Goal: Task Accomplishment & Management: Manage account settings

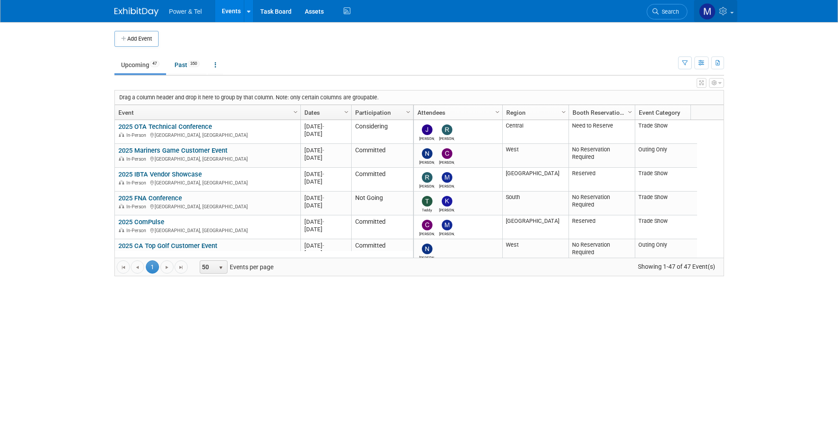
click at [654, 17] on link at bounding box center [715, 11] width 43 height 22
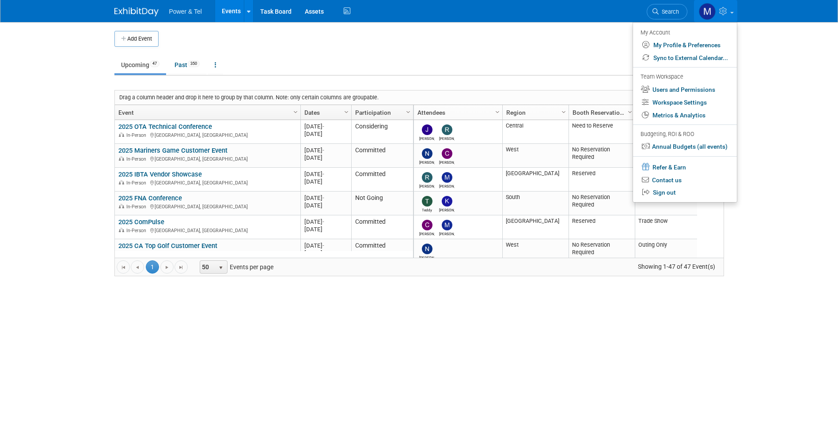
click at [450, 54] on td "Upcoming 47 Past 350 All Events 397 Past and Upcoming Grouped Annually Events g…" at bounding box center [395, 61] width 563 height 29
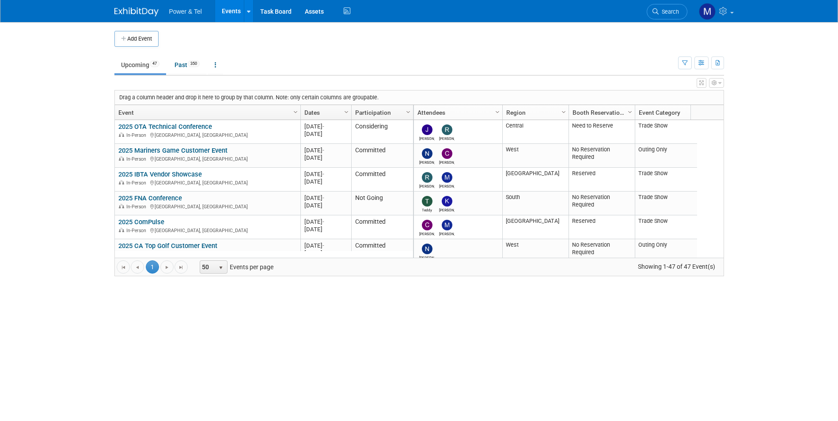
click at [654, 14] on div "Power & Tel Events Add Event Bulk Upload Events Shareable Event Boards Recently…" at bounding box center [419, 11] width 838 height 23
click at [654, 19] on link at bounding box center [715, 11] width 43 height 22
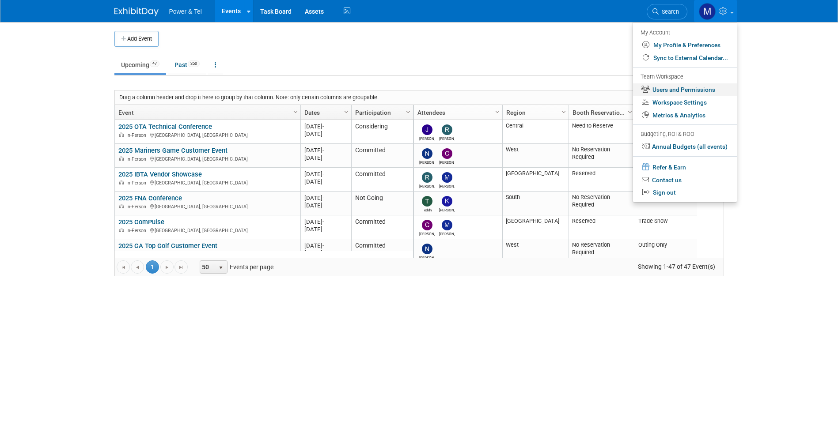
click at [654, 90] on link "Users and Permissions" at bounding box center [685, 89] width 104 height 13
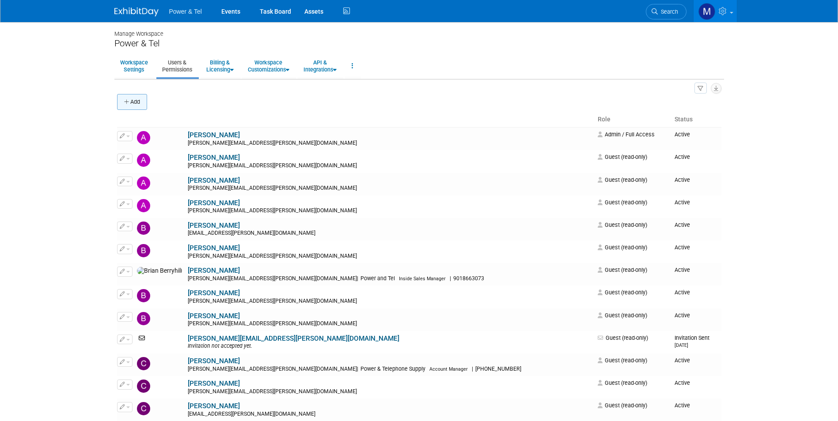
click at [147, 96] on button "Add" at bounding box center [132, 102] width 30 height 16
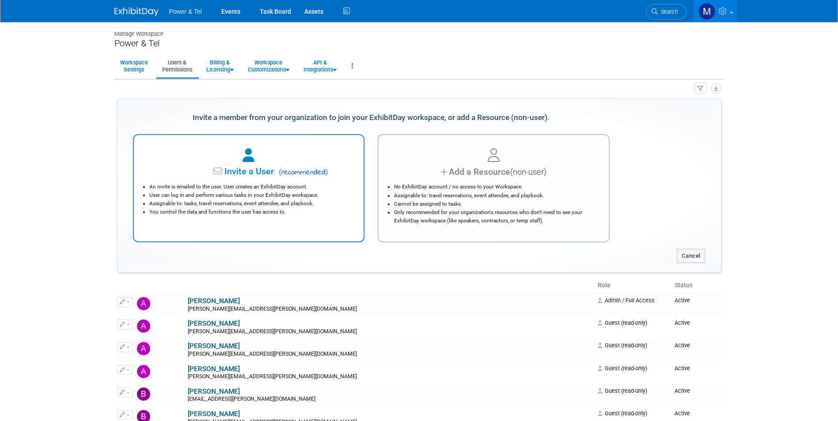
click at [316, 203] on li "Assignable to: tasks, travel reservations, event attendee, and playbook." at bounding box center [251, 204] width 204 height 8
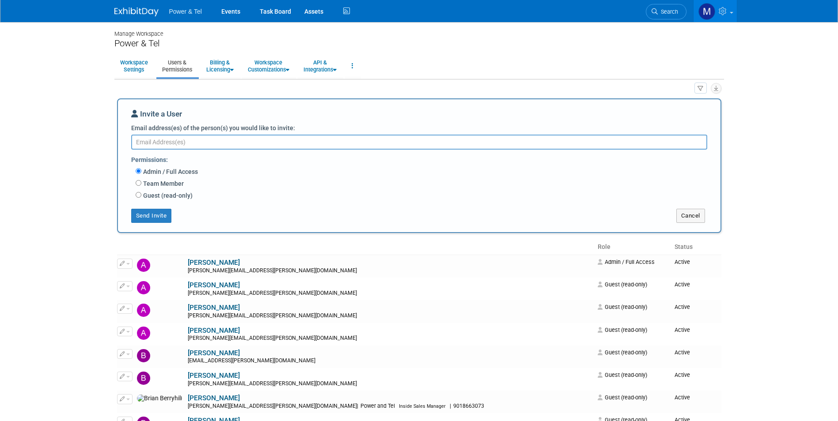
click at [178, 194] on label "Guest (read-only)" at bounding box center [166, 195] width 51 height 9
click at [141, 194] on input "Guest (read-only)" at bounding box center [139, 195] width 6 height 6
radio input "true"
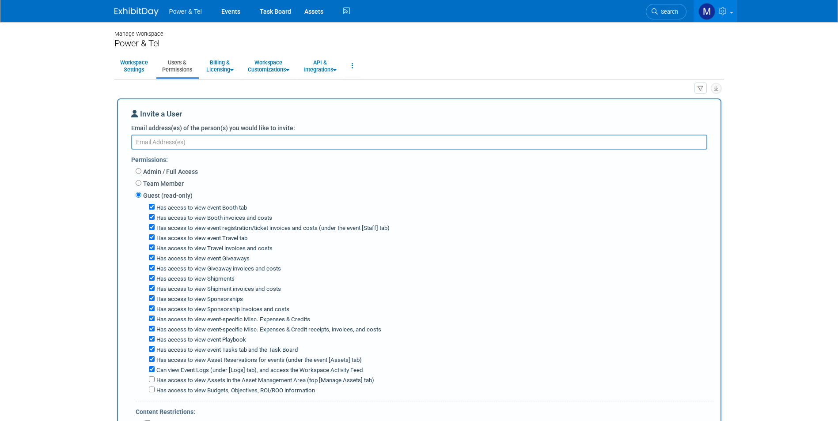
click at [271, 146] on textarea "Email address(es) of the person(s) you would like to invite:" at bounding box center [419, 142] width 576 height 15
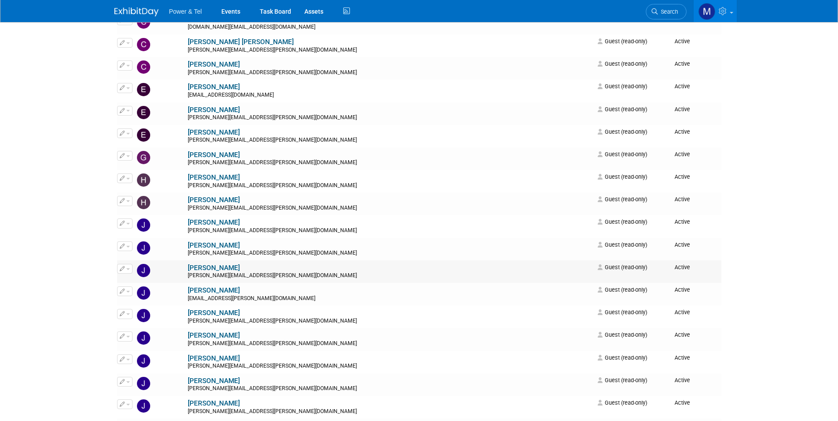
scroll to position [883, 0]
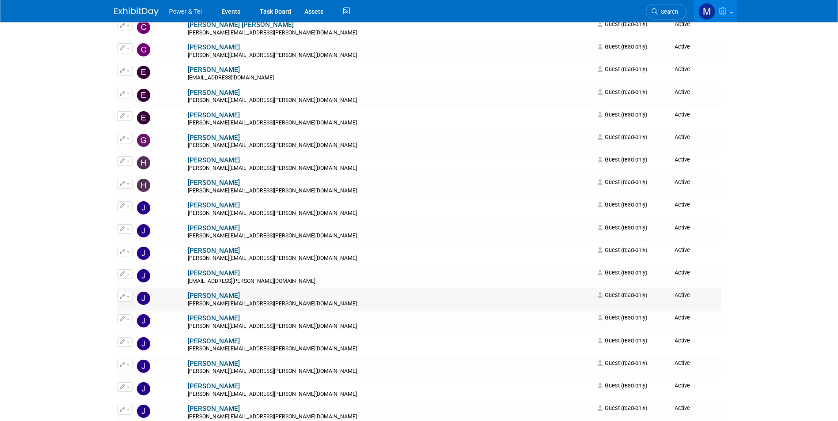
click at [131, 296] on button "button" at bounding box center [124, 297] width 15 height 10
click at [147, 314] on link "Edit" at bounding box center [152, 311] width 70 height 12
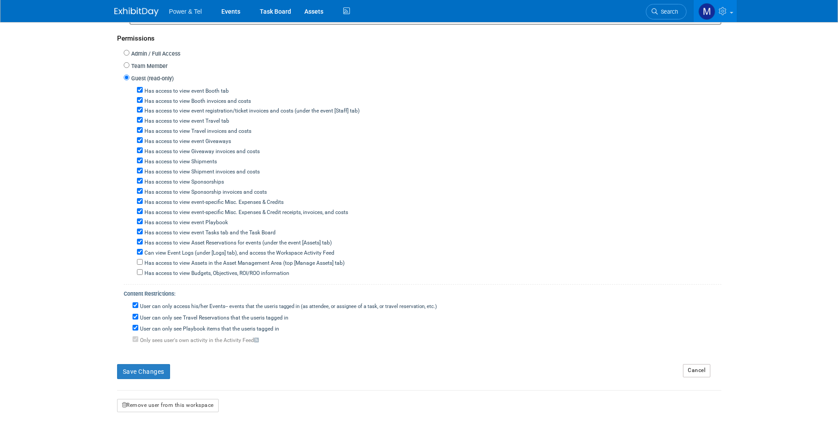
click at [166, 305] on label "User can only access his/her Events -- events that the user either created, or …" at bounding box center [287, 307] width 299 height 8
click at [138, 305] on input "User can only access his/her Events -- events that the user either created, or …" at bounding box center [135, 305] width 6 height 6
checkbox input "false"
click at [180, 321] on label "User can only see Travel Reservations that the user either created, or is tagge…" at bounding box center [213, 318] width 150 height 8
click at [138, 320] on input "User can only see Travel Reservations that the user either created, or is tagge…" at bounding box center [135, 317] width 6 height 6
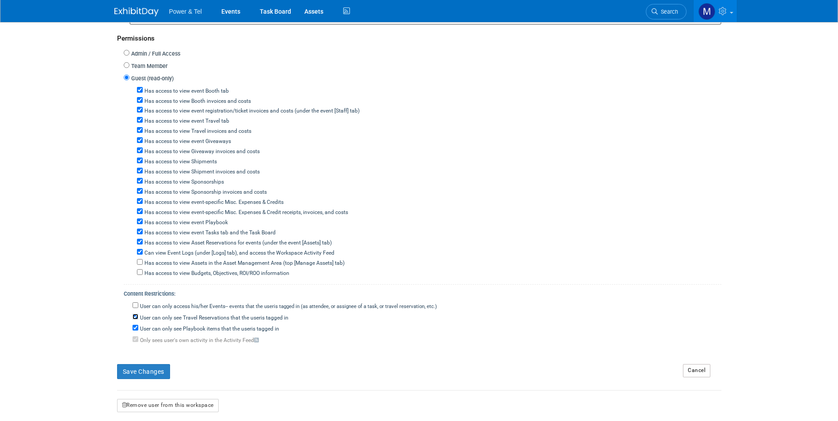
checkbox input "false"
click at [180, 325] on div "User can only see Playbook items that the user either created, or is tagged in" at bounding box center [426, 327] width 589 height 11
click at [181, 333] on label "User can only see Playbook items that the user either created, or is tagged in" at bounding box center [208, 329] width 141 height 8
click at [138, 331] on input "User can only see Playbook items that the user either created, or is tagged in" at bounding box center [135, 328] width 6 height 6
checkbox input "false"
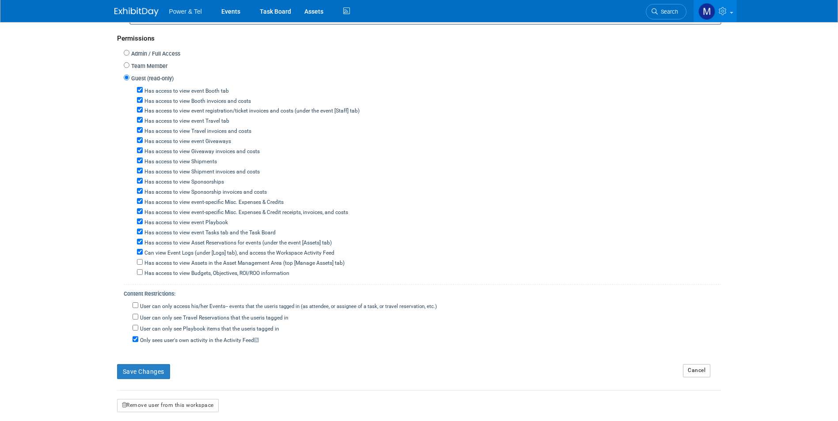
click at [180, 341] on label "Only sees user's own activity in the Activity Feed" at bounding box center [198, 341] width 121 height 8
click at [138, 341] on input "Only sees user's own activity in the Activity Feed" at bounding box center [135, 339] width 6 height 6
checkbox input "false"
click at [143, 370] on button "Save Changes" at bounding box center [143, 371] width 53 height 15
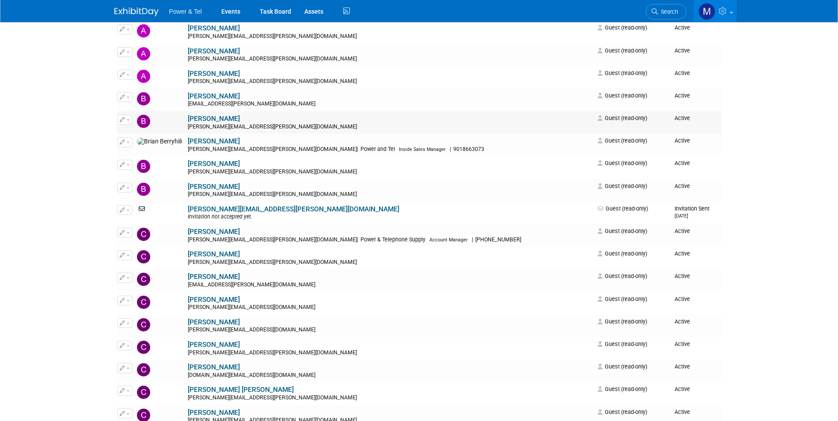
scroll to position [221, 0]
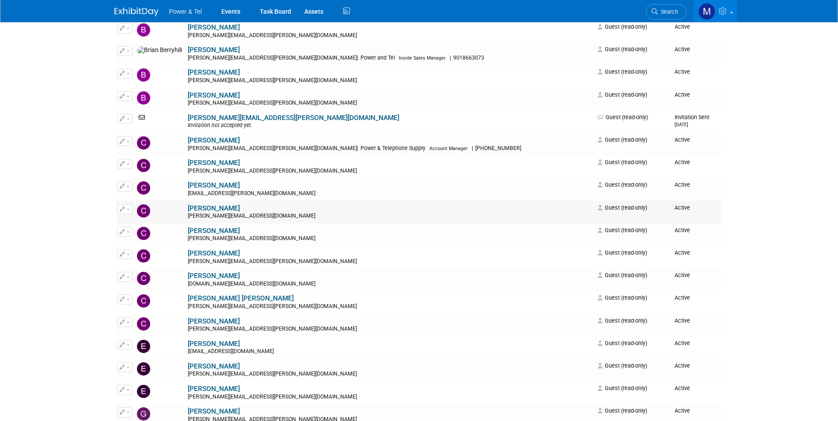
click at [127, 210] on span "button" at bounding box center [128, 210] width 4 height 2
click at [131, 227] on link "Edit" at bounding box center [152, 223] width 70 height 12
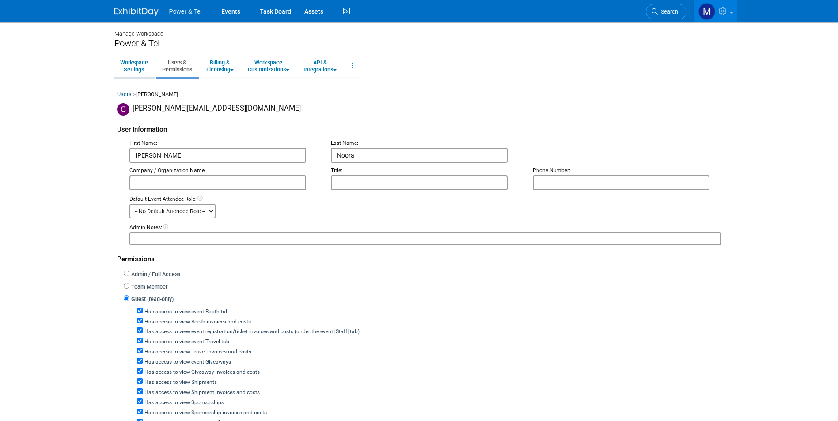
click at [145, 70] on link "Workspace Settings" at bounding box center [133, 66] width 39 height 22
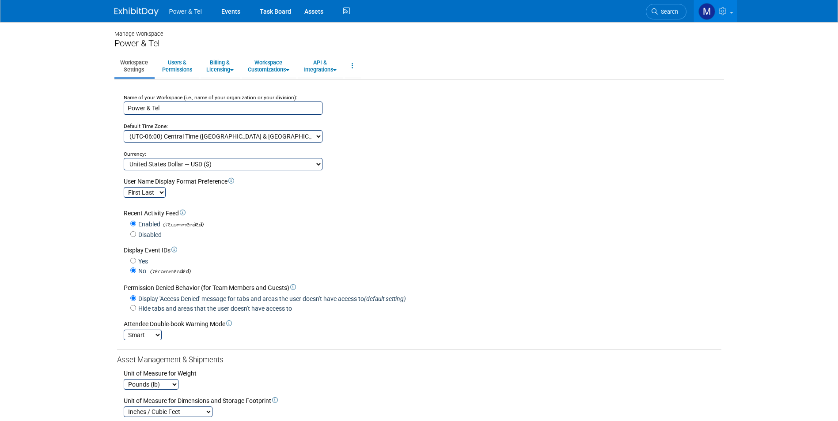
click at [148, 12] on img at bounding box center [136, 12] width 44 height 9
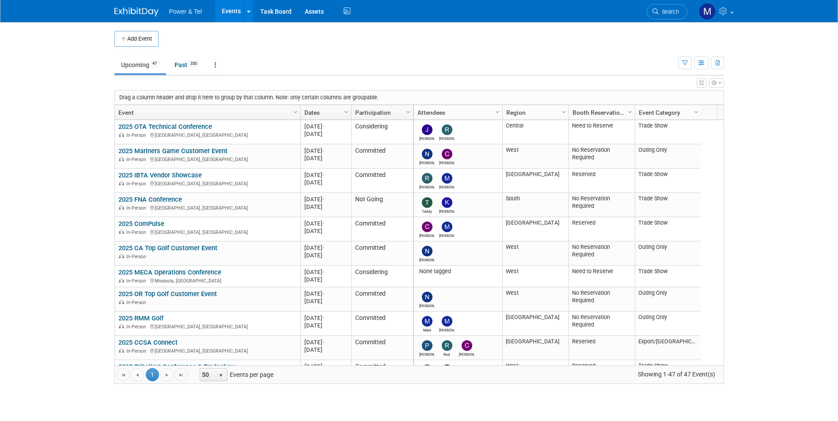
click at [713, 22] on div "Power & Tel Events Add Event Bulk Upload Events Shareable Event Boards Recently…" at bounding box center [419, 11] width 838 height 23
click at [714, 15] on img at bounding box center [707, 11] width 17 height 17
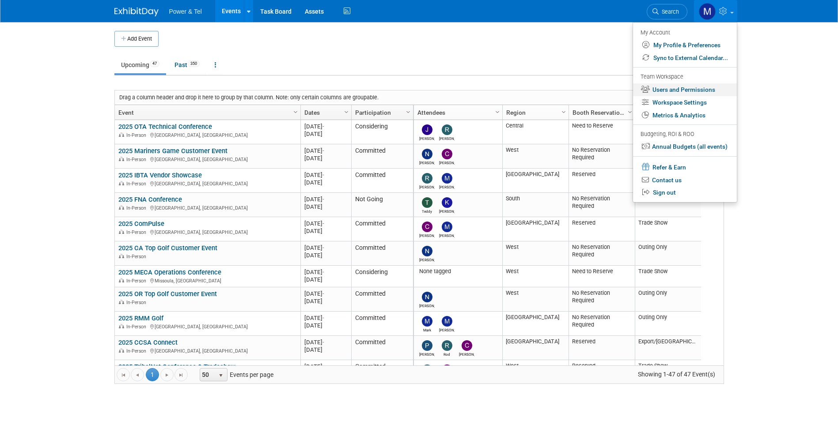
click at [691, 89] on link "Users and Permissions" at bounding box center [685, 89] width 104 height 13
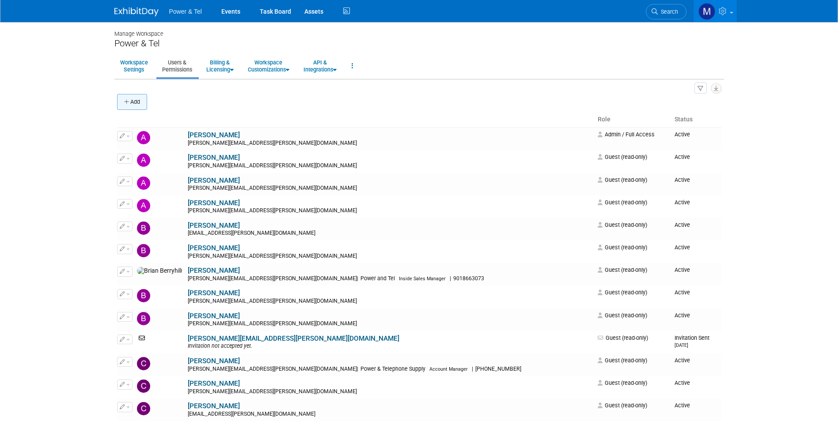
click at [138, 105] on button "Add" at bounding box center [132, 102] width 30 height 16
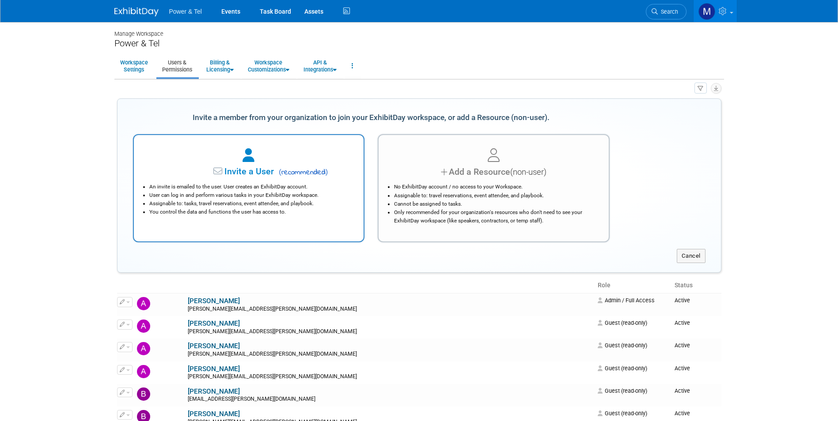
click at [350, 175] on div "Invite a User ( recommended )" at bounding box center [249, 172] width 208 height 13
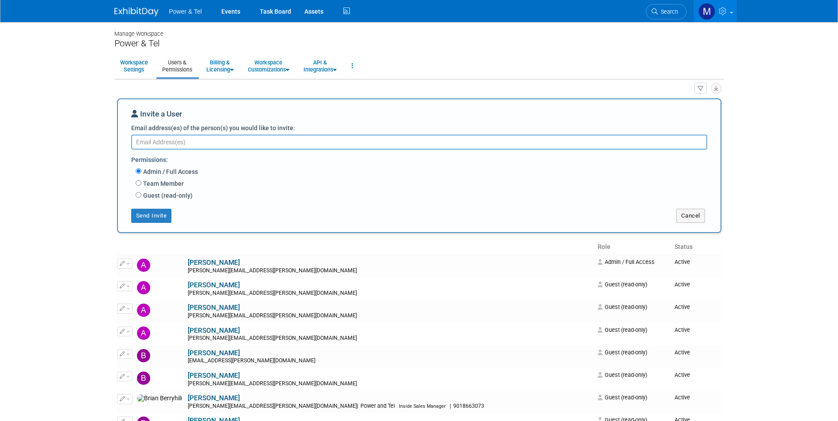
click at [148, 197] on label "Guest (read-only)" at bounding box center [166, 195] width 51 height 9
click at [141, 197] on input "Guest (read-only)" at bounding box center [139, 195] width 6 height 6
radio input "true"
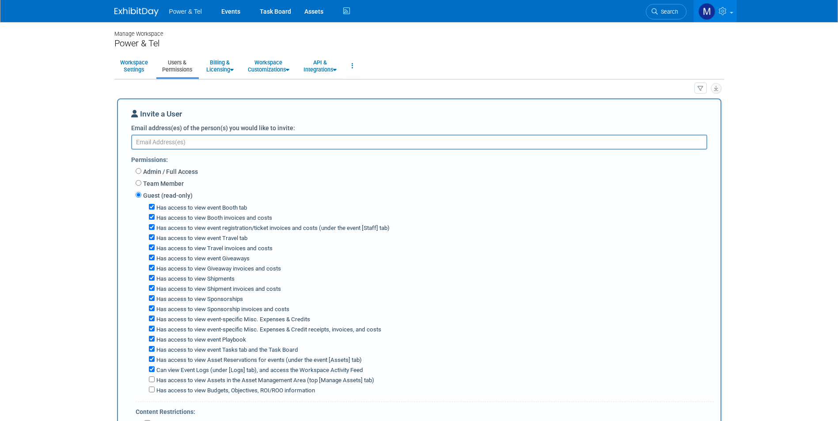
click at [174, 142] on textarea "Email address(es) of the person(s) you would like to invite:" at bounding box center [419, 142] width 576 height 15
click at [233, 137] on textarea "Email address(es) of the person(s) you would like to invite:" at bounding box center [419, 142] width 576 height 15
paste textarea "greg.heard@ptsupply.com"
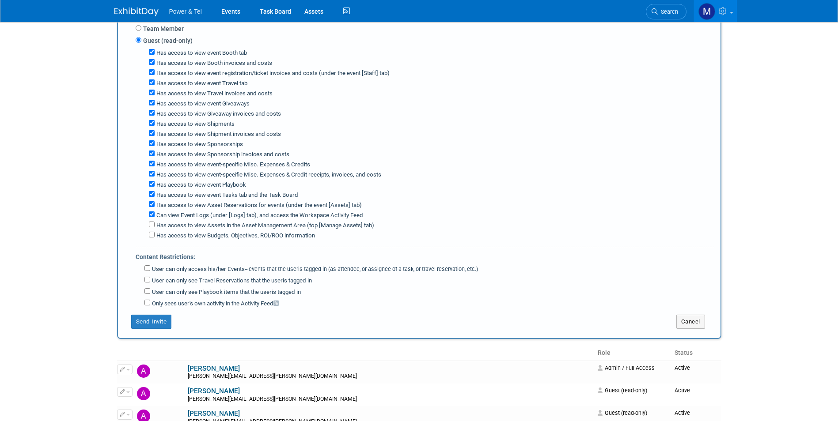
scroll to position [177, 0]
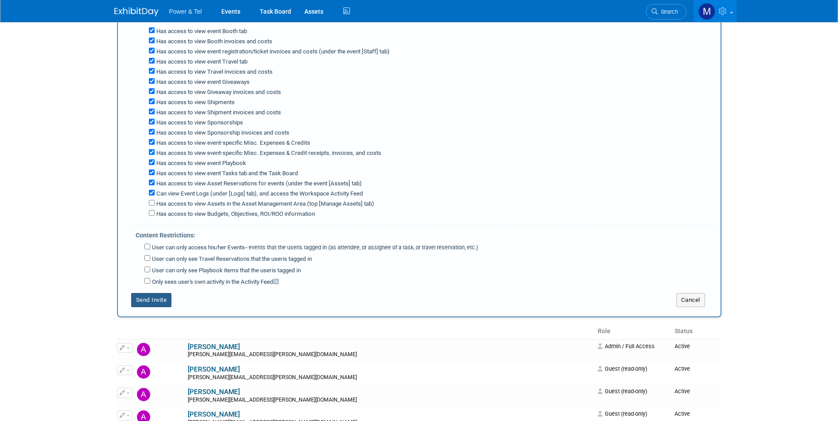
type textarea "greg.heard@ptsupply.com"
click at [166, 304] on button "Send Invite" at bounding box center [151, 300] width 41 height 14
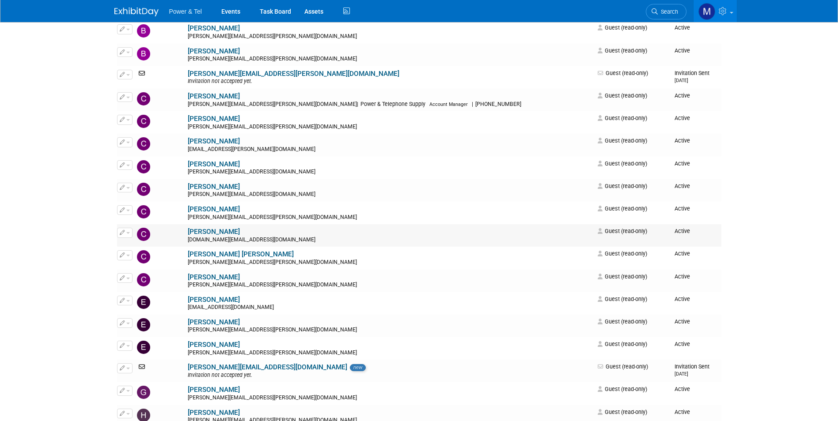
scroll to position [0, 0]
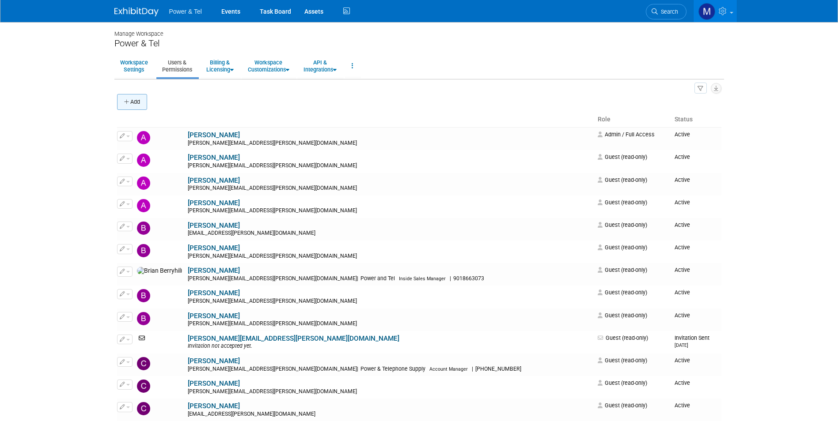
click at [137, 102] on button "Add" at bounding box center [132, 102] width 30 height 16
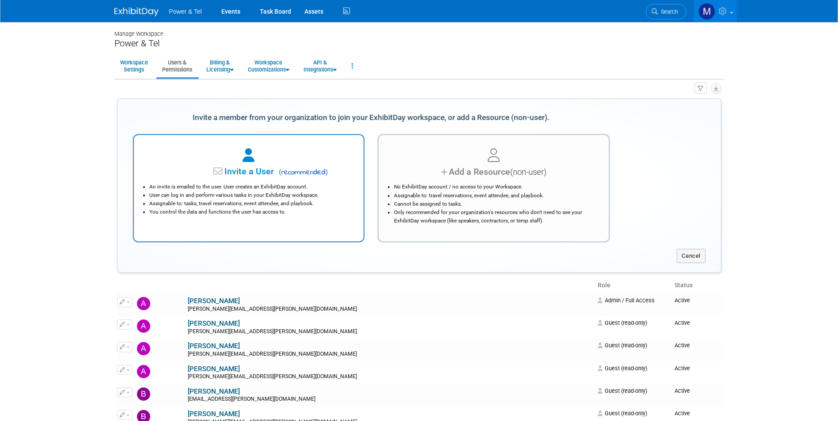
click at [244, 156] on icon at bounding box center [248, 156] width 12 height 14
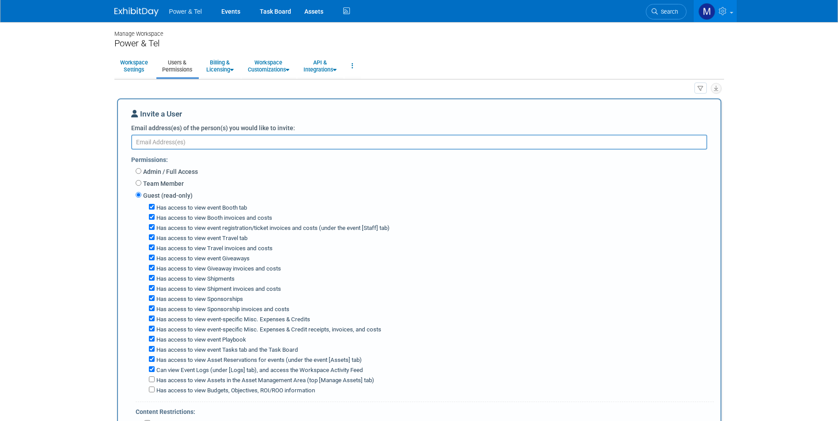
paste textarea "chris.anderson@ptsupply.com"
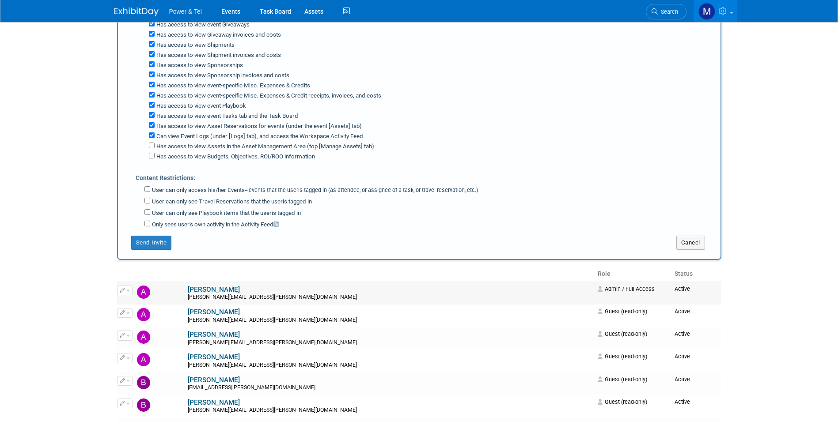
scroll to position [309, 0]
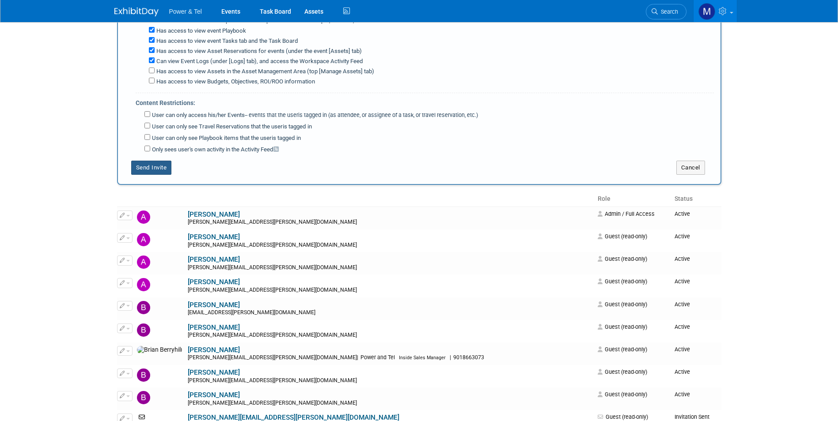
type textarea "chris.anderson@ptsupply.com"
click at [155, 166] on button "Send Invite" at bounding box center [151, 168] width 41 height 14
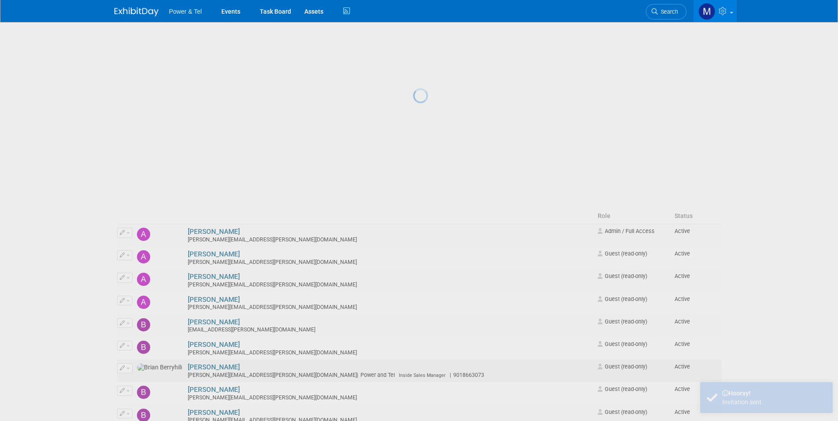
scroll to position [0, 0]
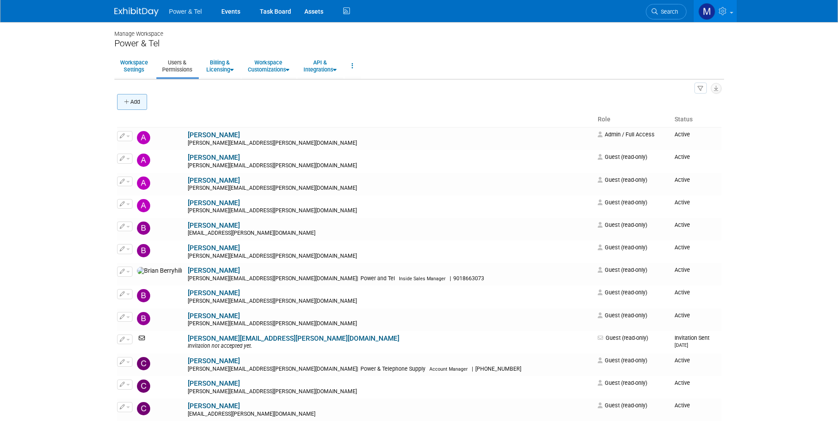
click at [133, 96] on button "Add" at bounding box center [132, 102] width 30 height 16
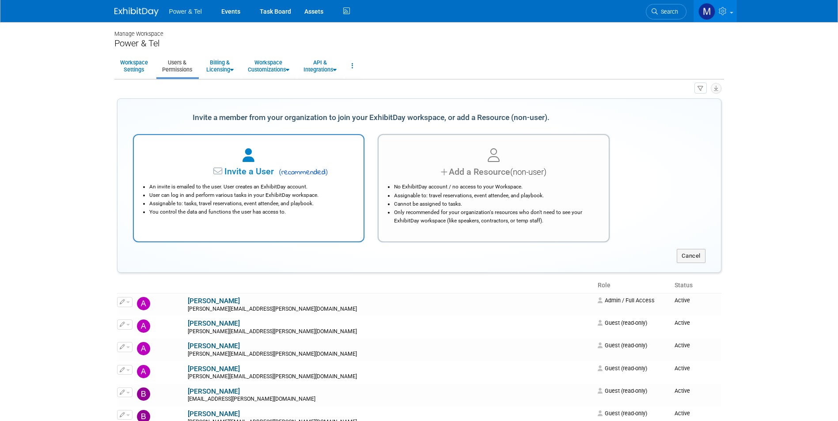
click at [252, 155] on icon at bounding box center [248, 156] width 12 height 14
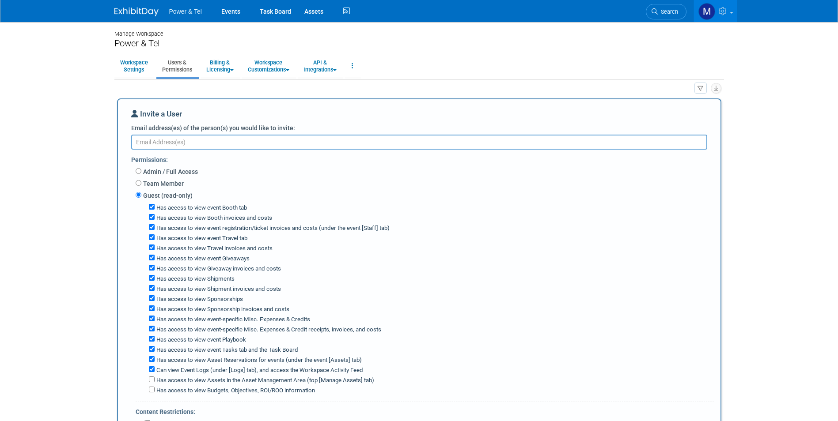
click at [218, 146] on textarea "Email address(es) of the person(s) you would like to invite:" at bounding box center [419, 142] width 576 height 15
paste textarea "dewayne.fesmire@ptsupply.com"
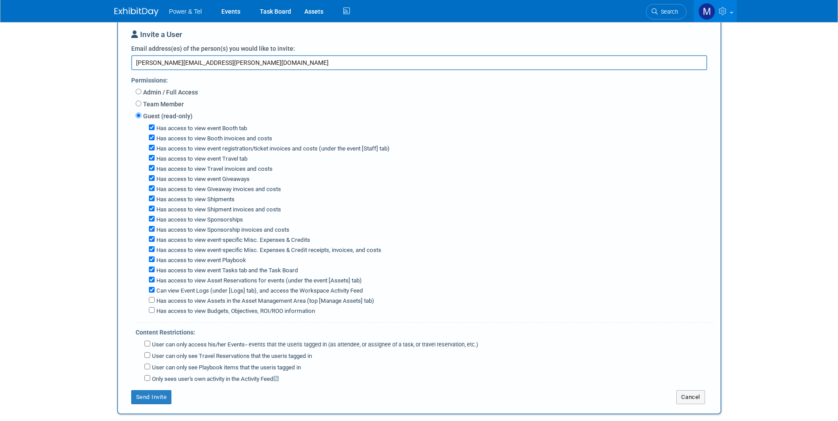
scroll to position [177, 0]
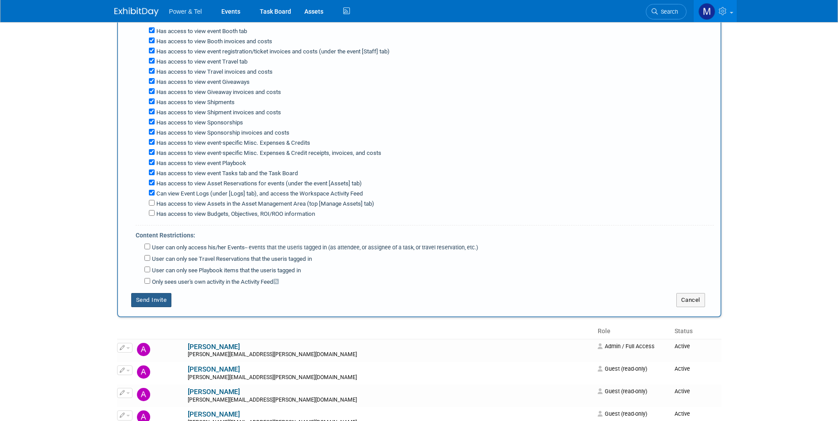
type textarea "dewayne.fesmire@ptsupply.com"
click at [157, 300] on button "Send Invite" at bounding box center [151, 300] width 41 height 14
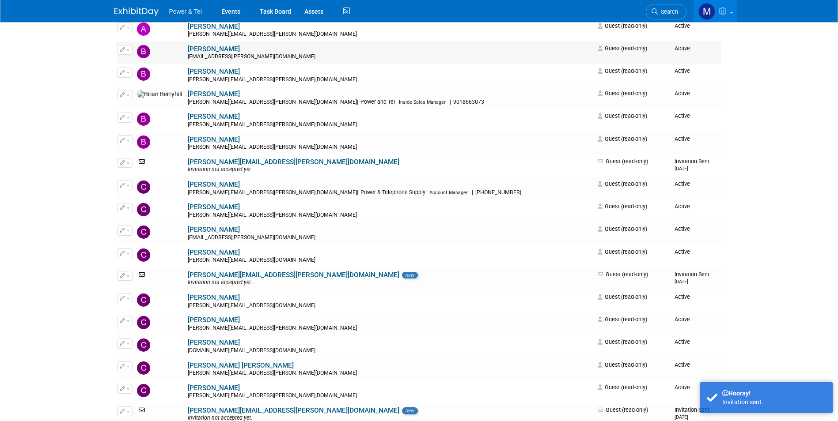
scroll to position [0, 0]
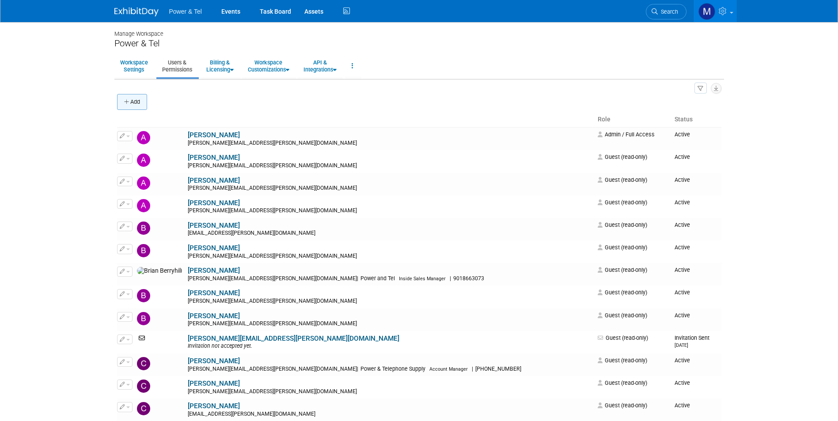
click at [144, 109] on button "Add" at bounding box center [132, 102] width 30 height 16
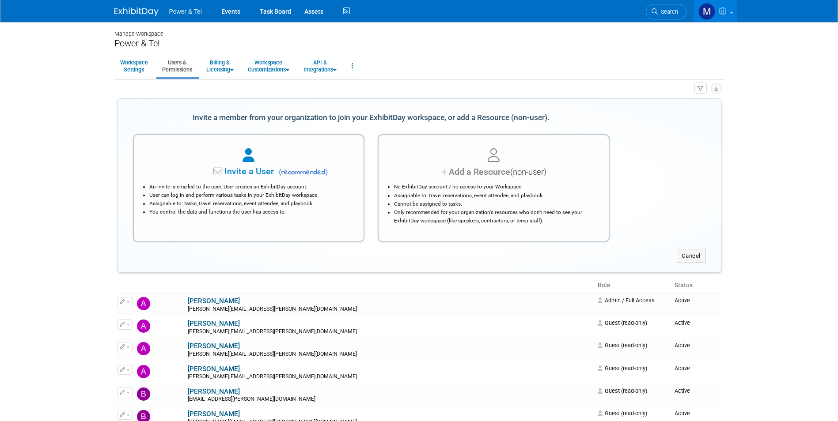
click at [254, 159] on icon at bounding box center [248, 156] width 12 height 14
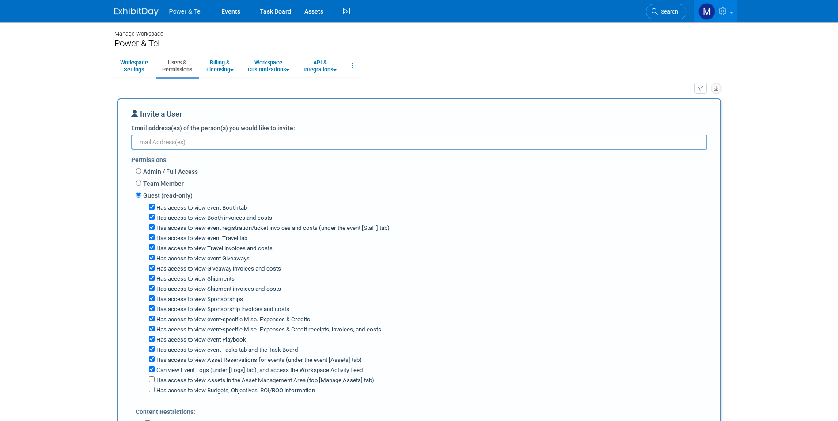
paste textarea "raul.acuna@ptsupply.com"
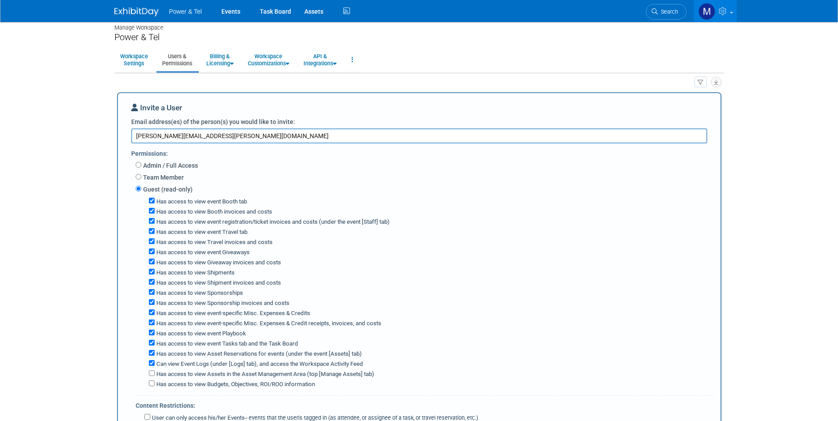
scroll to position [88, 0]
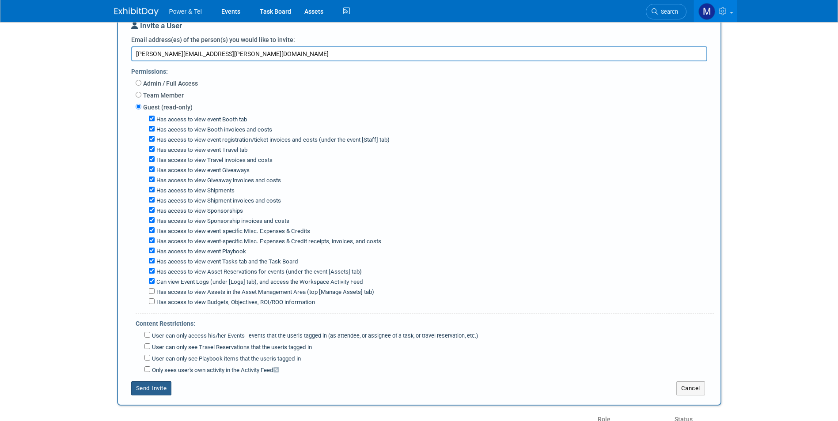
type textarea "raul.acuna@ptsupply.com"
click at [162, 383] on button "Send Invite" at bounding box center [151, 389] width 41 height 14
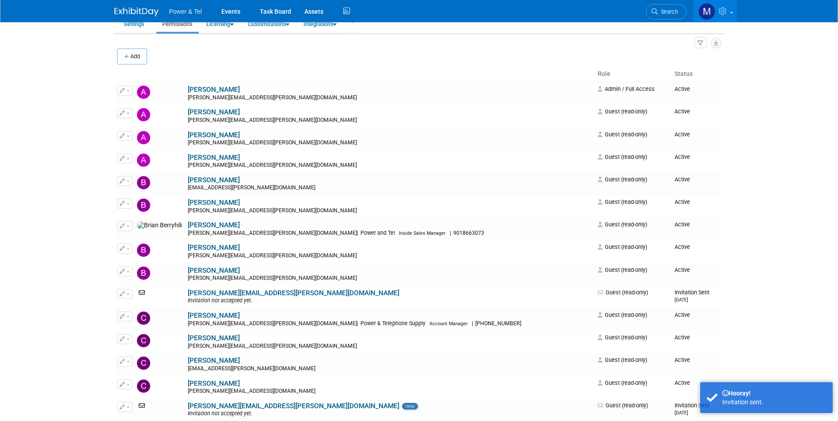
scroll to position [0, 0]
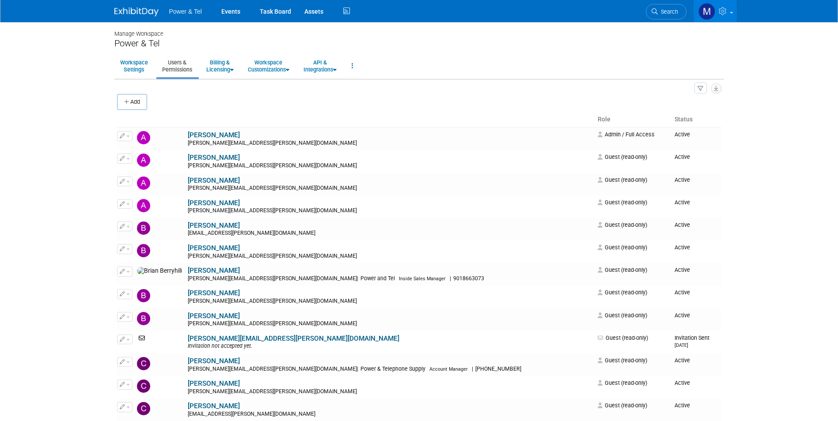
click at [158, 12] on img at bounding box center [136, 12] width 44 height 9
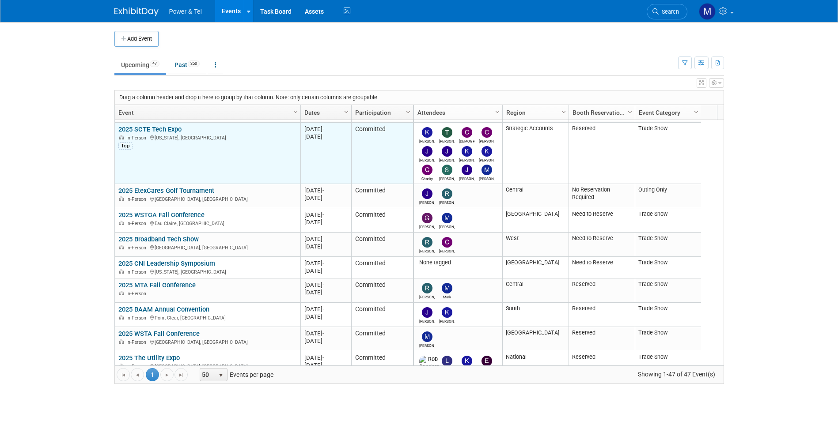
scroll to position [371, 0]
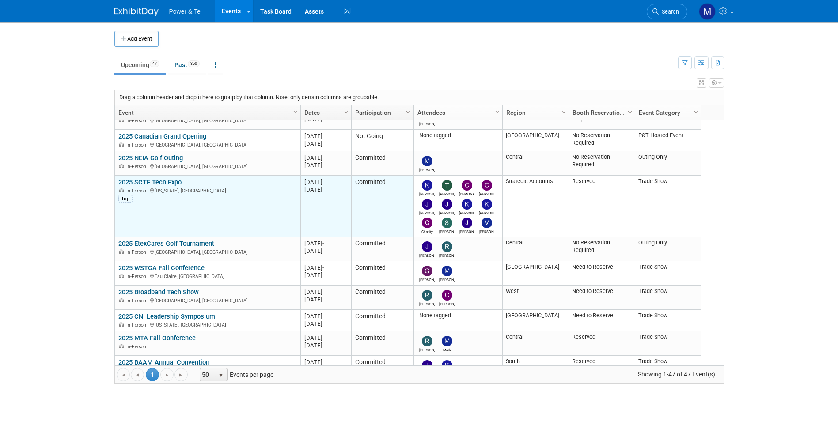
click at [173, 182] on link "2025 SCTE Tech Expo" at bounding box center [149, 182] width 63 height 8
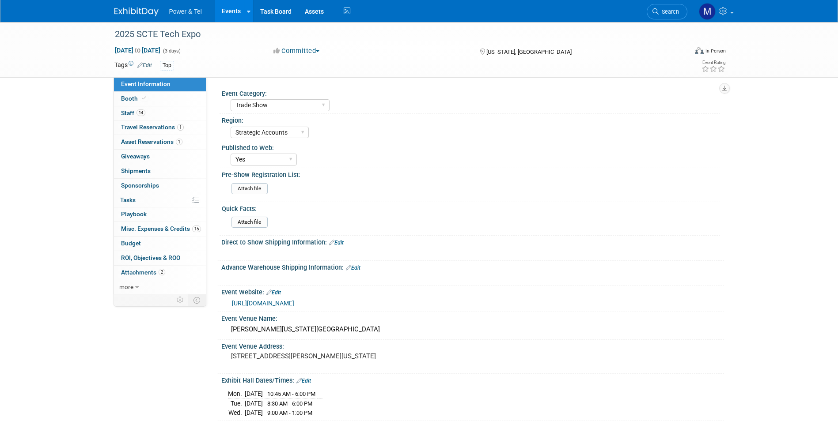
select select "Trade Show"
select select "Strategic Accounts"
select select "Yes"
click at [175, 110] on link "14 Staff 14" at bounding box center [160, 113] width 92 height 14
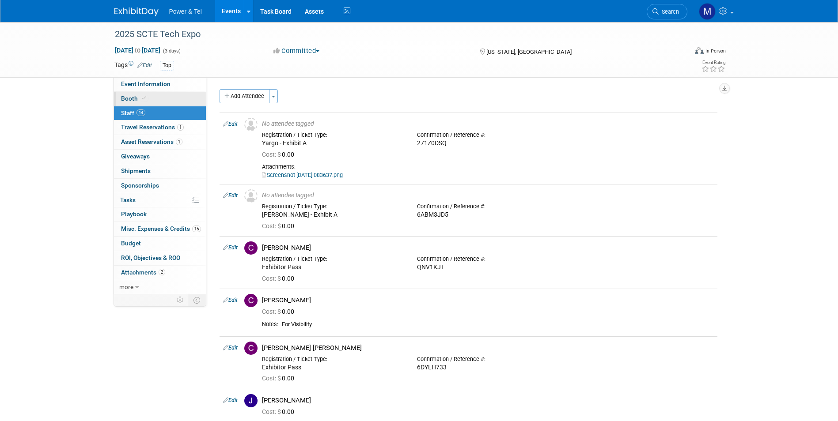
click at [180, 96] on link "Booth" at bounding box center [160, 99] width 92 height 14
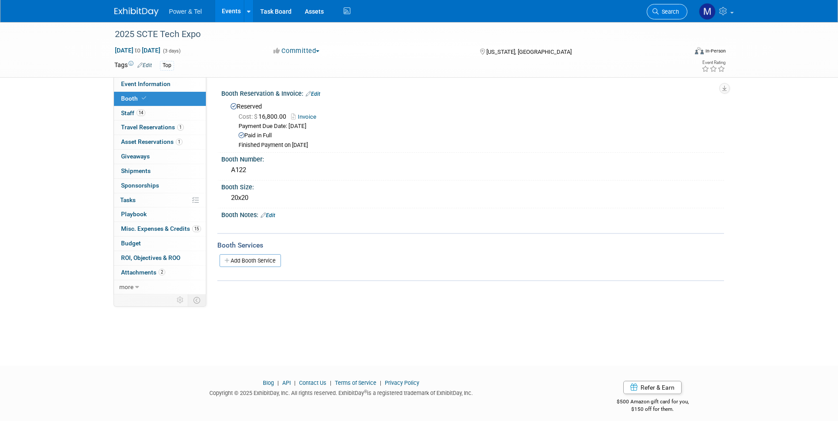
click at [657, 8] on link "Search" at bounding box center [666, 11] width 41 height 15
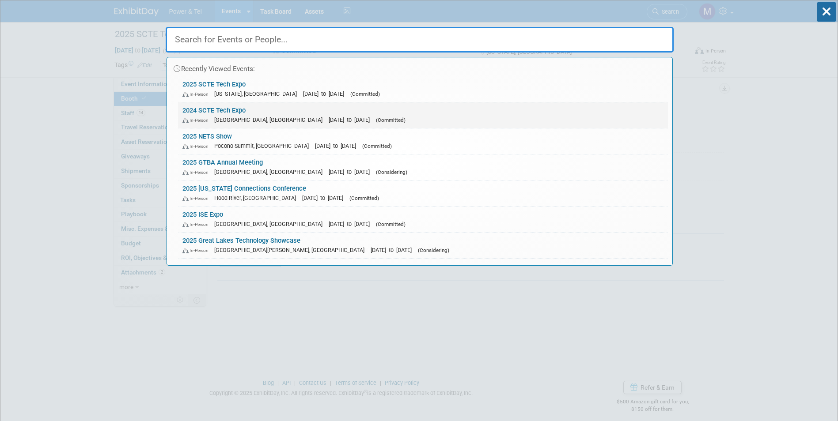
click at [399, 119] on div "In-Person Atlanta, GA Sep 23, 2024 to Sep 26, 2024 (Committed)" at bounding box center [422, 119] width 481 height 9
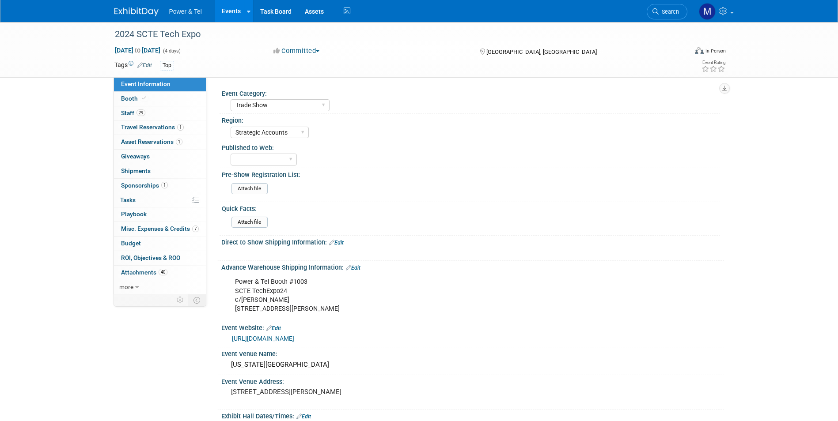
select select "Trade Show"
select select "Strategic Accounts"
click at [156, 101] on link "Booth" at bounding box center [160, 99] width 92 height 14
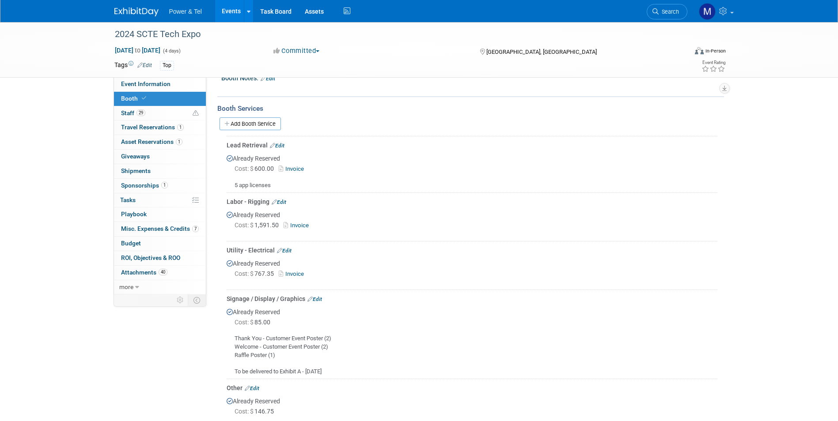
scroll to position [88, 0]
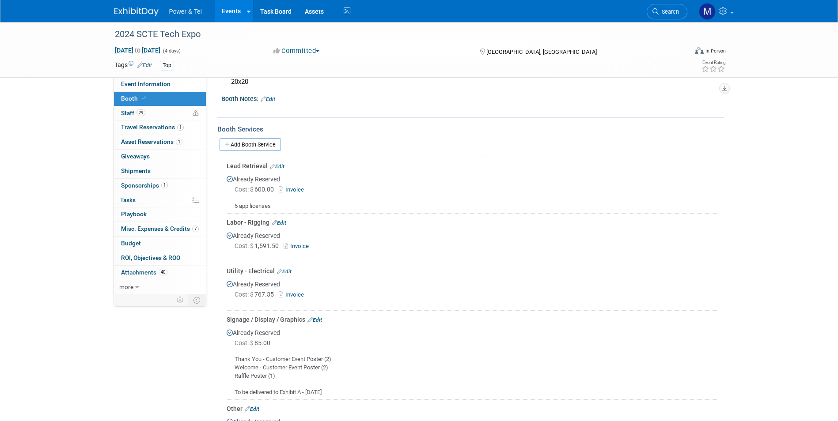
click at [302, 243] on link "Invoice" at bounding box center [297, 246] width 29 height 7
click at [289, 190] on link "Invoice" at bounding box center [293, 189] width 29 height 7
click at [673, 14] on span "Search" at bounding box center [668, 11] width 20 height 7
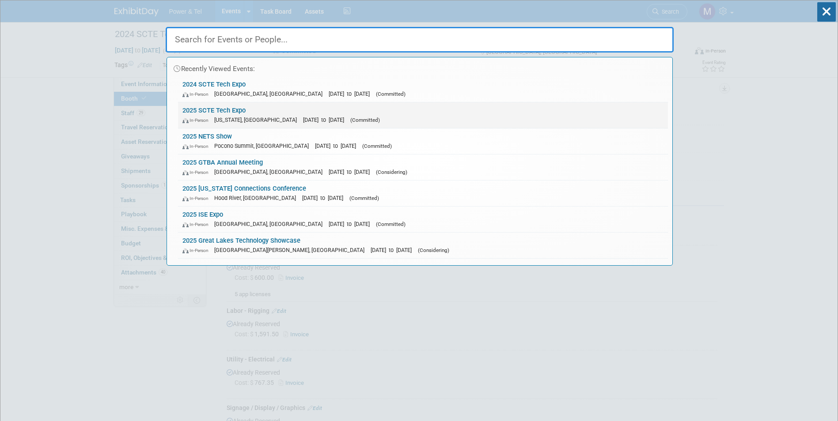
click at [264, 113] on link "2025 SCTE Tech Expo In-Person Washington, DC Sep 29, 2025 to Oct 1, 2025 (Commi…" at bounding box center [423, 115] width 490 height 26
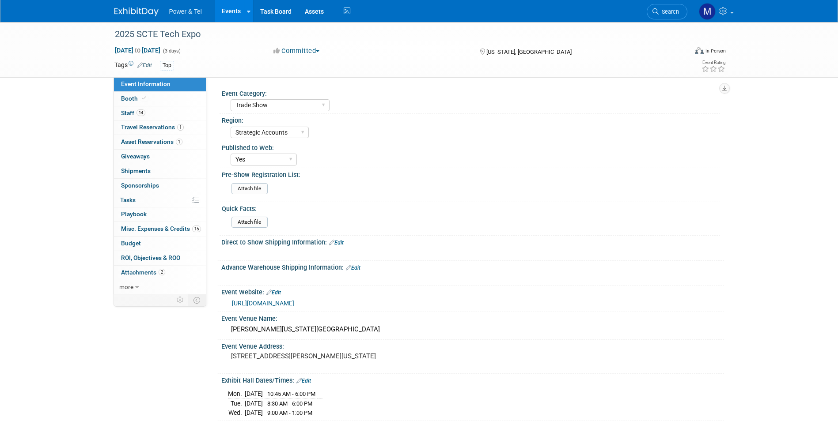
select select "Trade Show"
select select "Strategic Accounts"
select select "Yes"
click at [138, 19] on div "Power & Tel Events Add Event Bulk Upload Events Shareable Event Boards Recently…" at bounding box center [418, 11] width 609 height 22
click at [141, 12] on img at bounding box center [136, 12] width 44 height 9
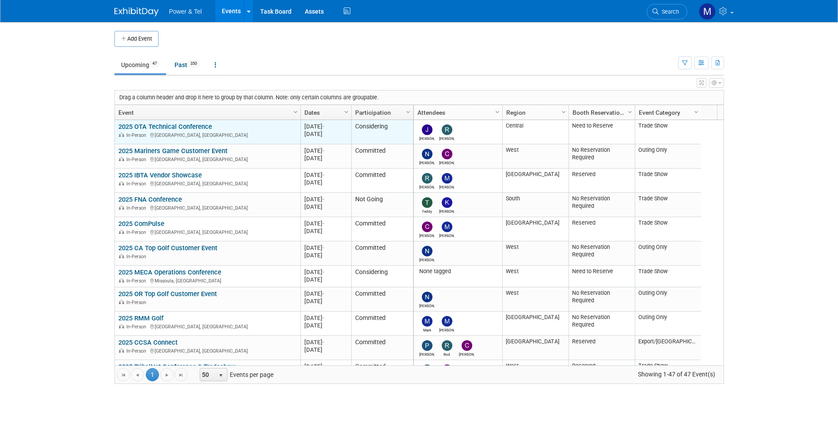
click at [167, 125] on link "2025 OTA Technical Conference" at bounding box center [165, 127] width 94 height 8
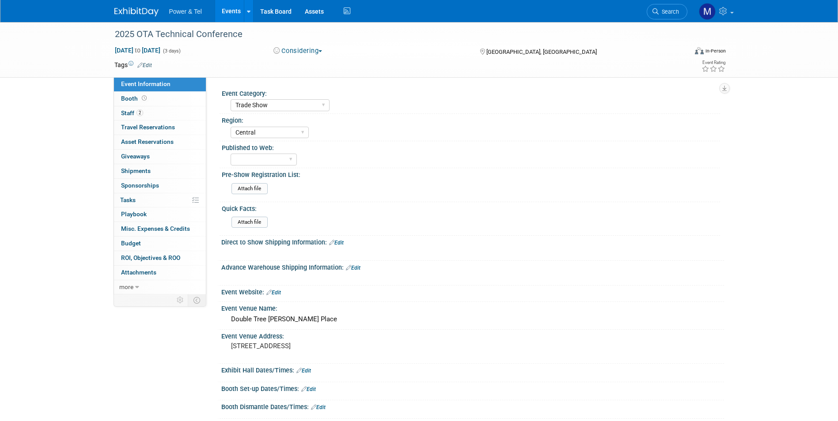
select select "Trade Show"
select select "Central"
click at [141, 92] on link "Booth" at bounding box center [160, 99] width 92 height 14
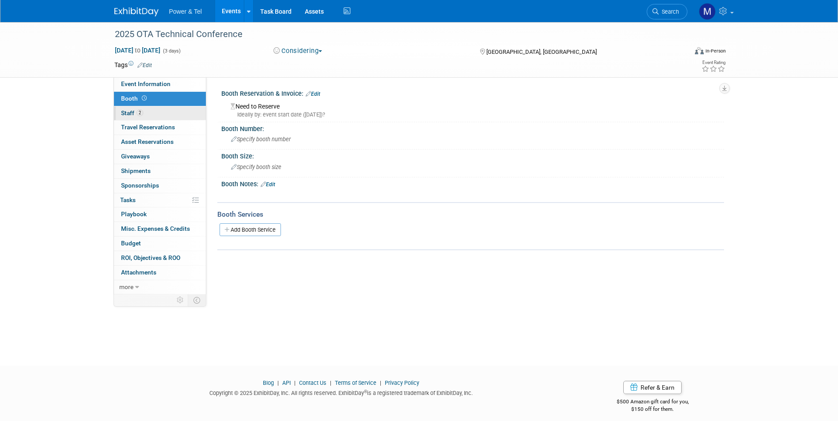
click at [156, 111] on link "2 Staff 2" at bounding box center [160, 113] width 92 height 14
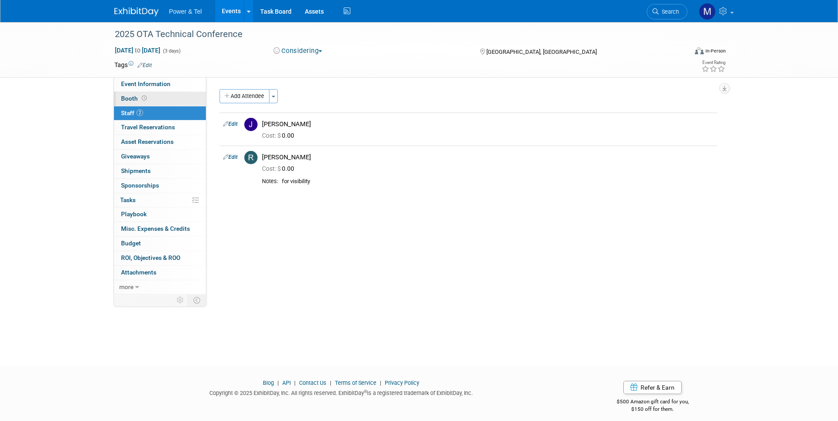
click at [176, 93] on link "Booth" at bounding box center [160, 99] width 92 height 14
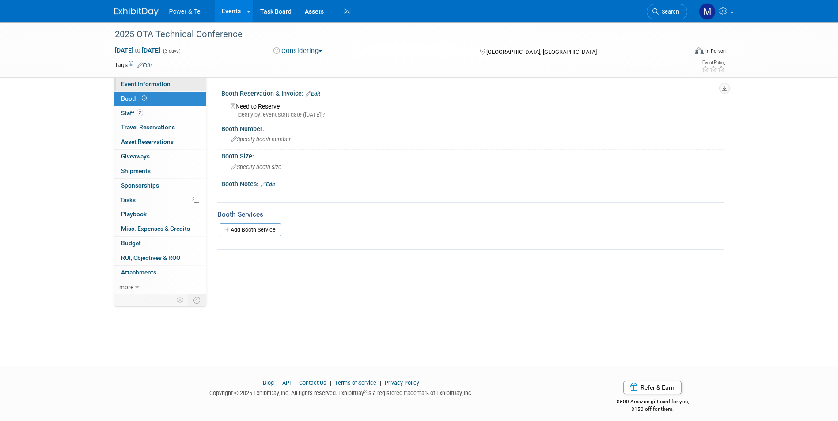
click at [180, 85] on link "Event Information" at bounding box center [160, 84] width 92 height 14
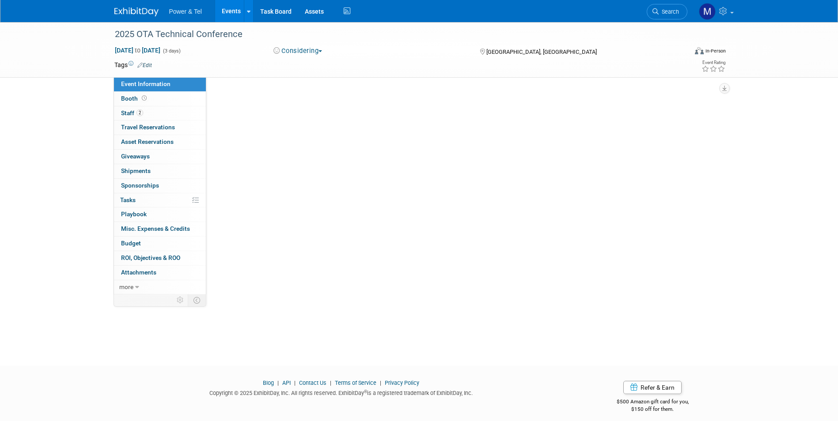
select select "Trade Show"
select select "Central"
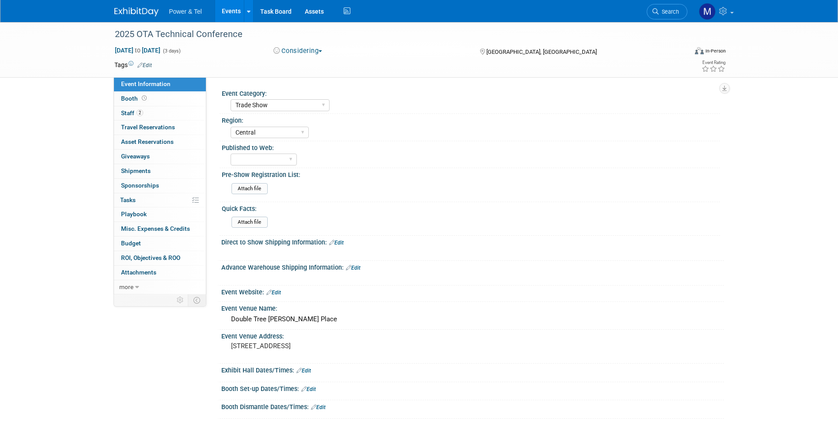
click at [180, 19] on ul "Power & Tel Events Add Event Bulk Upload Events Shareable Event Boards Recently…" at bounding box center [260, 11] width 183 height 22
click at [148, 18] on div "Power & Tel Events Add Event Bulk Upload Events Shareable Event Boards Recently…" at bounding box center [418, 11] width 609 height 22
click at [150, 10] on img at bounding box center [136, 12] width 44 height 9
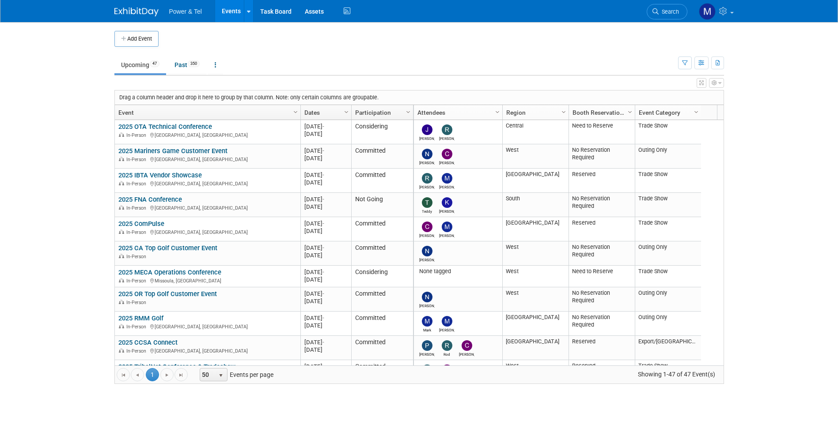
click at [408, 105] on link "Column Settings" at bounding box center [408, 111] width 10 height 13
click at [458, 63] on ul "Upcoming 47 Past 350 All Events 397 Past and Upcoming Grouped Annually Events g…" at bounding box center [395, 66] width 563 height 20
click at [400, 113] on link "Participation" at bounding box center [381, 112] width 52 height 15
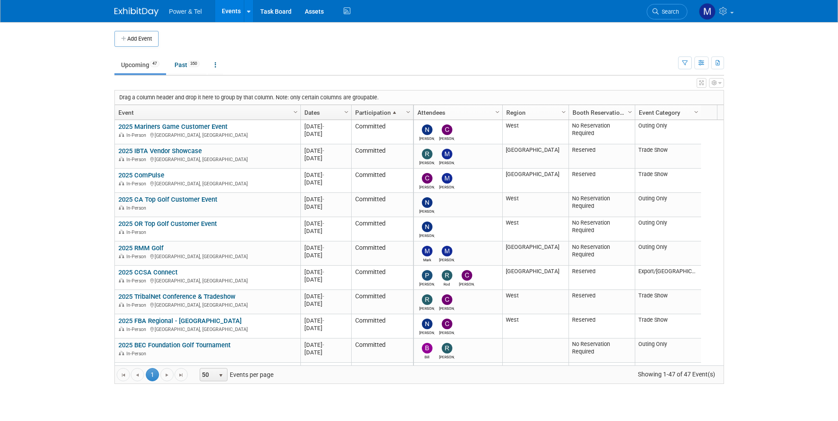
click at [405, 117] on link "Column Settings" at bounding box center [408, 111] width 10 height 13
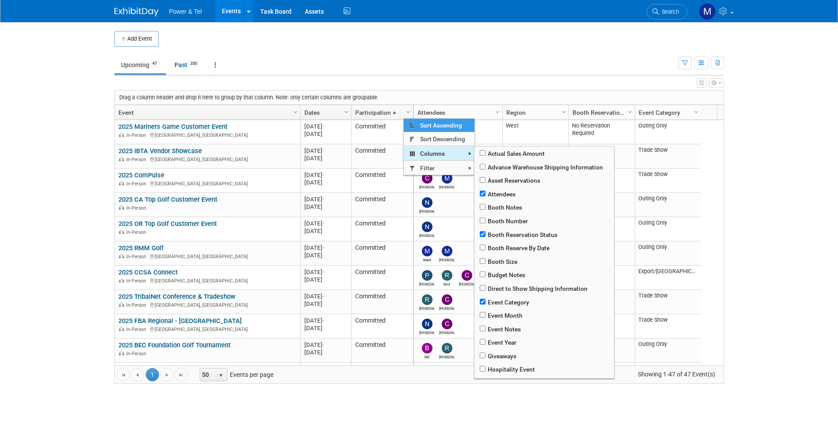
click at [472, 152] on span at bounding box center [469, 153] width 7 height 7
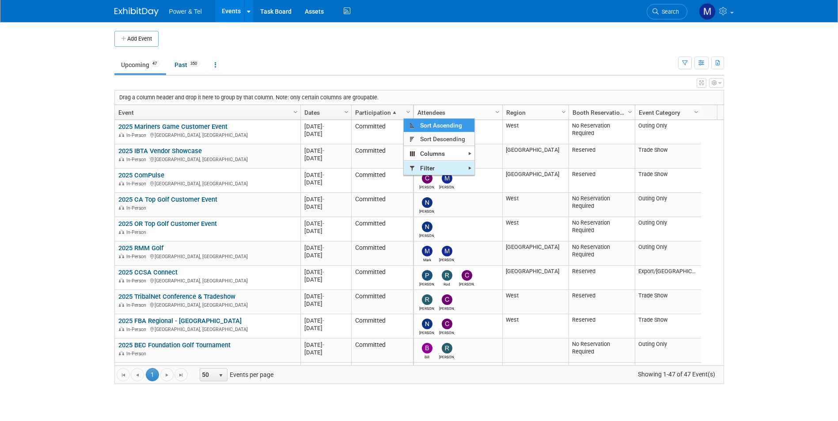
click at [465, 169] on span "Filter" at bounding box center [439, 168] width 71 height 14
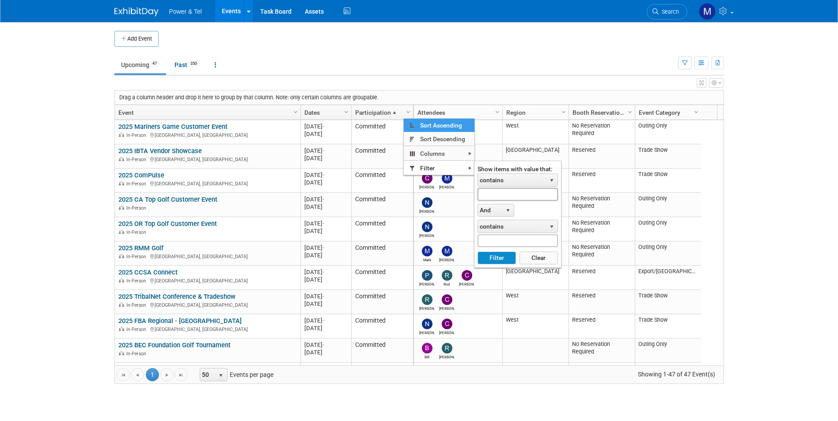
click at [510, 196] on input "text" at bounding box center [517, 194] width 80 height 13
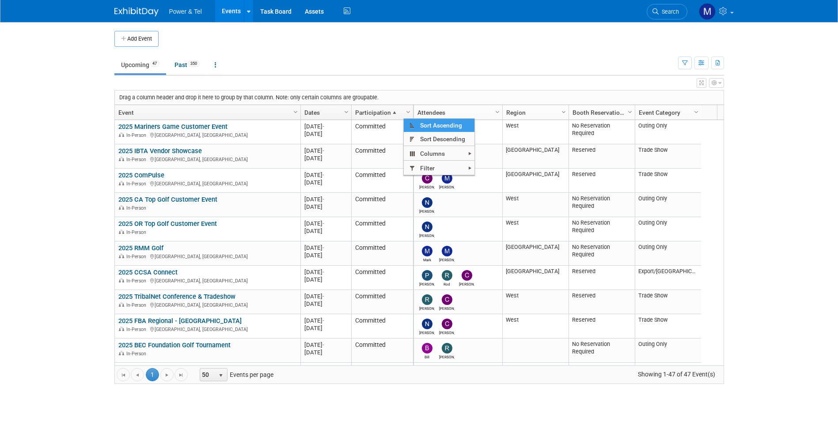
click at [378, 110] on link "Participation" at bounding box center [381, 112] width 52 height 15
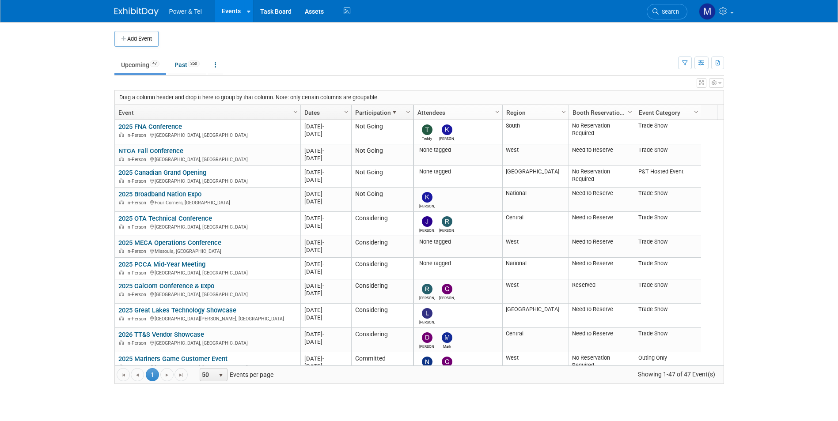
click at [378, 110] on link "Participation" at bounding box center [381, 112] width 52 height 15
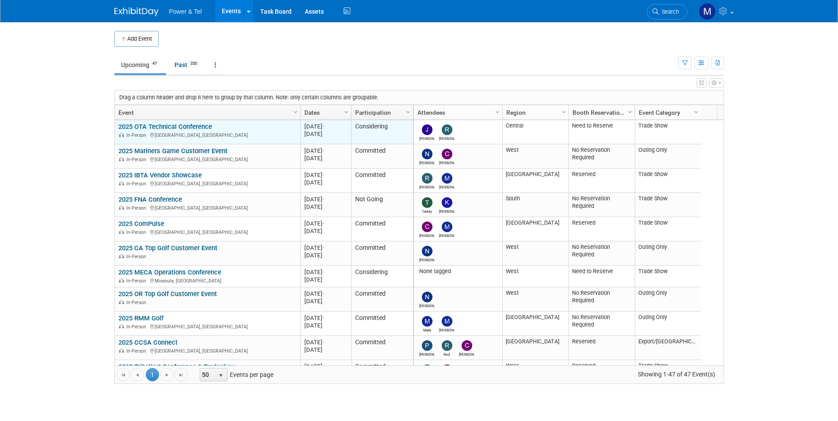
click at [200, 125] on link "2025 OTA Technical Conference" at bounding box center [165, 127] width 94 height 8
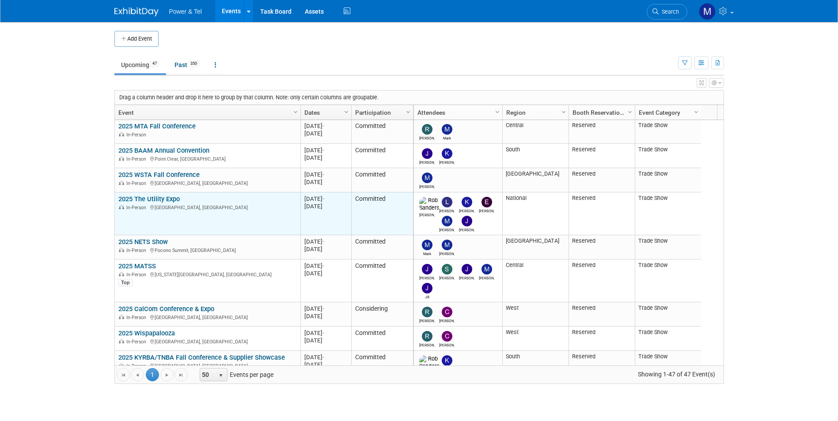
click at [146, 199] on link "2025 The Utility Expo" at bounding box center [148, 199] width 61 height 8
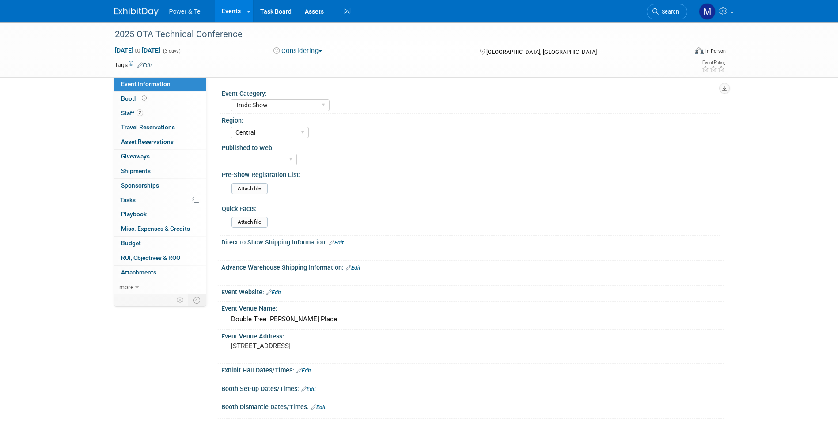
select select "Trade Show"
select select "Central"
click at [159, 113] on link "2 Staff 2" at bounding box center [160, 113] width 92 height 14
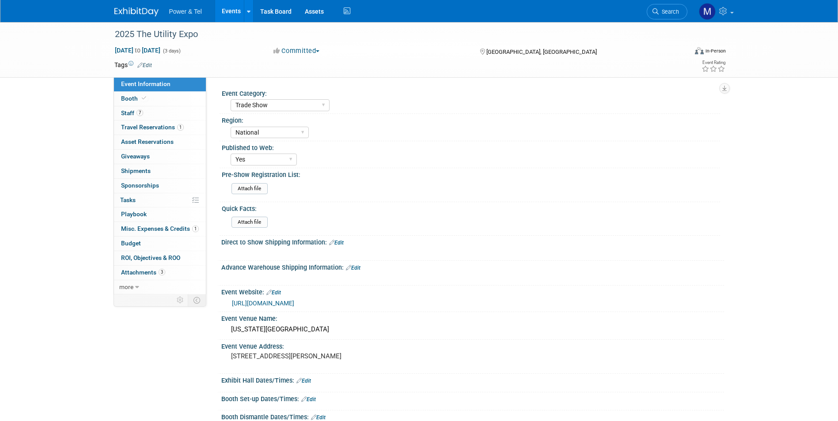
select select "Trade Show"
select select "National"
select select "Yes"
click at [153, 93] on link "Booth" at bounding box center [160, 99] width 92 height 14
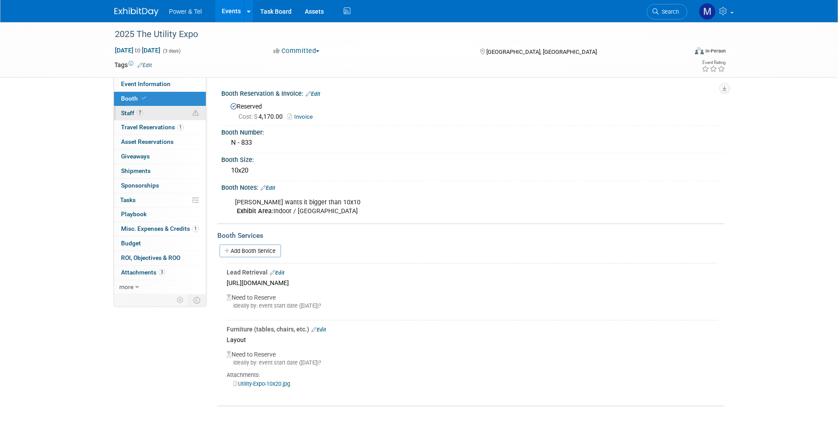
click at [151, 112] on link "7 Staff 7" at bounding box center [160, 113] width 92 height 14
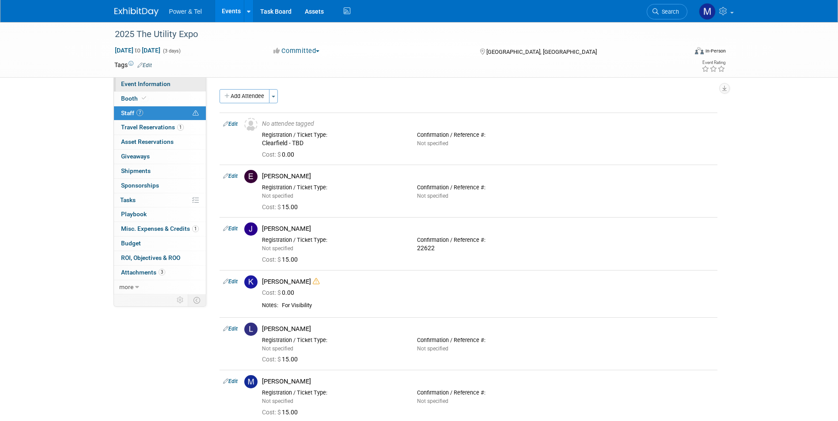
click at [177, 82] on link "Event Information" at bounding box center [160, 84] width 92 height 14
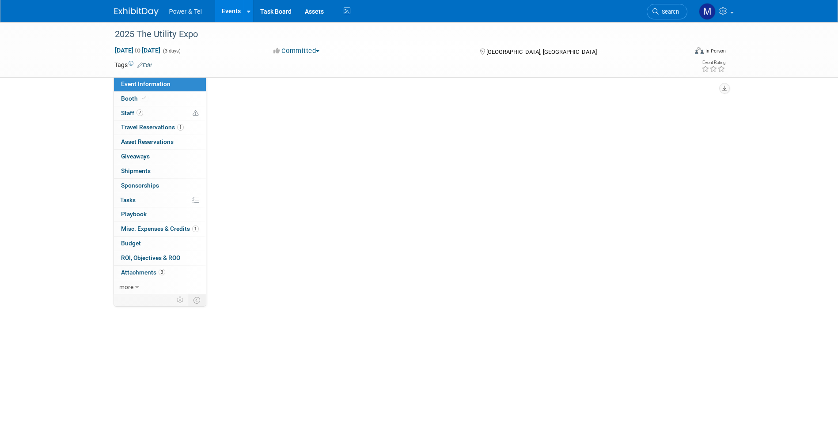
select select "Trade Show"
select select "National"
select select "Yes"
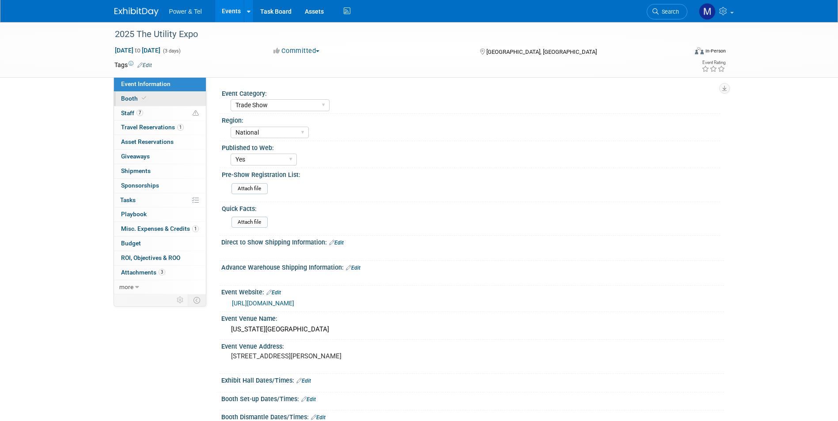
click at [155, 102] on link "Booth" at bounding box center [160, 99] width 92 height 14
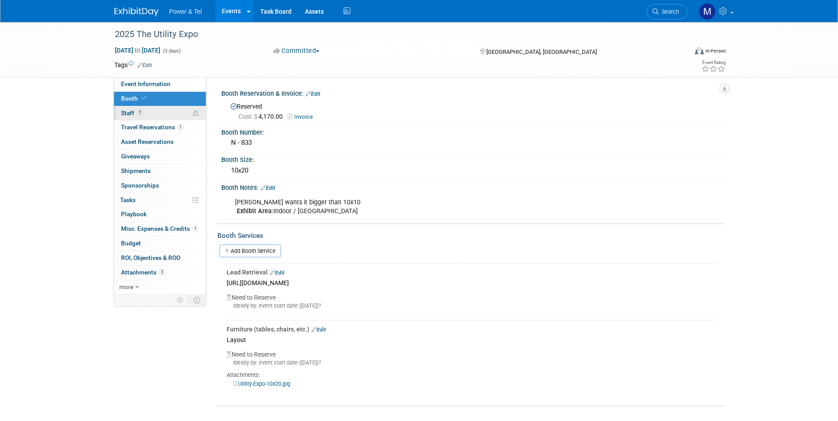
click at [155, 107] on link "7 Staff 7" at bounding box center [160, 113] width 92 height 14
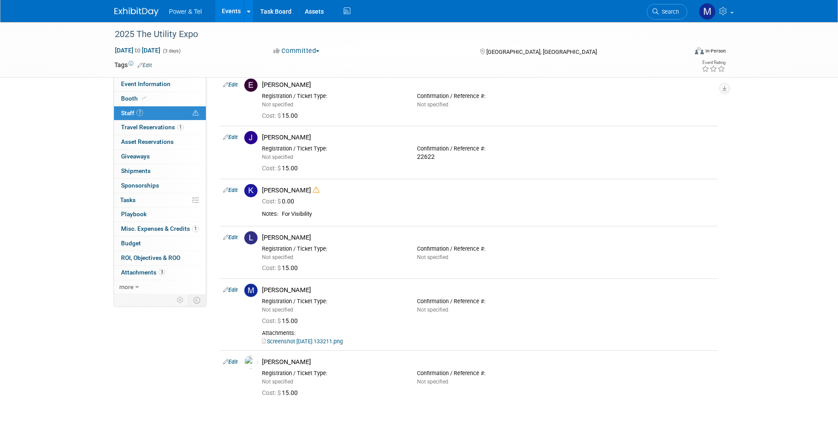
scroll to position [89, 0]
click at [313, 195] on icon at bounding box center [316, 192] width 7 height 7
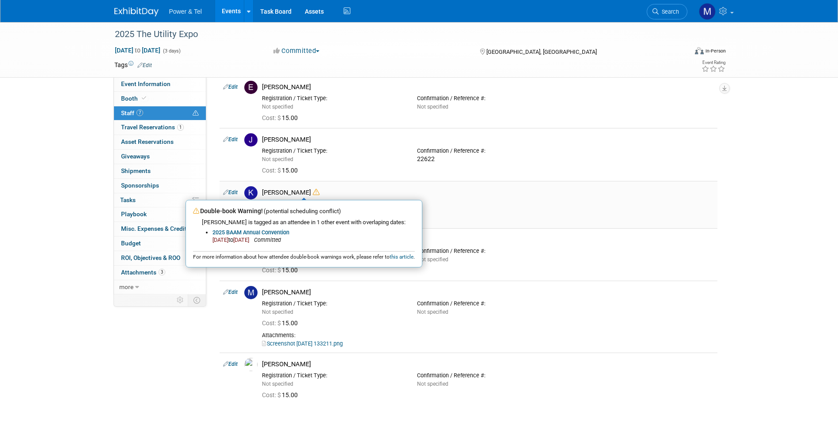
click at [331, 189] on div "[PERSON_NAME] Double-book Warning! (potential scheduling conflict) [PERSON_NAME…" at bounding box center [488, 193] width 452 height 8
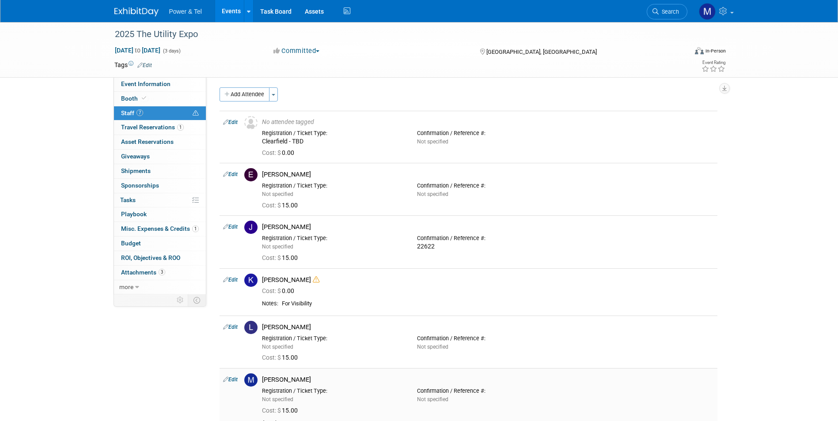
scroll to position [1, 0]
click at [126, 17] on div "Power & Tel Events Add Event Bulk Upload Events Shareable Event Boards Recently…" at bounding box center [418, 11] width 609 height 22
click at [130, 10] on img at bounding box center [136, 12] width 44 height 9
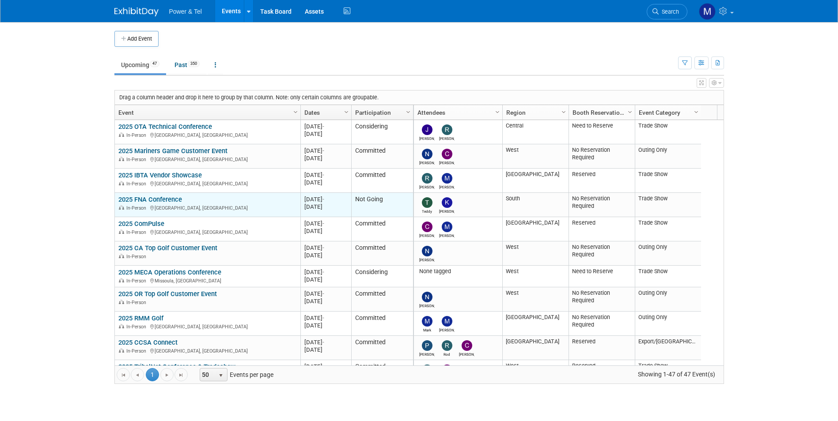
click at [153, 197] on link "2025 FNA Conference" at bounding box center [150, 200] width 64 height 8
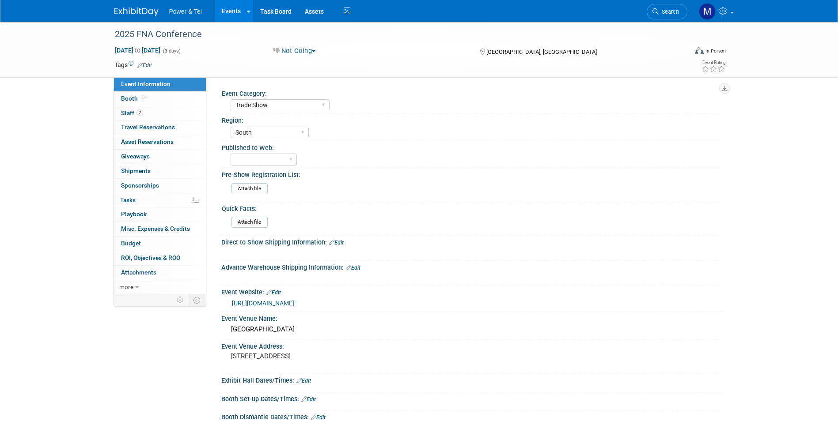
select select "Trade Show"
select select "South"
click at [153, 104] on link "Booth" at bounding box center [160, 99] width 92 height 14
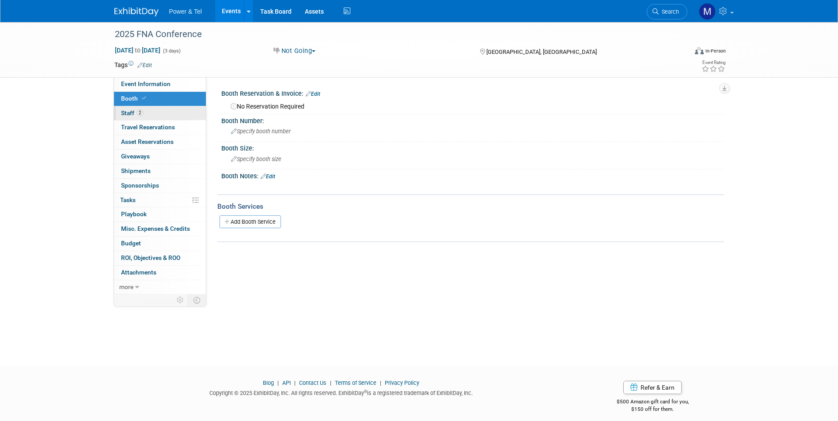
click at [155, 110] on link "2 Staff 2" at bounding box center [160, 113] width 92 height 14
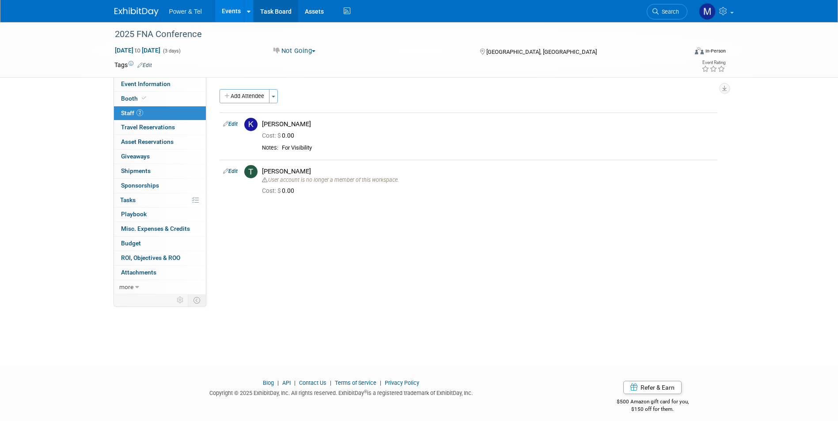
drag, startPoint x: 253, startPoint y: 10, endPoint x: 238, endPoint y: 9, distance: 15.5
click at [253, 10] on link "Task Board" at bounding box center [275, 11] width 45 height 22
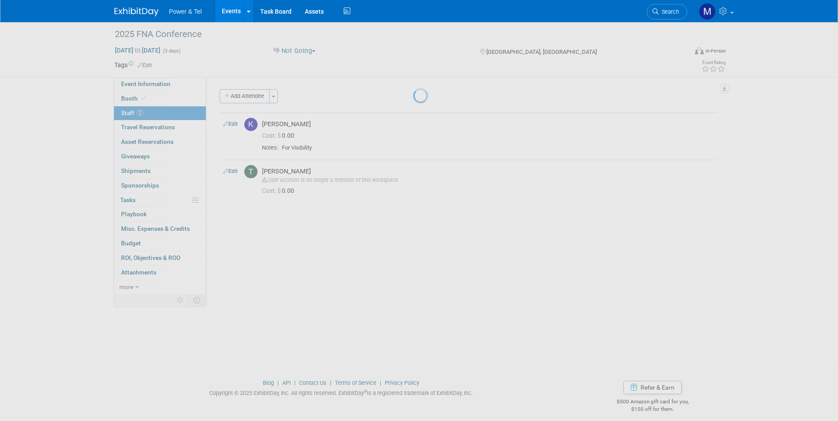
click at [215, 12] on link "Events" at bounding box center [231, 11] width 32 height 22
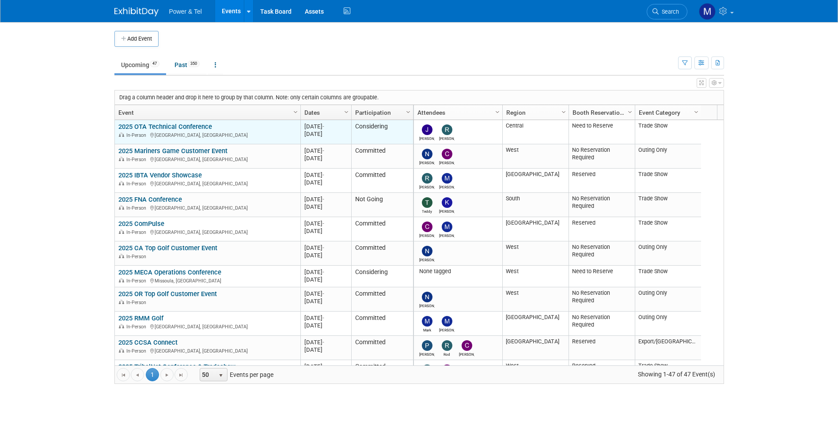
click at [183, 124] on link "2025 OTA Technical Conference" at bounding box center [165, 127] width 94 height 8
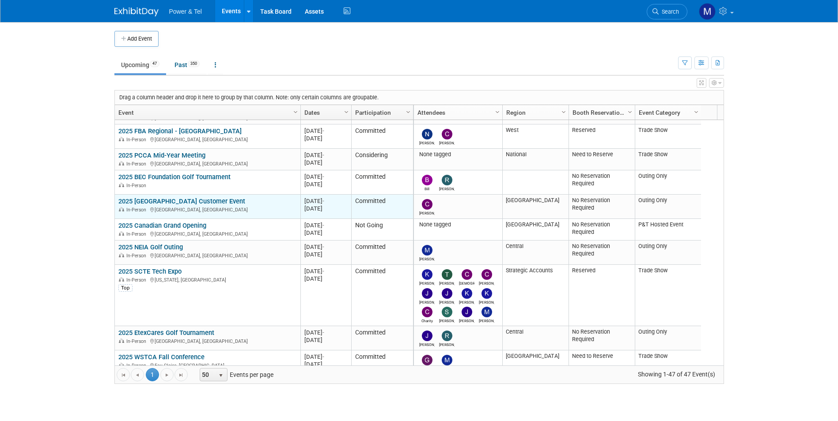
scroll to position [309, 0]
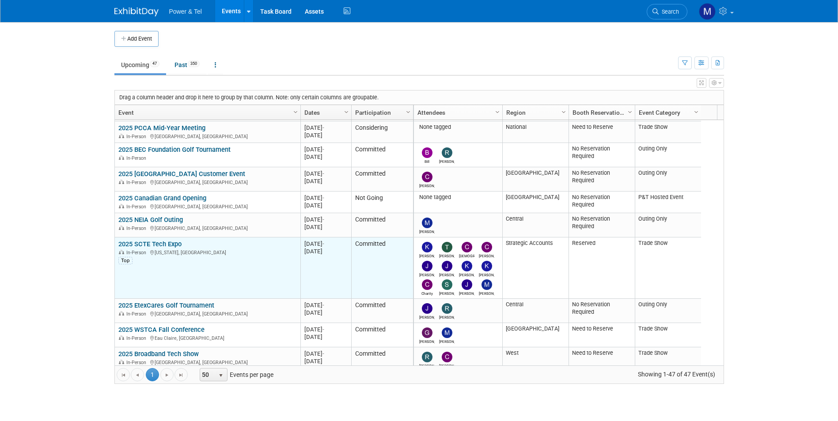
click at [167, 244] on link "2025 SCTE Tech Expo" at bounding box center [149, 244] width 63 height 8
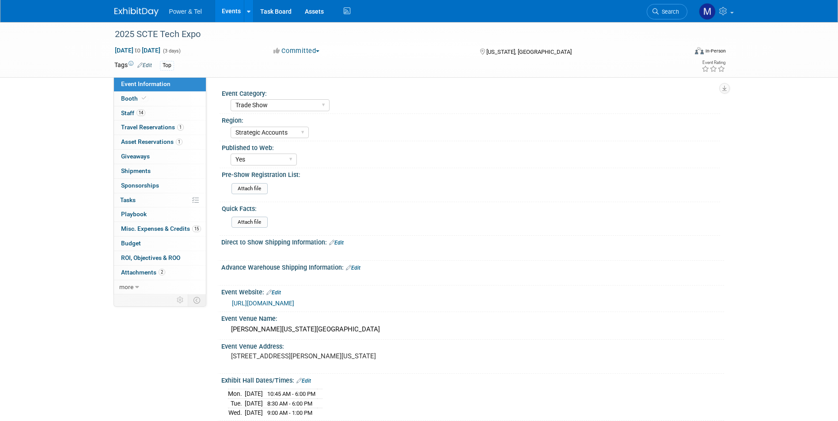
select select "Trade Show"
select select "Strategic Accounts"
select select "Yes"
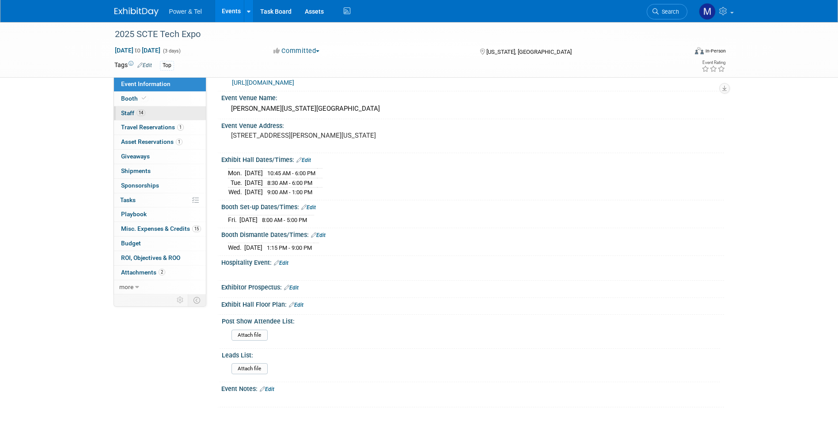
click at [145, 115] on link "14 Staff 14" at bounding box center [160, 113] width 92 height 14
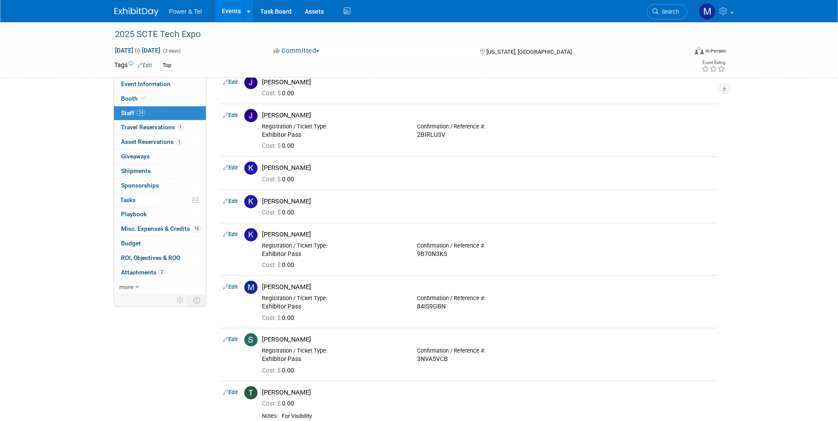
scroll to position [242, 0]
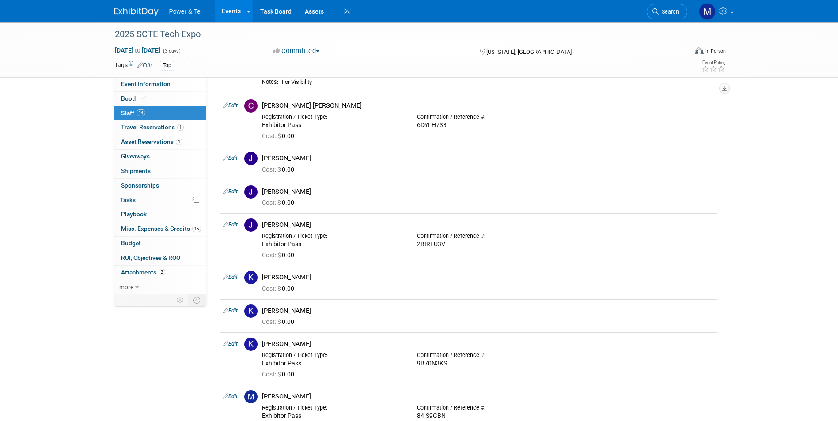
click at [128, 6] on link at bounding box center [141, 7] width 55 height 7
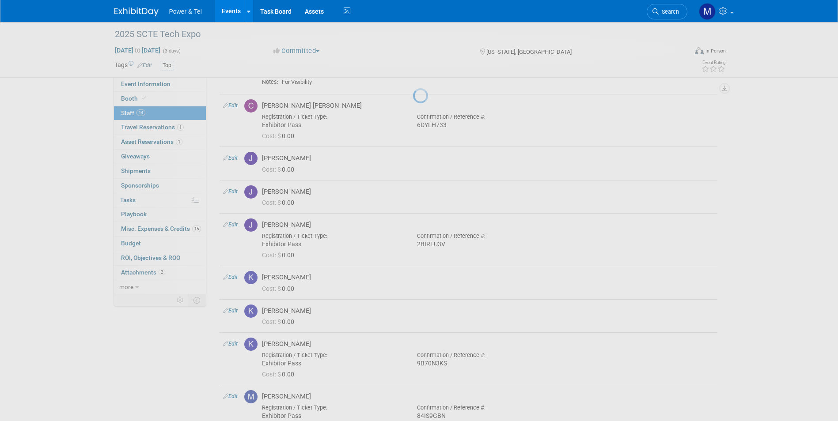
scroll to position [444, 0]
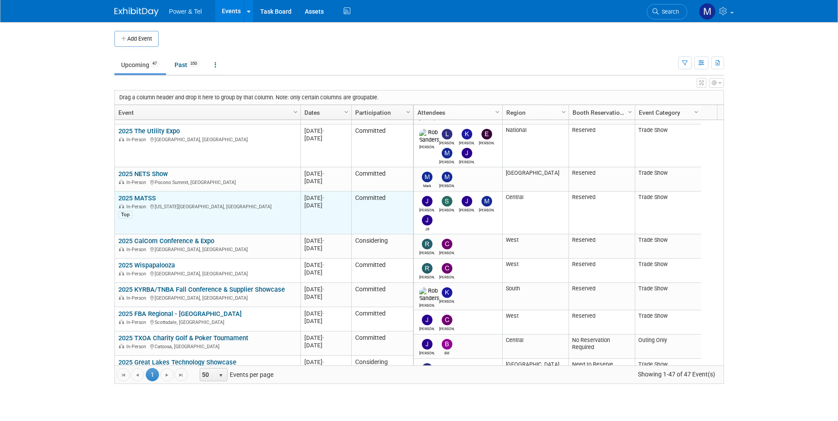
click at [134, 198] on link "2025 MATSS" at bounding box center [137, 198] width 38 height 8
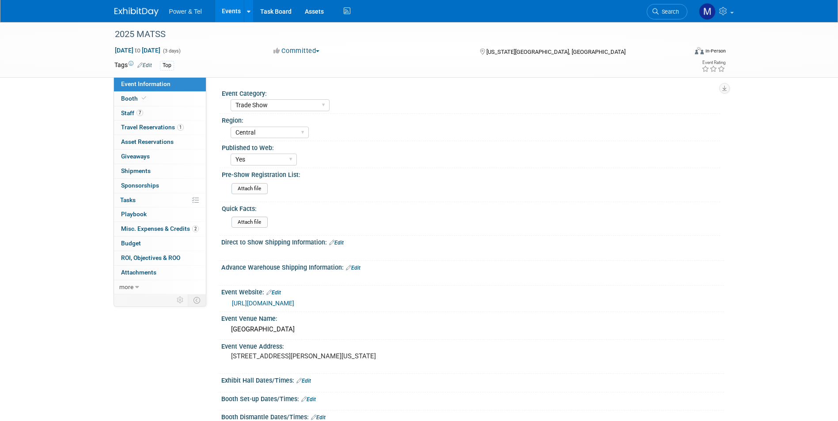
select select "Trade Show"
select select "Central"
select select "Yes"
click at [152, 105] on link "Booth" at bounding box center [160, 99] width 92 height 14
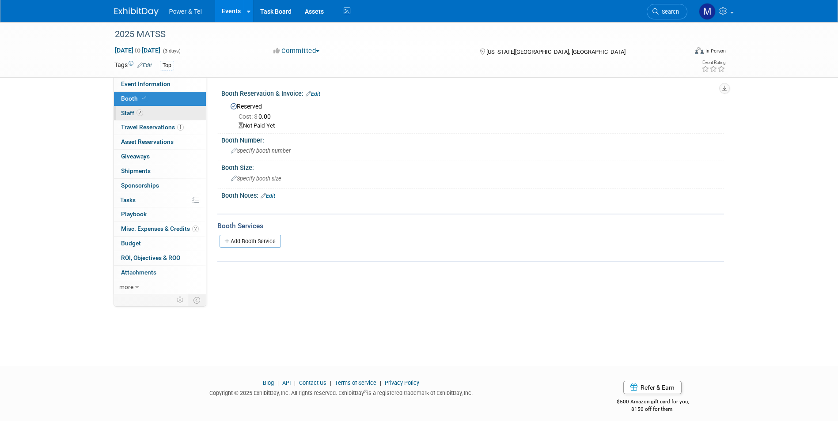
click at [163, 118] on link "7 Staff 7" at bounding box center [160, 113] width 92 height 14
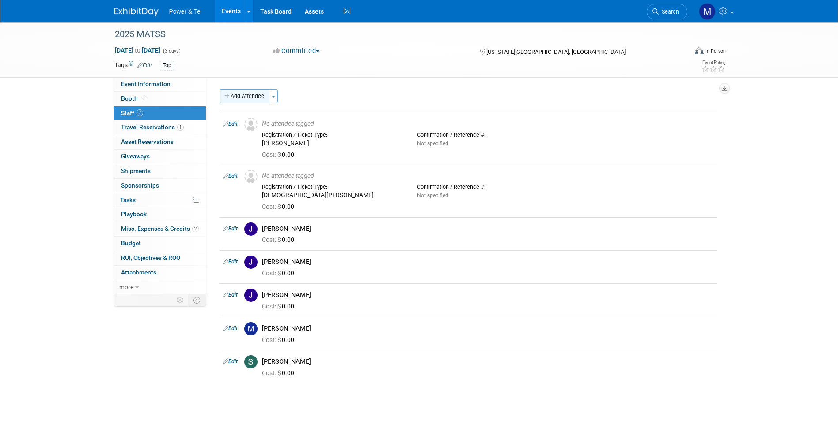
click at [251, 96] on button "Add Attendee" at bounding box center [244, 96] width 50 height 14
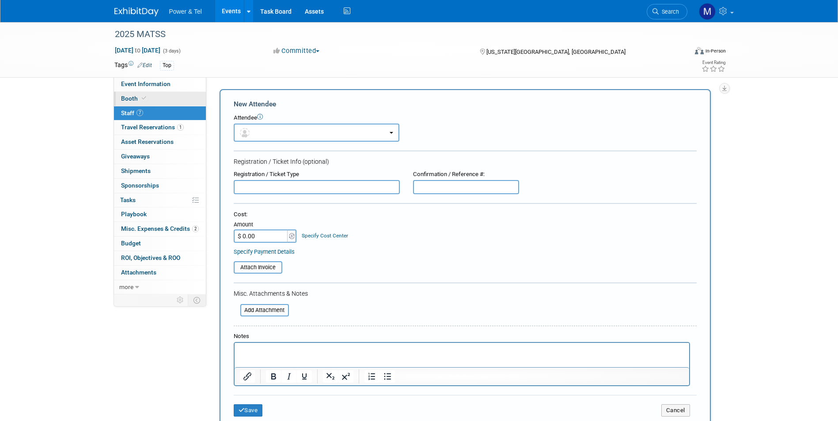
click at [168, 97] on link "Booth" at bounding box center [160, 99] width 92 height 14
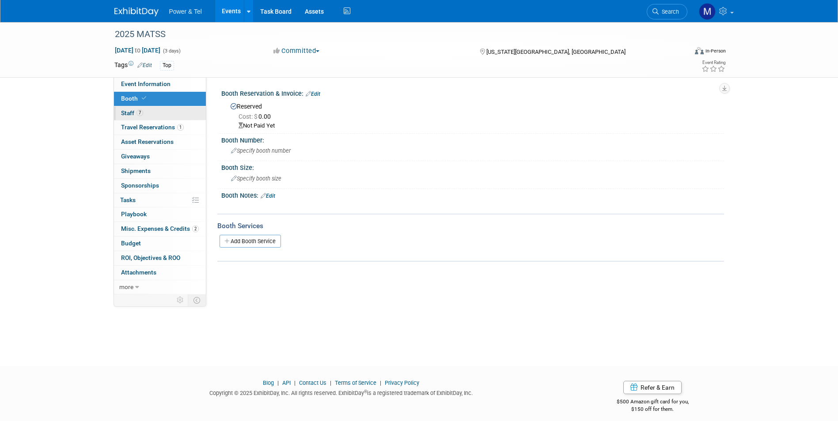
click at [169, 111] on link "7 Staff 7" at bounding box center [160, 113] width 92 height 14
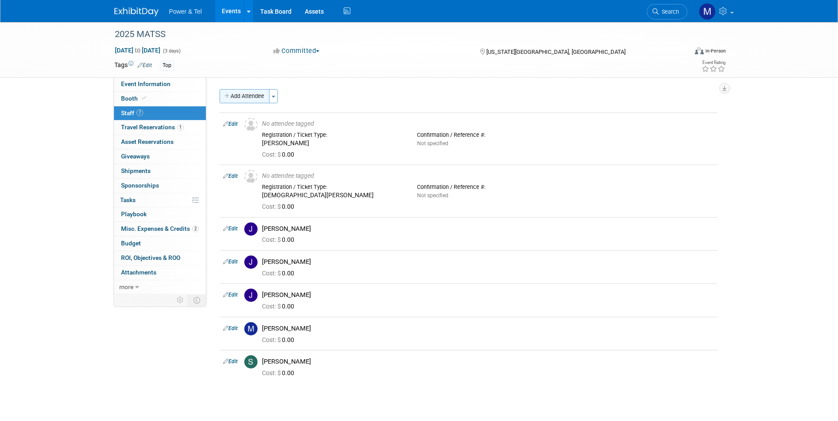
click at [242, 91] on button "Add Attendee" at bounding box center [244, 96] width 50 height 14
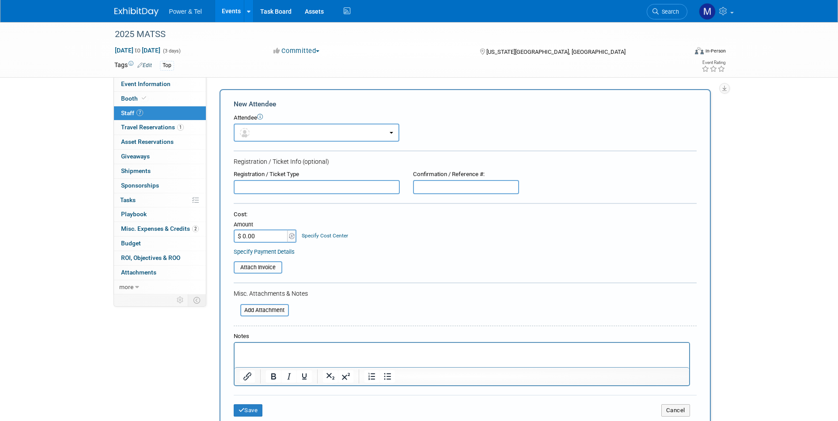
click at [301, 149] on form "New Attendee Attendee <img src="https://www.exhibitday.com/Images/Unassigned-Us…" at bounding box center [465, 261] width 463 height 324
drag, startPoint x: 301, startPoint y: 128, endPoint x: 300, endPoint y: 133, distance: 4.9
click at [300, 133] on button "button" at bounding box center [317, 133] width 166 height 18
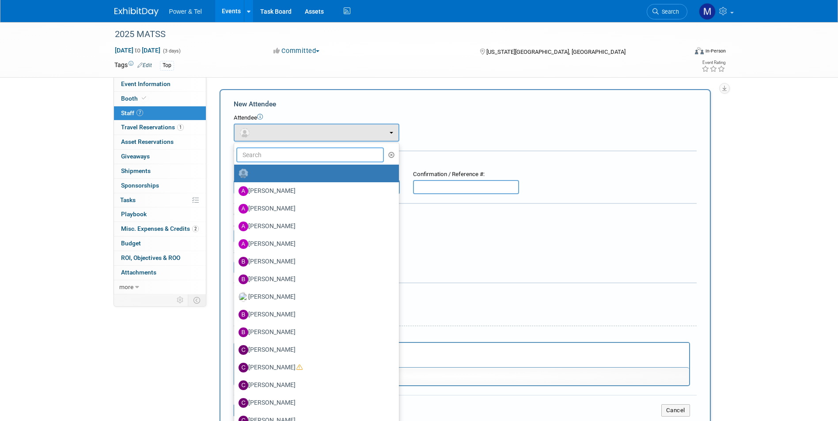
click at [297, 149] on input "text" at bounding box center [310, 154] width 148 height 15
click at [321, 163] on ul "Alina Dorion Anita Reid Annette Bittner Annmarie Templeton Bill Rinehardt (me)" at bounding box center [317, 319] width 166 height 353
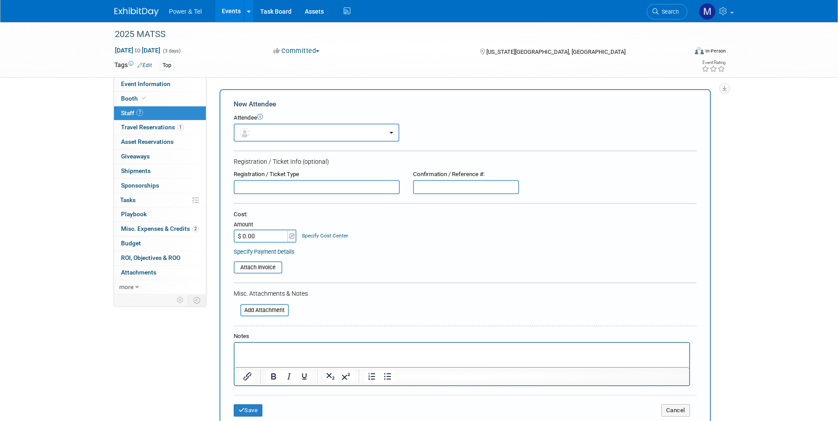
click at [321, 157] on div "Registration / Ticket Info (optional)" at bounding box center [465, 161] width 463 height 9
click at [322, 136] on button "button" at bounding box center [317, 133] width 166 height 18
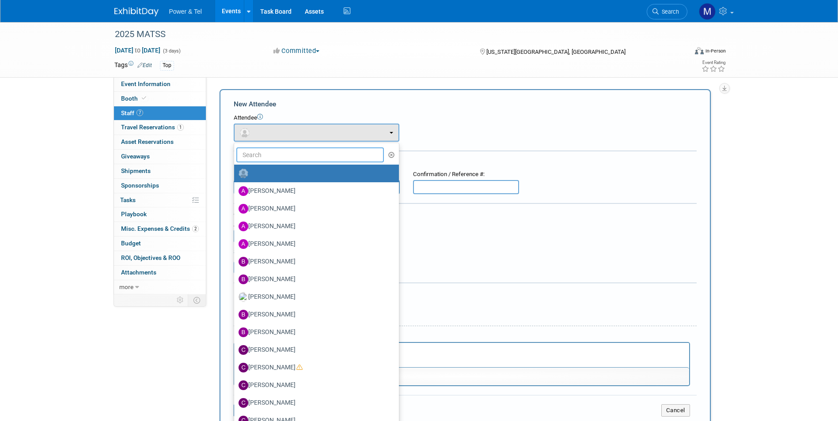
click at [321, 154] on input "text" at bounding box center [310, 154] width 148 height 15
click at [285, 156] on input "text" at bounding box center [310, 154] width 148 height 15
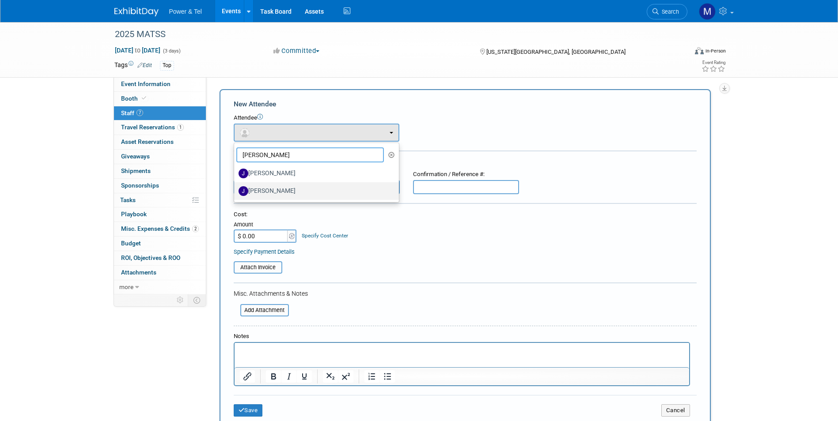
type input "jeff"
click at [274, 186] on label "Jeff Danner" at bounding box center [313, 191] width 151 height 14
click at [235, 187] on input "Jeff Danner" at bounding box center [233, 190] width 6 height 6
select select "2c92d1f6-7588-40ba-8a7f-a8f076e3aba7"
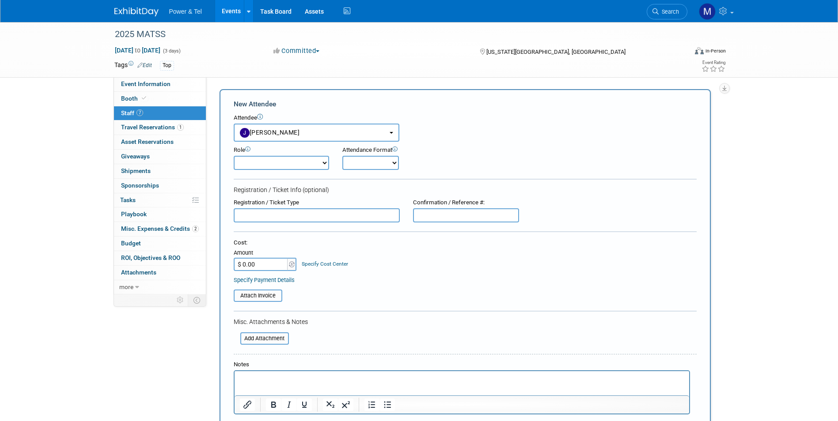
click at [306, 160] on select "Demonstrator Host Planner Presenter Sales Representative Set-up/Dismantle Crew …" at bounding box center [281, 163] width 95 height 14
click at [452, 129] on div "Attendee <img src="https://www.exhibitday.com/Images/Unassigned-User-Icon.png" …" at bounding box center [465, 128] width 463 height 28
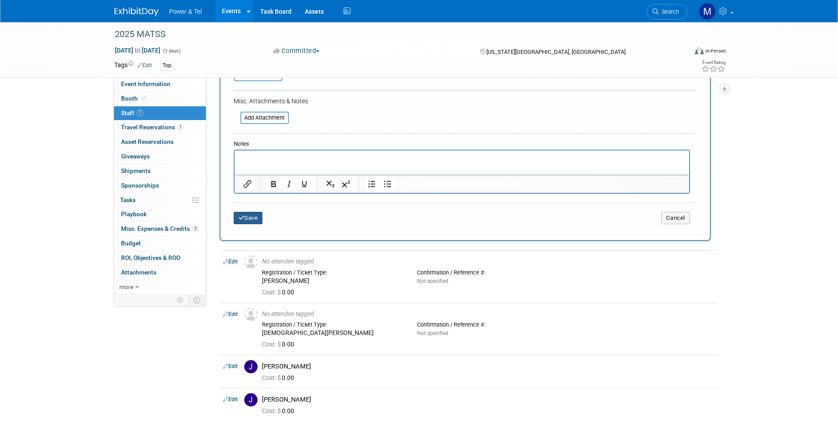
click at [246, 217] on button "Save" at bounding box center [248, 218] width 29 height 12
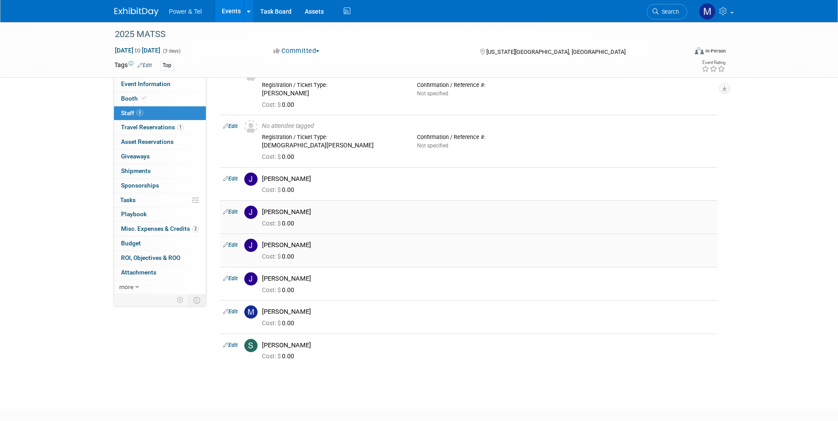
scroll to position [100, 0]
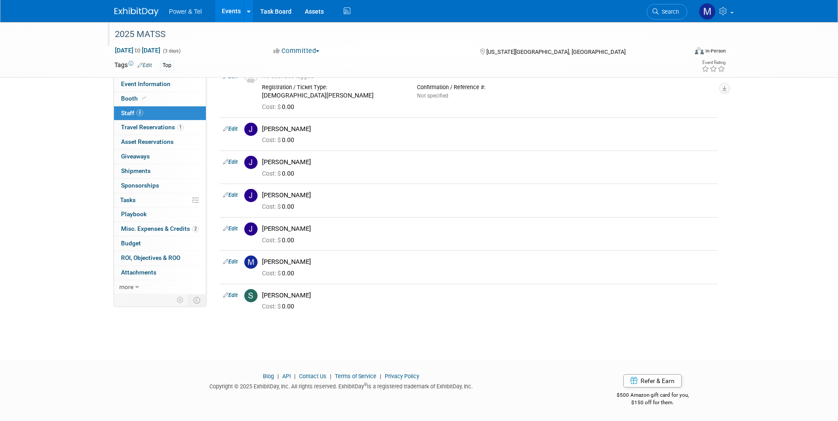
drag, startPoint x: 218, startPoint y: 23, endPoint x: 205, endPoint y: 25, distance: 13.3
click at [218, 23] on div at bounding box center [396, 26] width 569 height 8
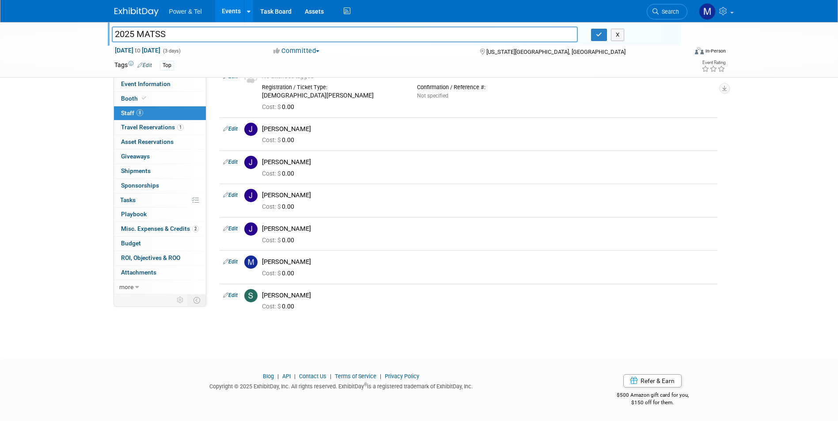
click at [220, 20] on link "Events" at bounding box center [231, 11] width 32 height 22
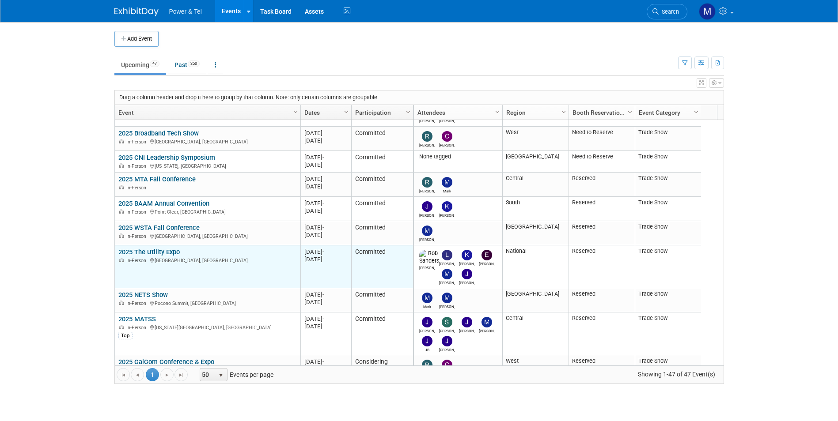
scroll to position [636, 0]
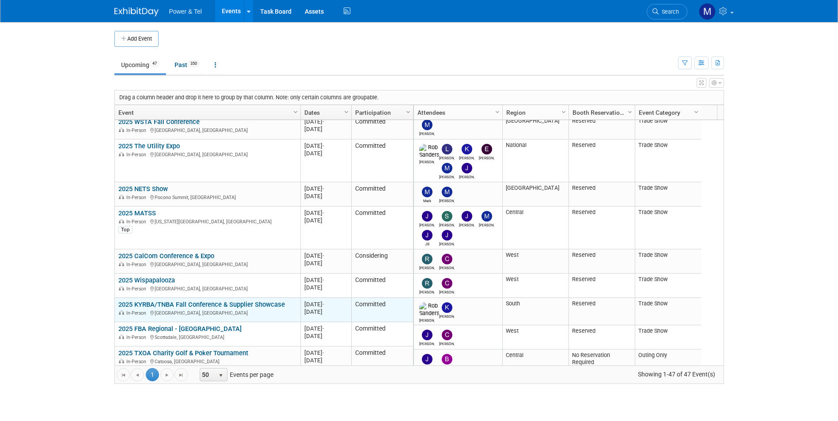
click at [193, 309] on div "In-Person [GEOGRAPHIC_DATA], [GEOGRAPHIC_DATA]" at bounding box center [207, 313] width 178 height 8
click at [197, 304] on link "2025 KYRBA/TNBA Fall Conference & Supplier Showcase" at bounding box center [201, 305] width 166 height 8
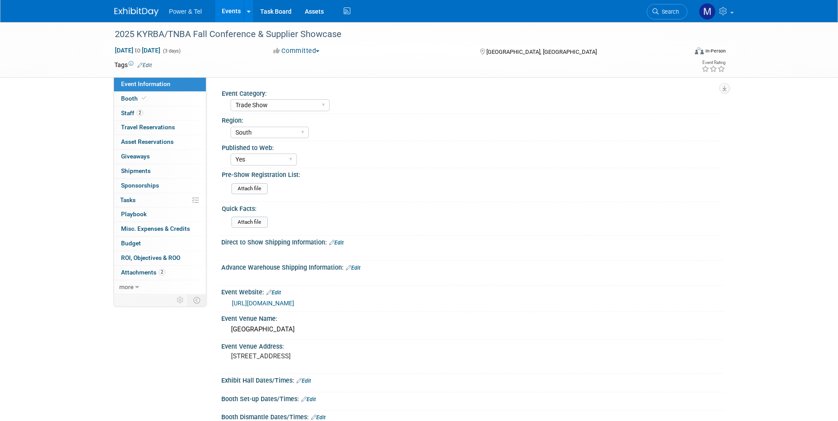
select select "Trade Show"
select select "South"
select select "Yes"
click at [174, 95] on link "Booth" at bounding box center [160, 99] width 92 height 14
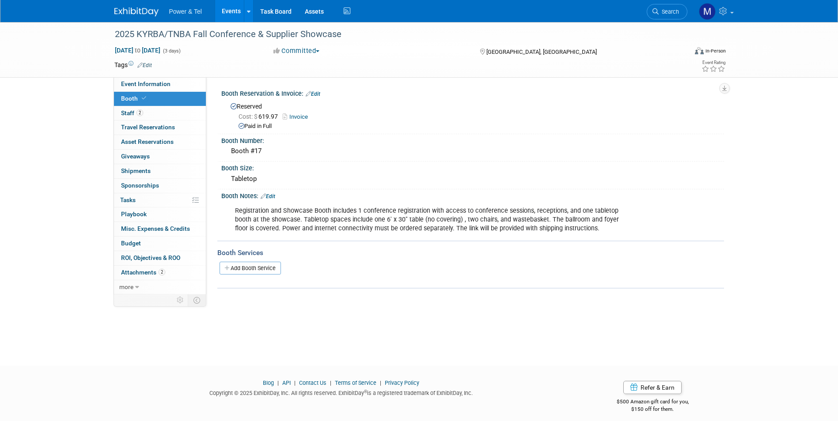
click at [175, 105] on link "Booth" at bounding box center [160, 99] width 92 height 14
click at [176, 110] on link "2 Staff 2" at bounding box center [160, 113] width 92 height 14
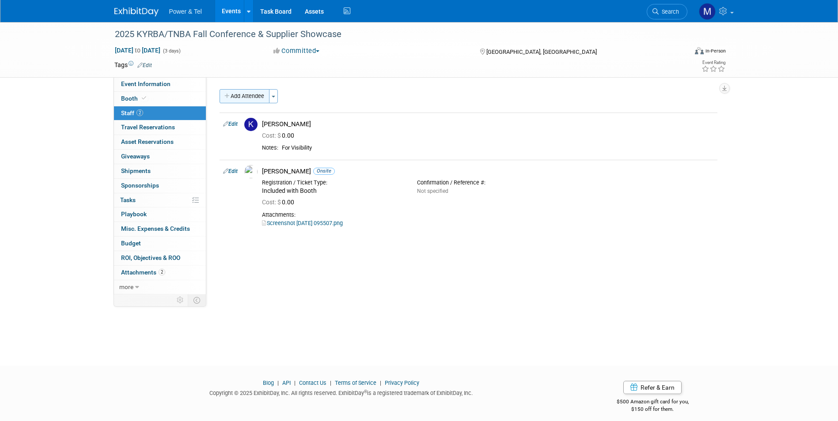
click at [260, 95] on button "Add Attendee" at bounding box center [244, 96] width 50 height 14
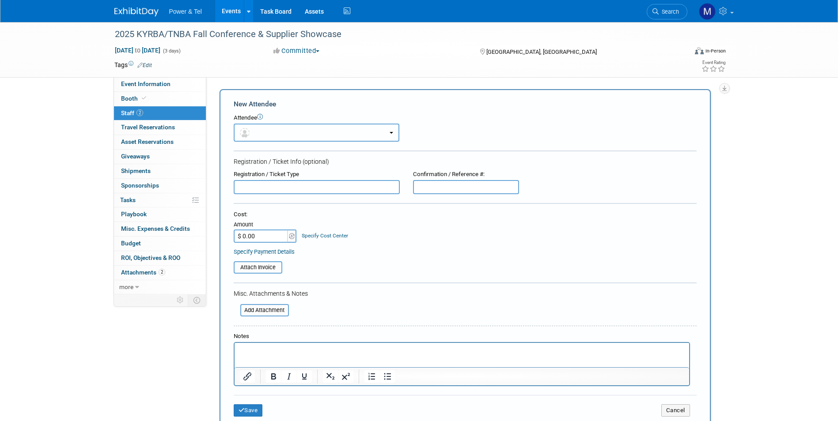
click at [278, 131] on button "button" at bounding box center [317, 133] width 166 height 18
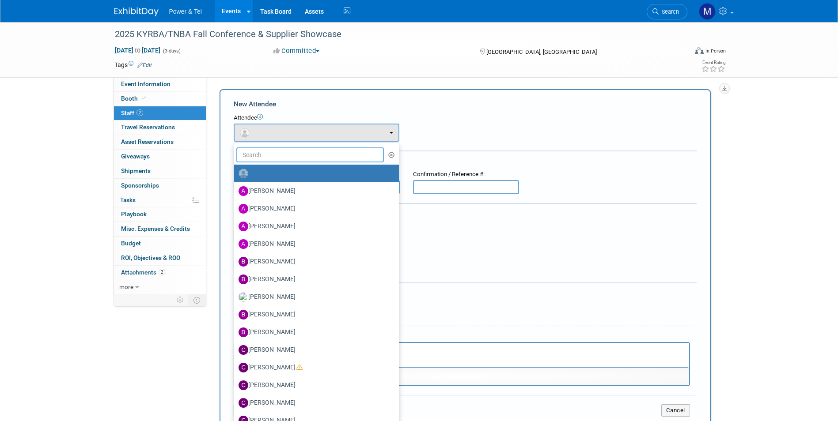
click at [283, 151] on input "text" at bounding box center [310, 154] width 148 height 15
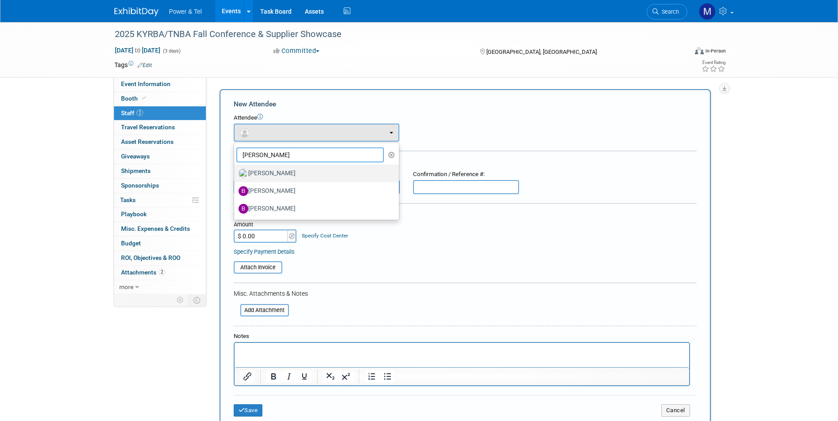
type input "brian"
click at [283, 168] on label "[PERSON_NAME]" at bounding box center [313, 173] width 151 height 14
click at [235, 170] on input "[PERSON_NAME]" at bounding box center [233, 173] width 6 height 6
select select "813842ec-9711-41d3-9e06-189e0d035dbc"
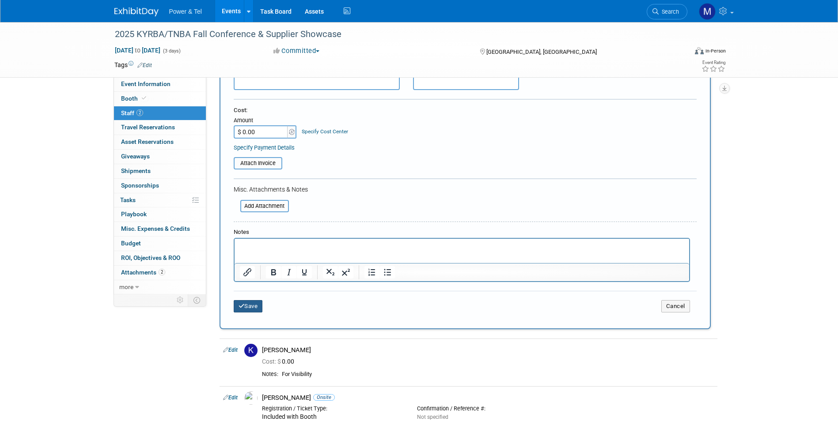
click at [255, 309] on button "Save" at bounding box center [248, 306] width 29 height 12
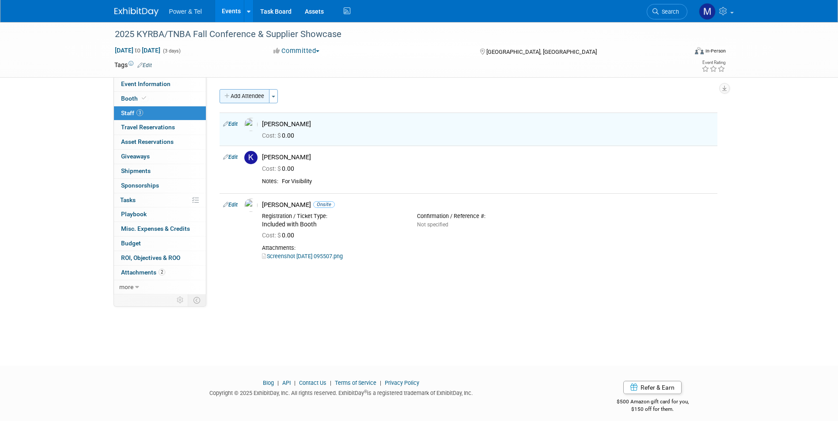
click at [247, 98] on button "Add Attendee" at bounding box center [244, 96] width 50 height 14
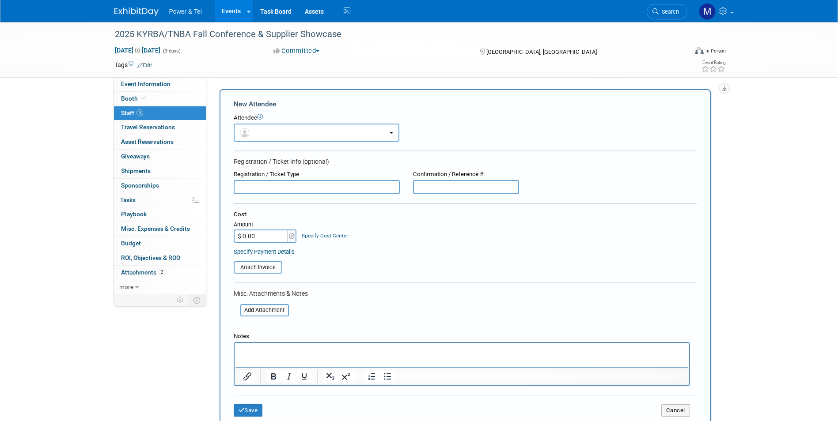
click at [290, 186] on input "text" at bounding box center [317, 187] width 166 height 14
type input "A"
click at [287, 131] on button "button" at bounding box center [317, 133] width 166 height 18
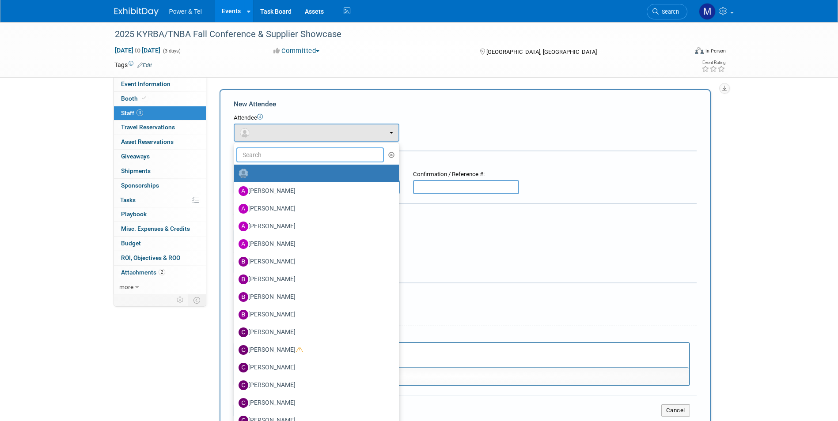
click at [295, 157] on input "text" at bounding box center [310, 154] width 148 height 15
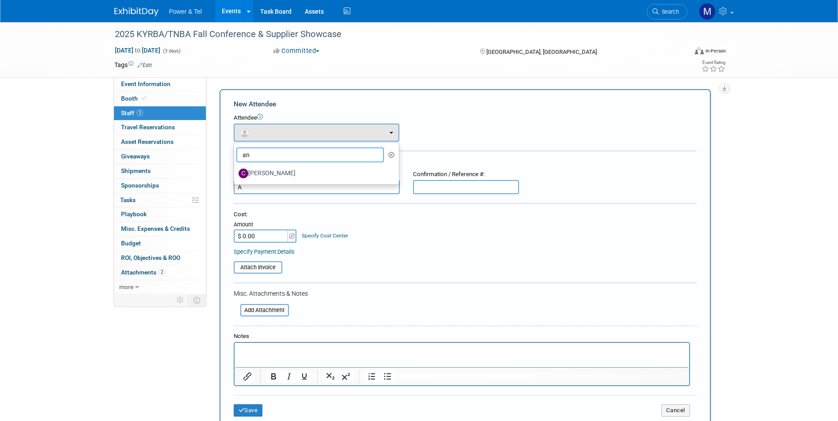
type input "a"
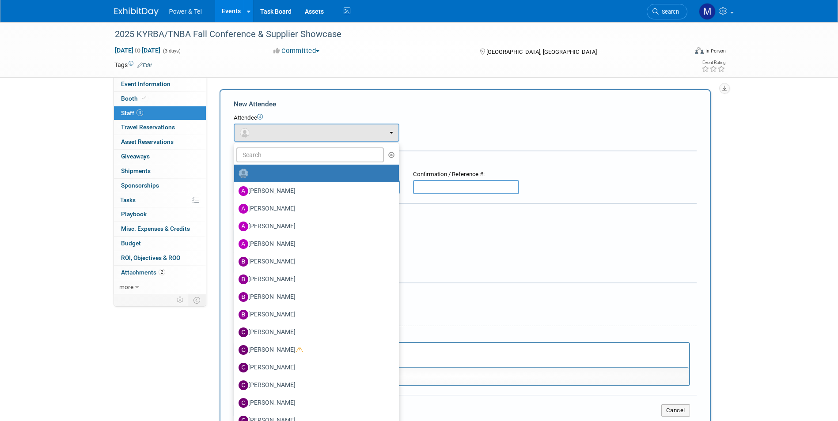
click at [444, 116] on div "Attendee" at bounding box center [465, 118] width 463 height 8
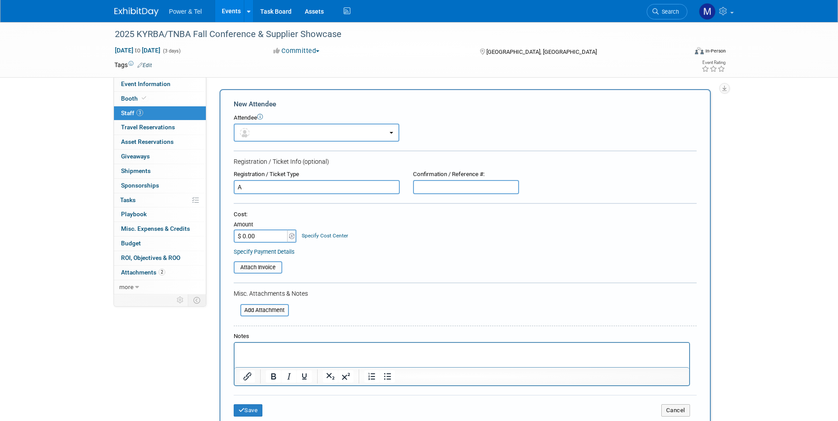
click at [366, 179] on div "Registration / Ticket Type A" at bounding box center [316, 182] width 179 height 24
click at [362, 189] on input "A" at bounding box center [317, 187] width 166 height 14
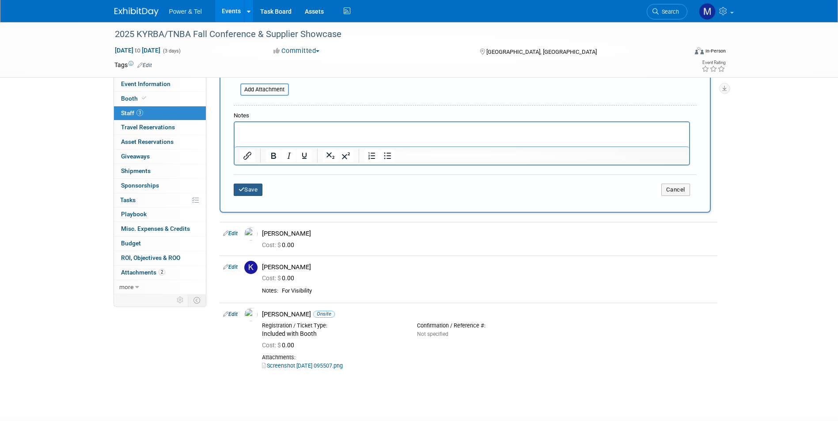
type input "Andrew Scandroli"
click at [242, 193] on button "Save" at bounding box center [248, 190] width 29 height 12
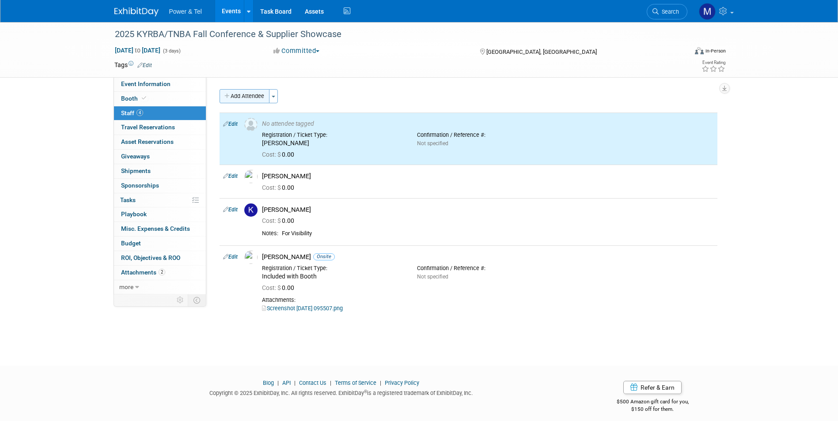
click at [264, 101] on button "Add Attendee" at bounding box center [244, 96] width 50 height 14
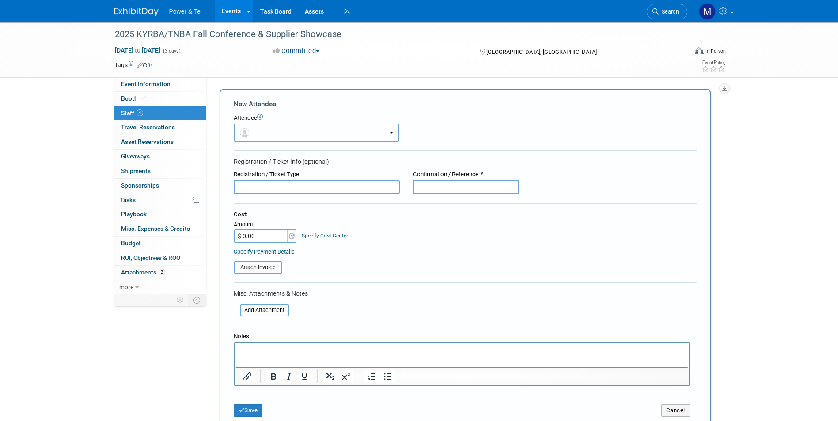
click at [290, 129] on button "button" at bounding box center [317, 133] width 166 height 18
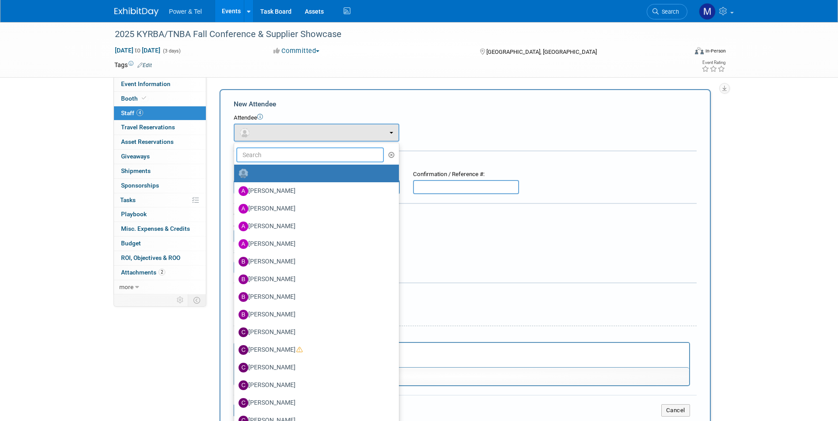
click at [301, 162] on input "text" at bounding box center [310, 154] width 148 height 15
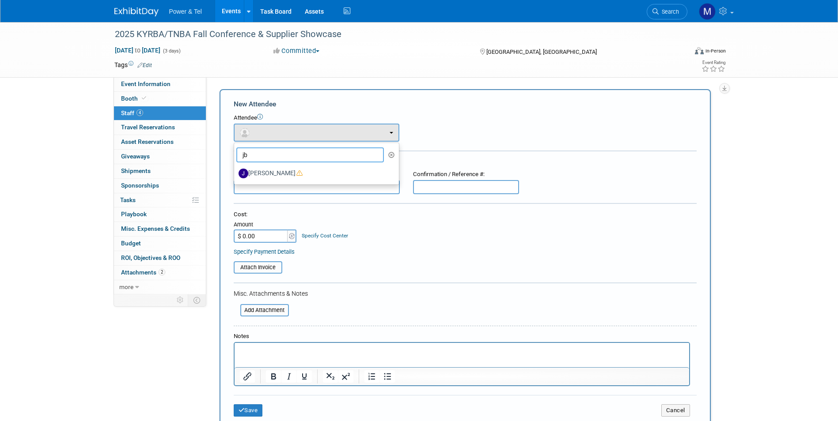
type input "jb"
click at [296, 171] on icon at bounding box center [299, 173] width 6 height 6
click at [235, 171] on input "[PERSON_NAME]" at bounding box center [233, 173] width 6 height 6
select select "9a285328-921a-4745-8036-b7f5879714fd"
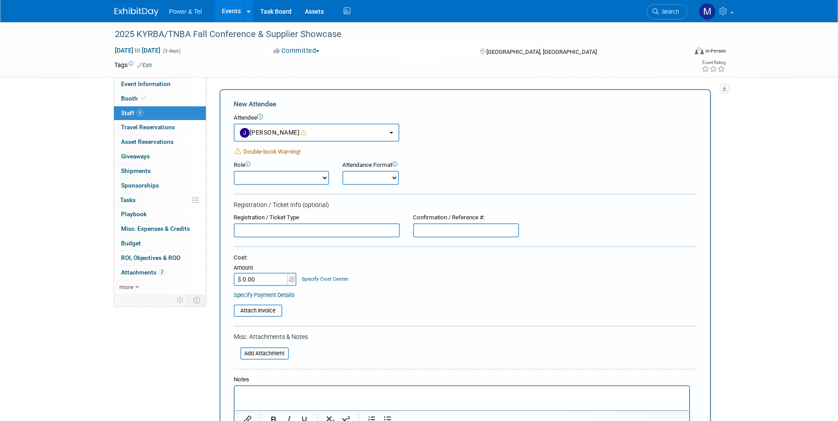
click at [287, 153] on span "Double-book Warning!" at bounding box center [271, 151] width 57 height 7
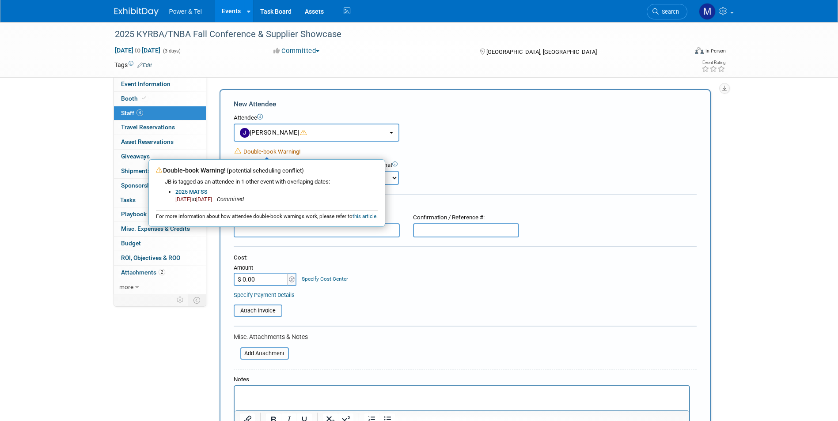
click at [424, 146] on form "New Attendee Attendee <img src="https://www.exhibitday.com/Images/Unassigned-Us…" at bounding box center [465, 282] width 463 height 367
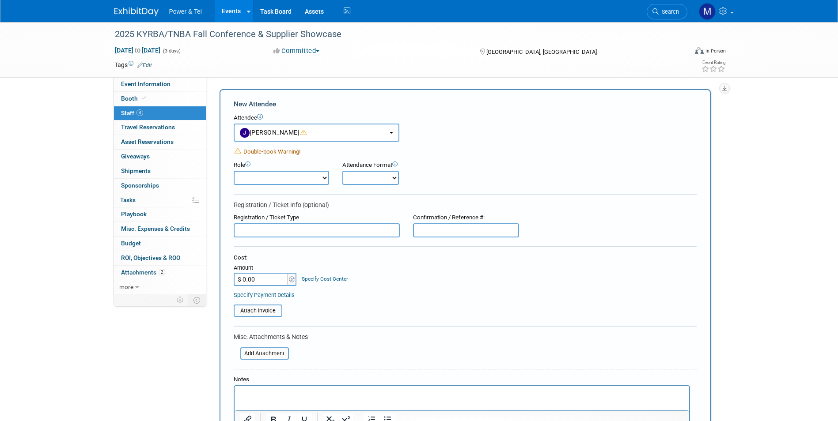
click at [346, 245] on form "New Attendee Attendee <img src="https://www.exhibitday.com/Images/Unassigned-Us…" at bounding box center [465, 282] width 463 height 367
drag, startPoint x: 346, startPoint y: 238, endPoint x: 353, endPoint y: 234, distance: 7.9
click at [348, 238] on form "New Attendee Attendee <img src="https://www.exhibitday.com/Images/Unassigned-Us…" at bounding box center [465, 282] width 463 height 367
click at [356, 232] on input "text" at bounding box center [317, 230] width 166 height 14
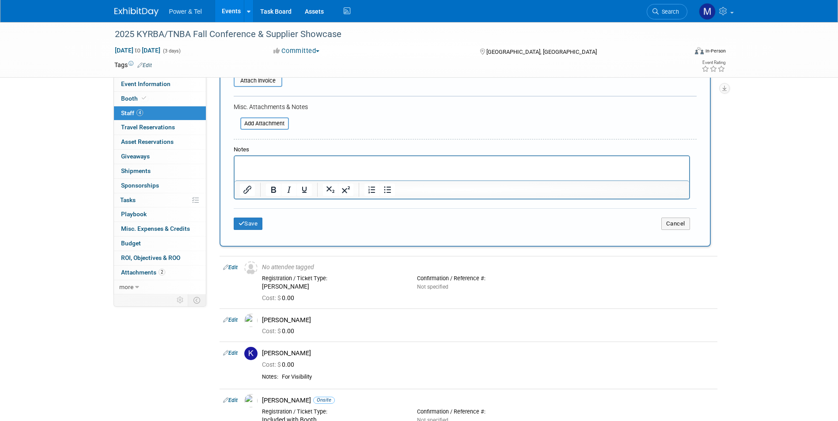
scroll to position [265, 0]
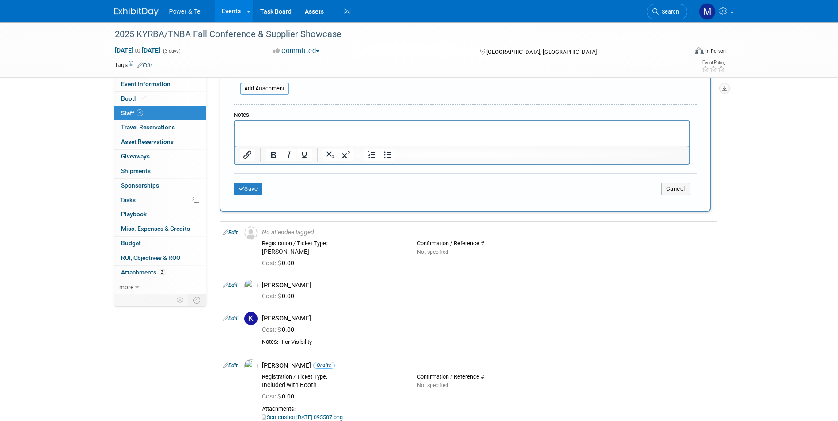
click at [321, 104] on form "New Attendee Attendee <img src="https://www.exhibitday.com/Images/Unassigned-Us…" at bounding box center [465, 17] width 463 height 367
click at [323, 124] on html at bounding box center [461, 127] width 454 height 12
click at [263, 193] on button "Save" at bounding box center [248, 189] width 29 height 12
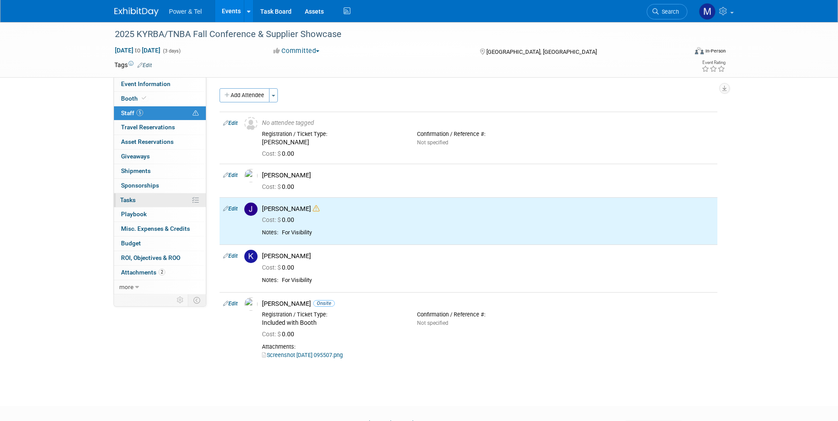
scroll to position [0, 0]
click at [183, 76] on div "2025 KYRBA/TNBA Fall Conference & Supplier Showcase Oct 14, 2025 to Oct 16, 202…" at bounding box center [419, 49] width 623 height 55
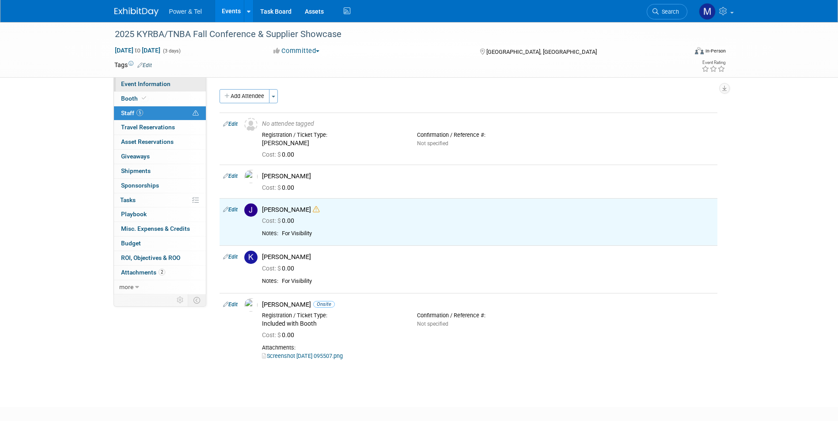
click at [184, 80] on link "Event Information" at bounding box center [160, 84] width 92 height 14
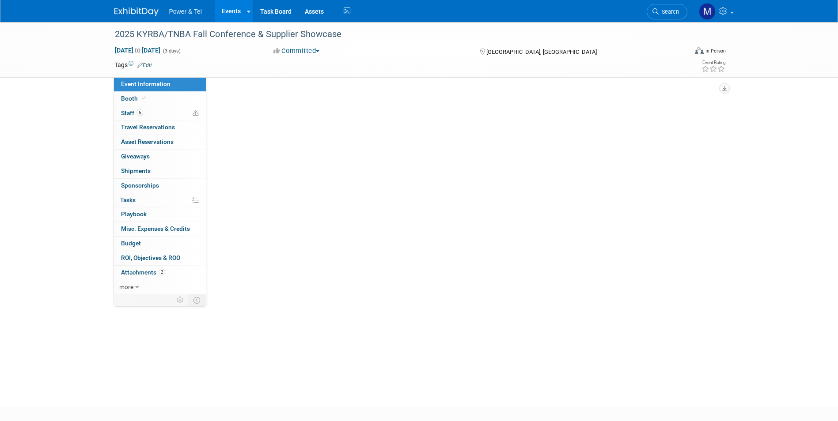
select select "Trade Show"
select select "South"
select select "Yes"
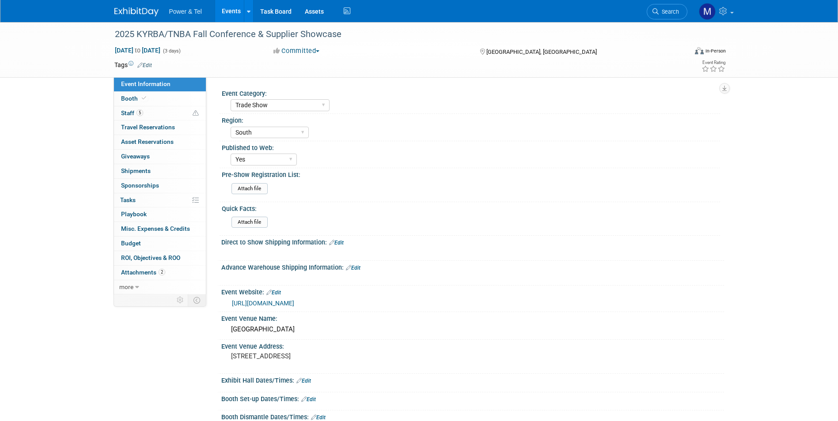
click at [240, 12] on link "Events" at bounding box center [231, 11] width 32 height 22
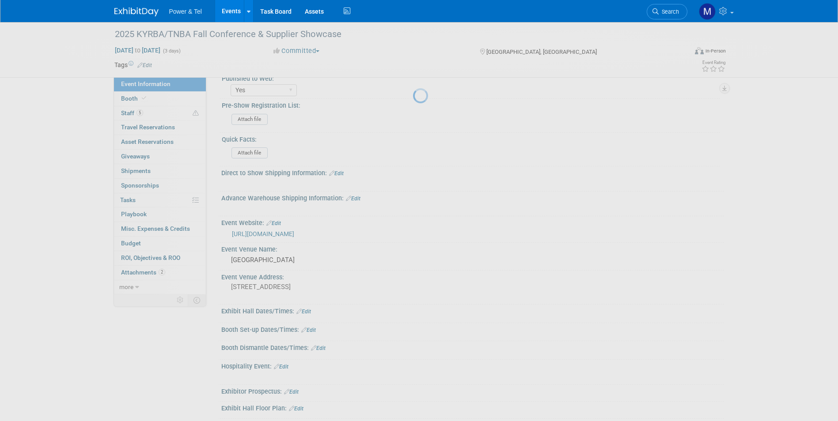
scroll to position [177, 0]
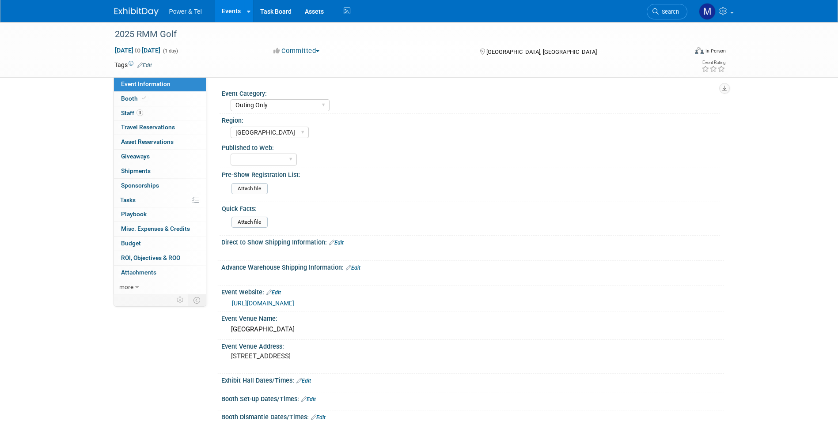
select select "Outing Only"
select select "[GEOGRAPHIC_DATA]"
click at [142, 94] on link "Booth" at bounding box center [160, 99] width 92 height 14
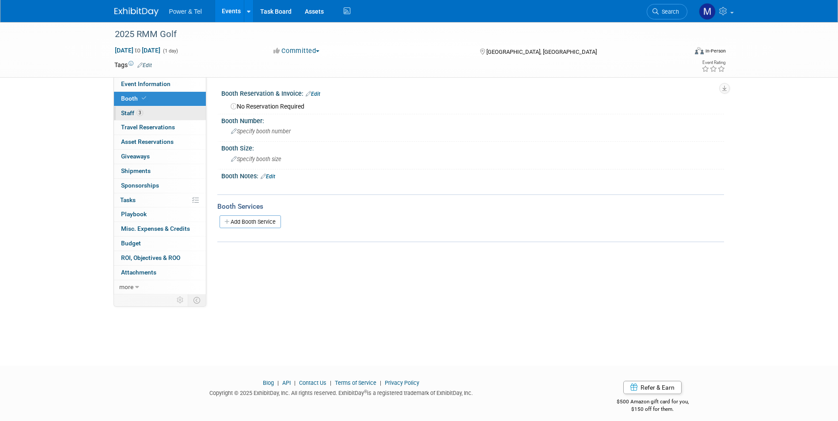
click at [148, 114] on link "3 Staff 3" at bounding box center [160, 113] width 92 height 14
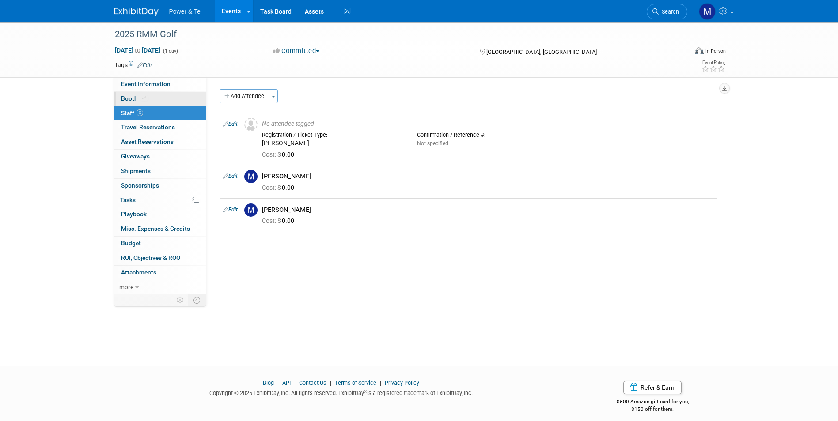
click at [175, 95] on link "Booth" at bounding box center [160, 99] width 92 height 14
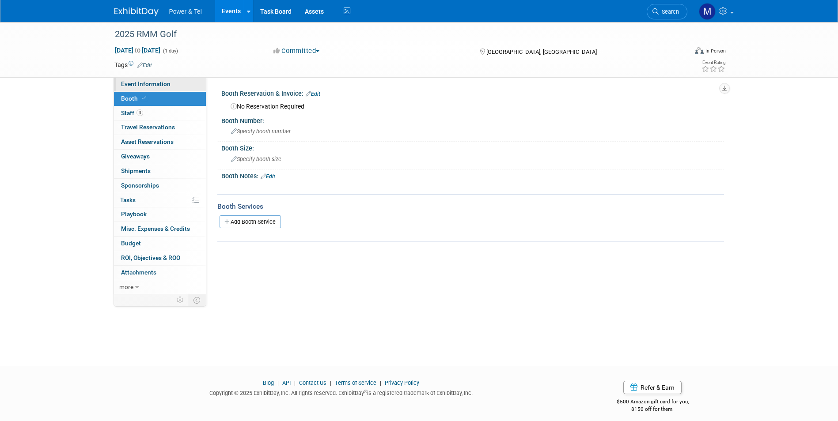
click at [163, 89] on link "Event Information" at bounding box center [160, 84] width 92 height 14
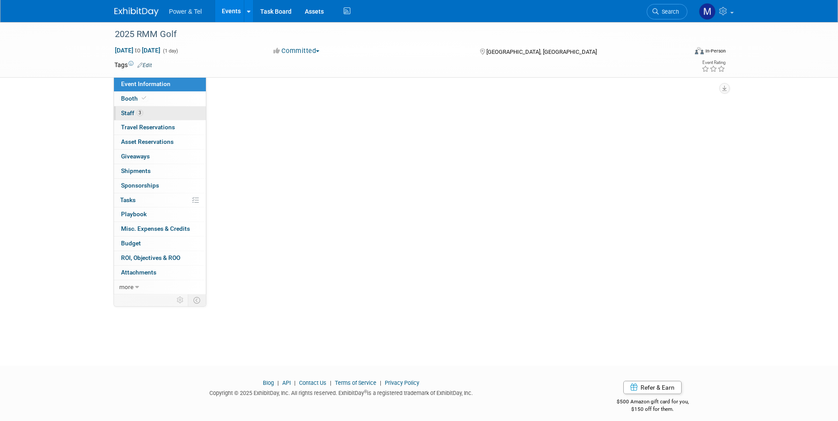
select select "Outing Only"
select select "[GEOGRAPHIC_DATA]"
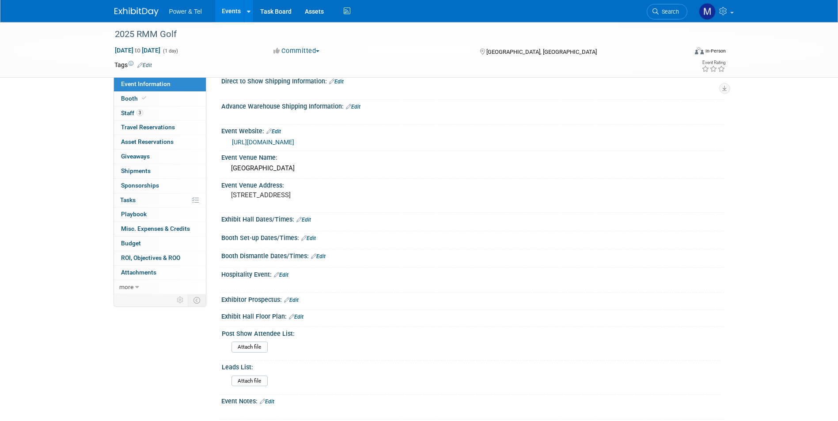
scroll to position [177, 0]
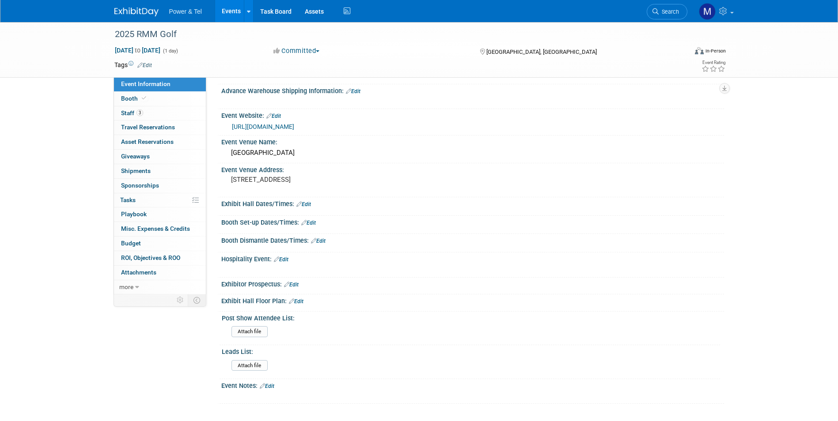
click at [294, 127] on link "[URL][DOMAIN_NAME]" at bounding box center [263, 126] width 62 height 7
click at [236, 12] on link "Events" at bounding box center [231, 11] width 32 height 22
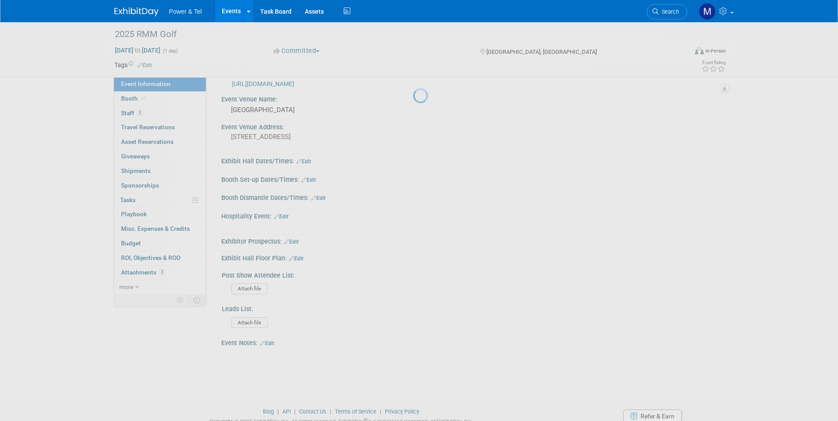
scroll to position [255, 0]
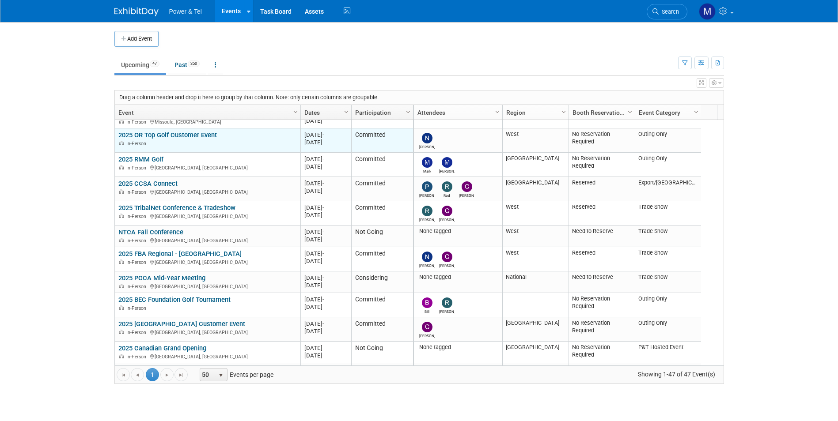
scroll to position [106, 0]
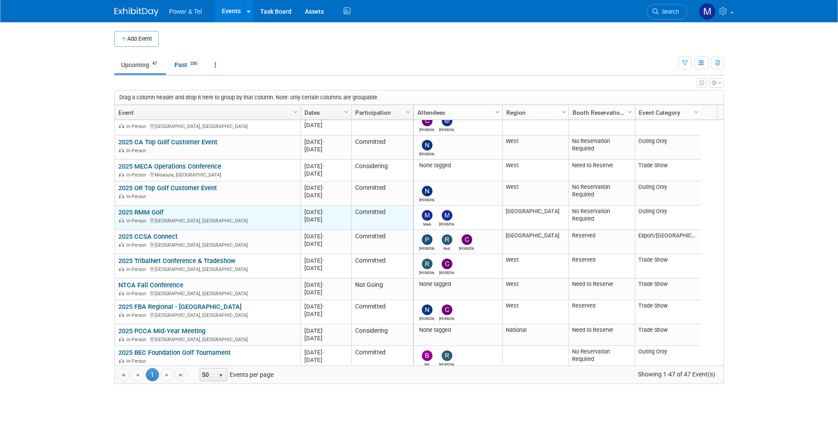
click at [156, 208] on link "2025 RMM Golf" at bounding box center [140, 212] width 45 height 8
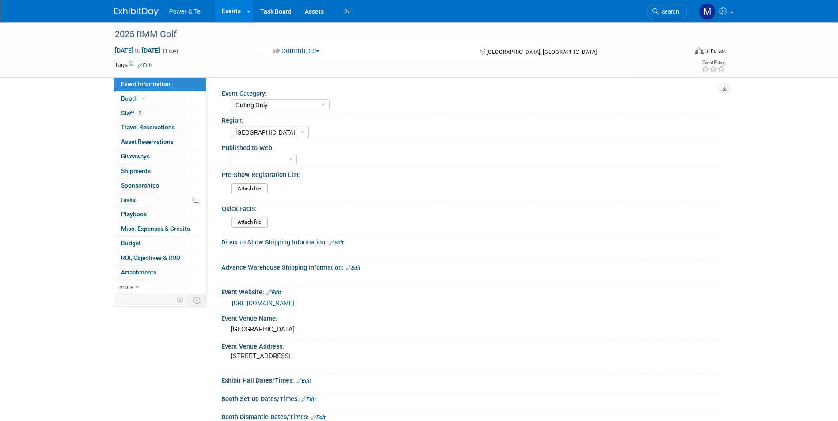
select select "Outing Only"
select select "[GEOGRAPHIC_DATA]"
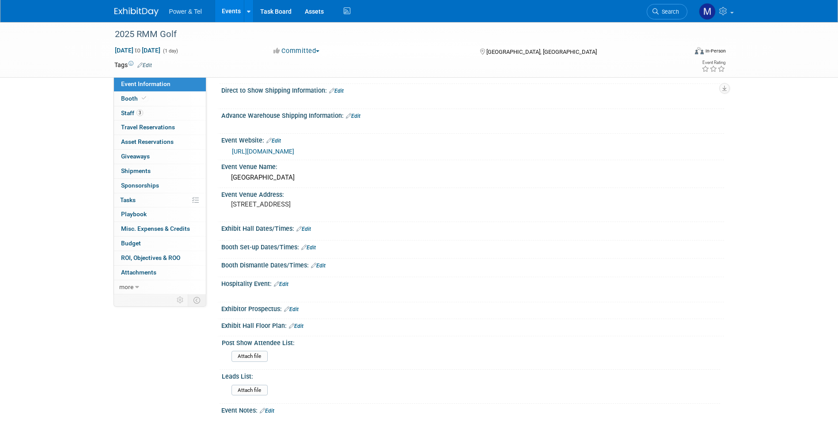
scroll to position [255, 0]
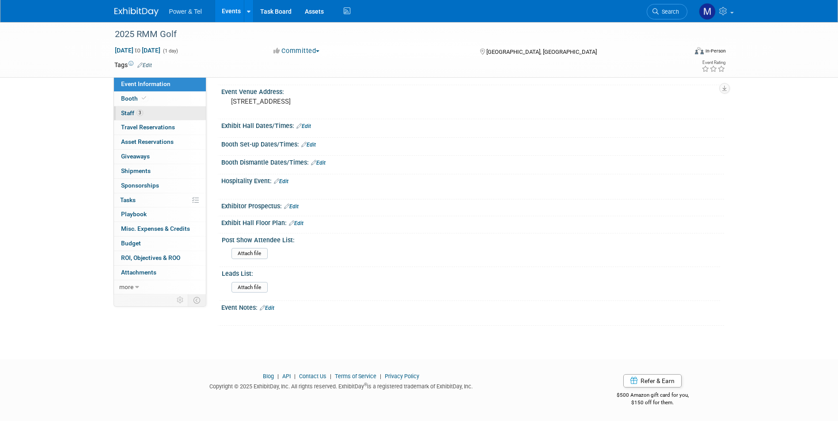
click at [159, 111] on link "3 Staff 3" at bounding box center [160, 113] width 92 height 14
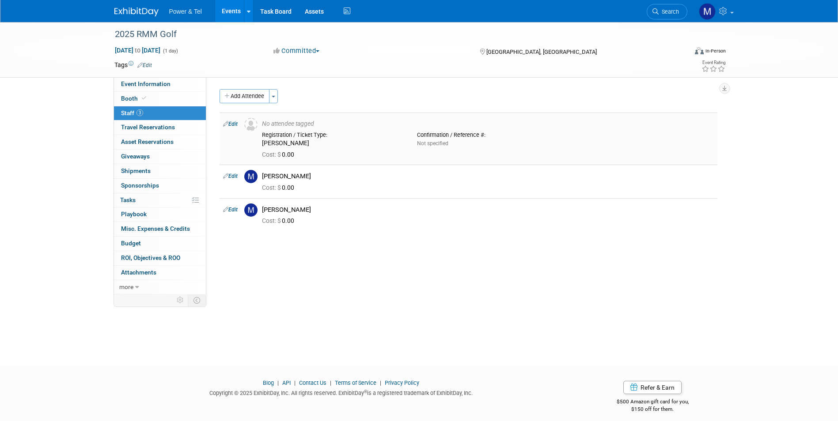
click at [236, 123] on link "Edit" at bounding box center [230, 124] width 15 height 6
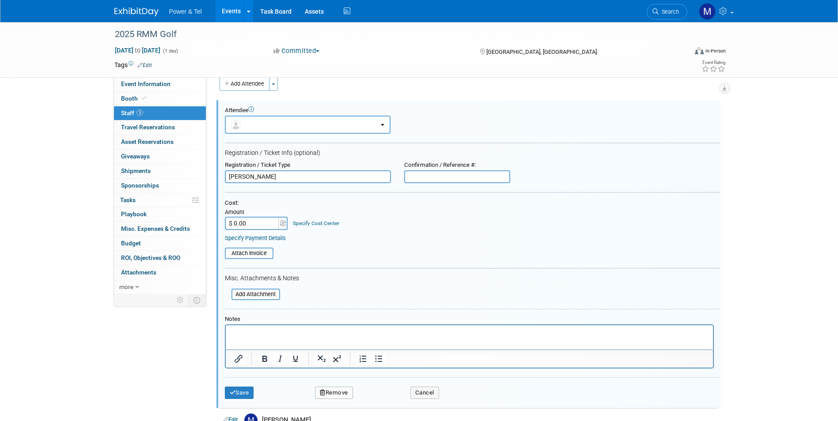
click at [257, 228] on input "$ 0.00" at bounding box center [252, 223] width 55 height 13
type input "$ 225.00"
click at [257, 250] on input "file" at bounding box center [219, 254] width 105 height 10
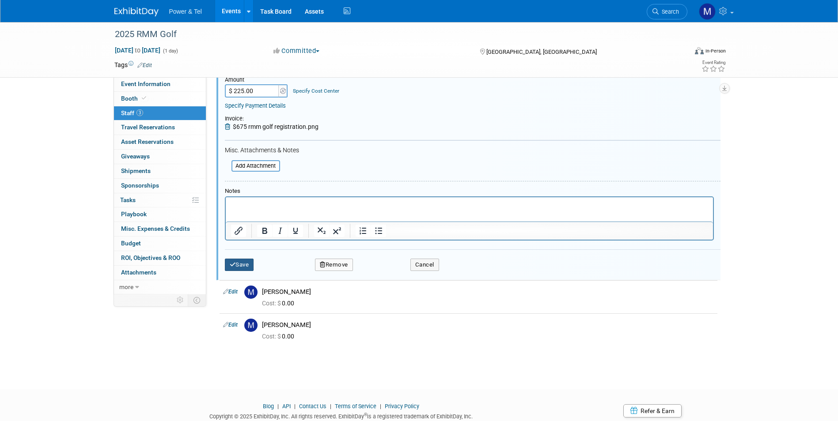
click at [246, 265] on button "Save" at bounding box center [239, 265] width 29 height 12
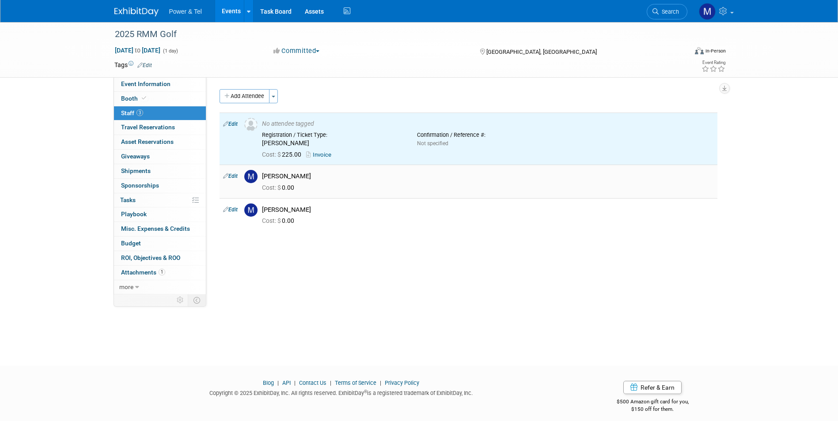
click at [306, 177] on div "Mark Monteleone" at bounding box center [488, 176] width 452 height 8
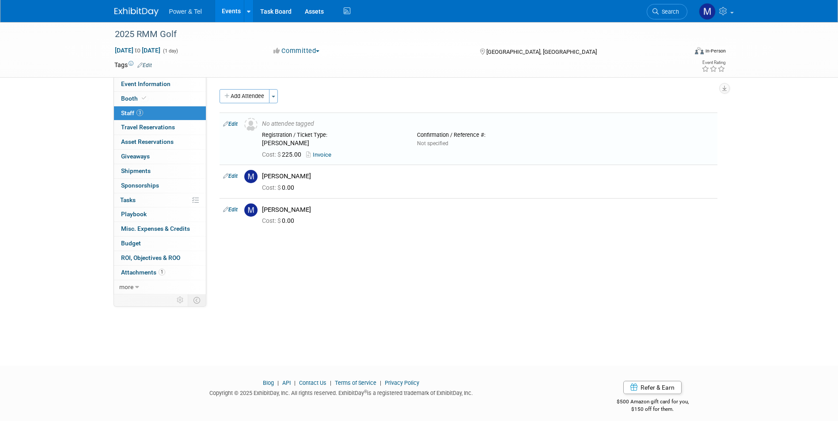
click at [227, 174] on icon at bounding box center [225, 175] width 5 height 9
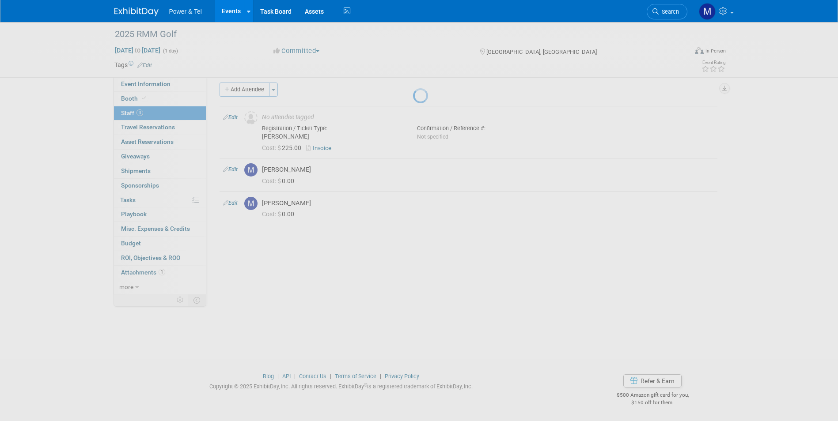
select select "b388f235-3a7e-43aa-8199-20eaec9c0479"
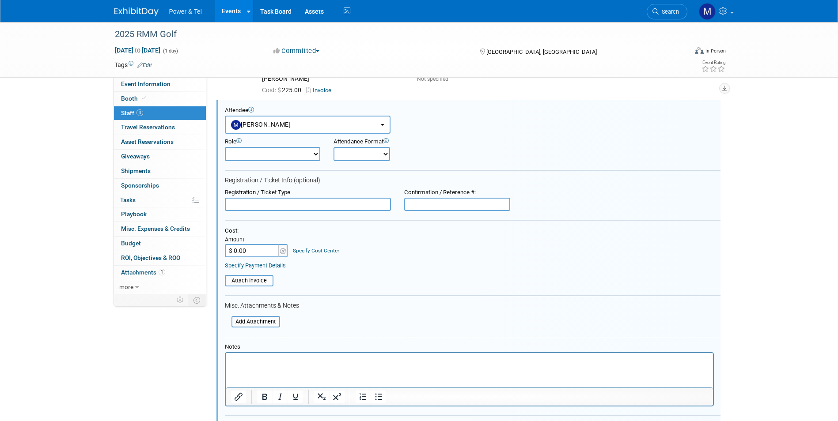
click at [261, 252] on input "$ 0.00" at bounding box center [252, 250] width 55 height 13
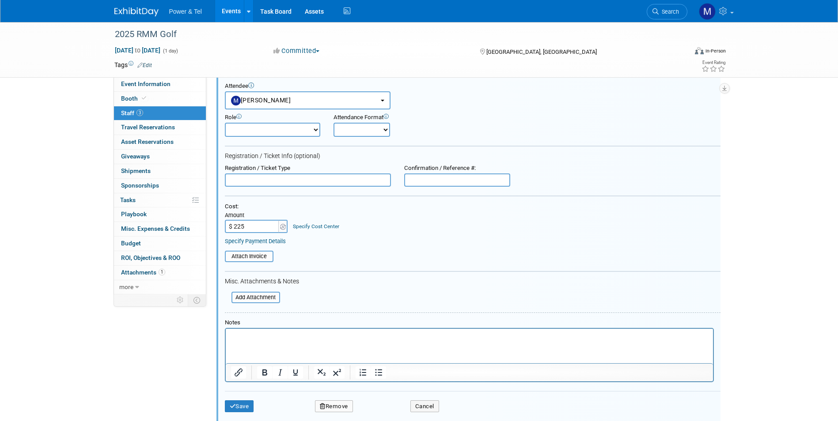
scroll to position [109, 0]
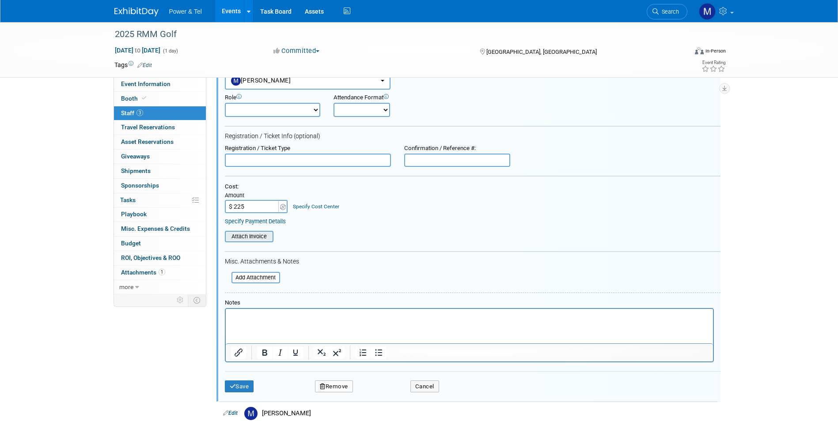
type input "$ 225.00"
click at [262, 237] on input "file" at bounding box center [219, 237] width 105 height 10
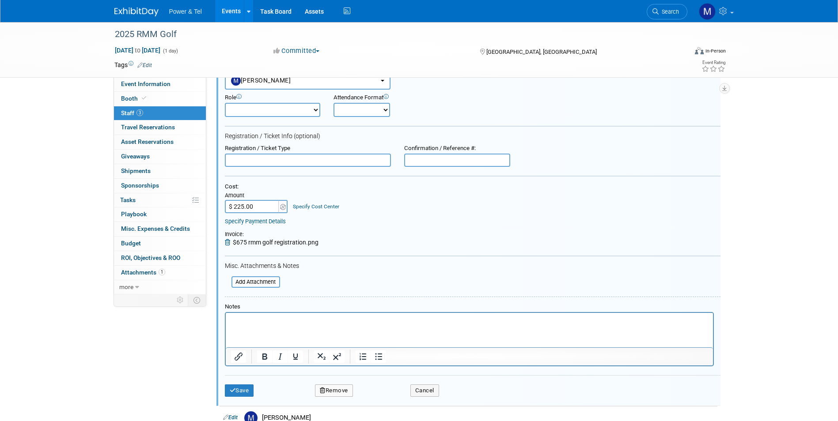
click at [249, 384] on div "Save Remove Cancel" at bounding box center [472, 389] width 495 height 28
click at [246, 390] on button "Save" at bounding box center [239, 391] width 29 height 12
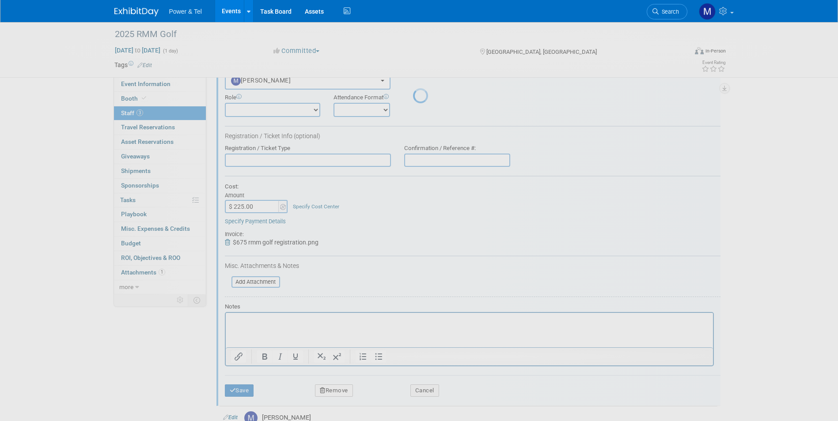
scroll to position [7, 0]
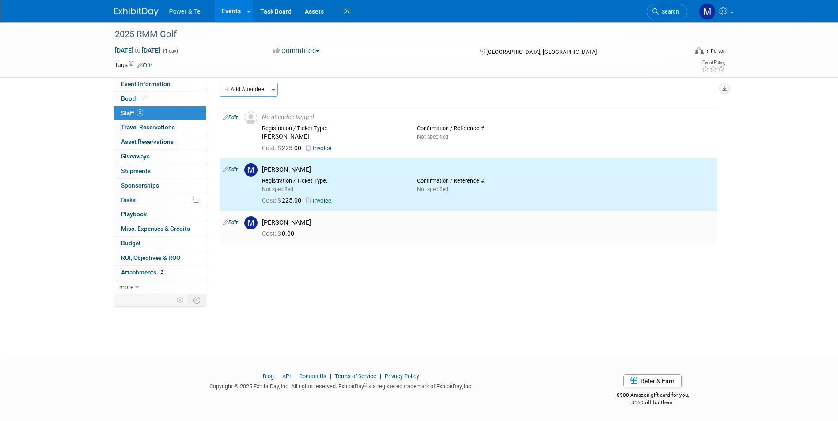
drag, startPoint x: 296, startPoint y: 216, endPoint x: 298, endPoint y: 222, distance: 6.0
click at [296, 217] on div "[PERSON_NAME]" at bounding box center [487, 221] width 465 height 11
click at [298, 222] on div "[PERSON_NAME]" at bounding box center [488, 223] width 452 height 8
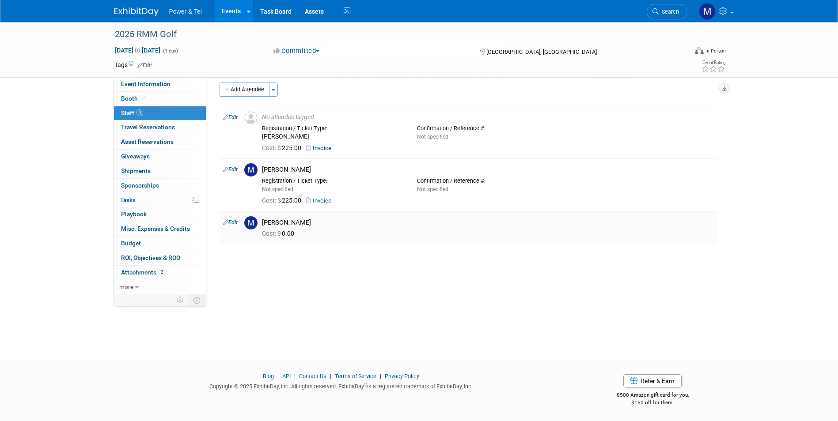
click at [238, 224] on link "Edit" at bounding box center [230, 222] width 15 height 6
select select "65779b0a-1ded-49fd-9044-f5226d1575a8"
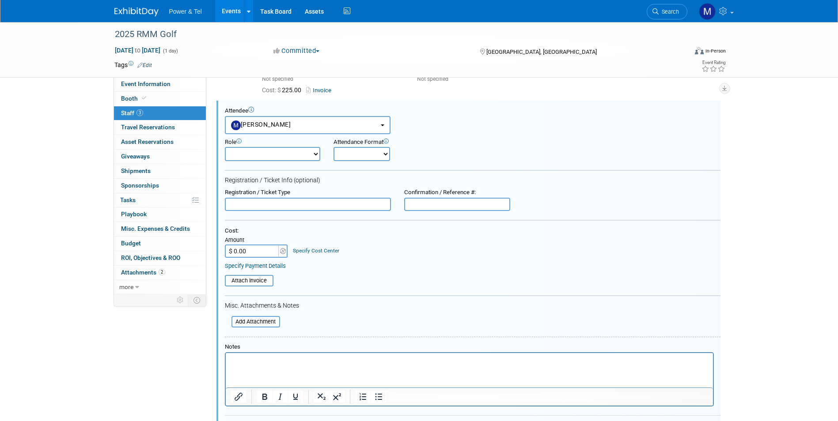
scroll to position [0, 0]
click at [266, 254] on input "$ 0.00" at bounding box center [252, 251] width 55 height 13
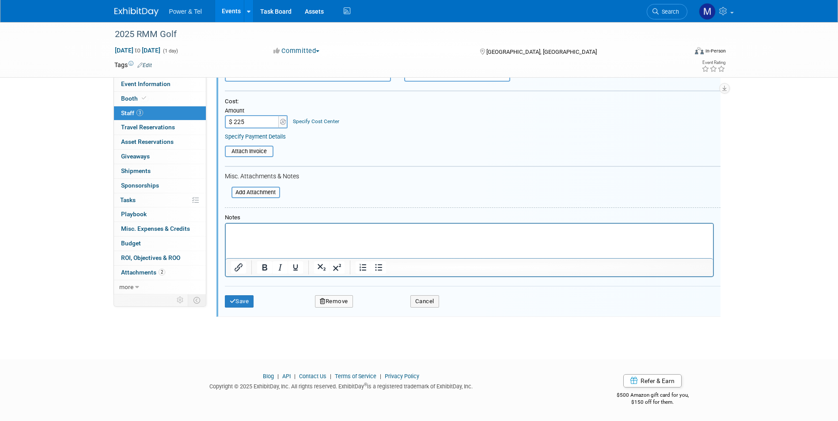
type input "$ 225.00"
click at [248, 287] on div "Save Remove Cancel" at bounding box center [472, 300] width 495 height 28
click at [244, 302] on button "Save" at bounding box center [239, 301] width 29 height 12
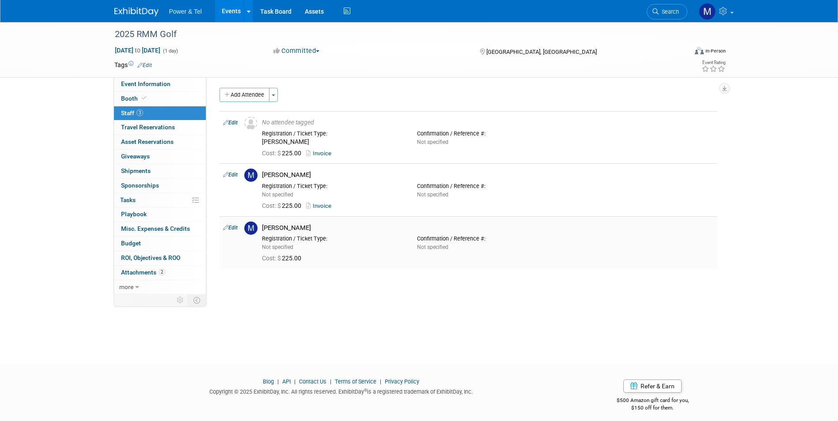
scroll to position [0, 0]
click at [257, 229] on div "[PERSON_NAME]" at bounding box center [487, 228] width 465 height 11
click at [231, 232] on link "Edit" at bounding box center [230, 229] width 15 height 6
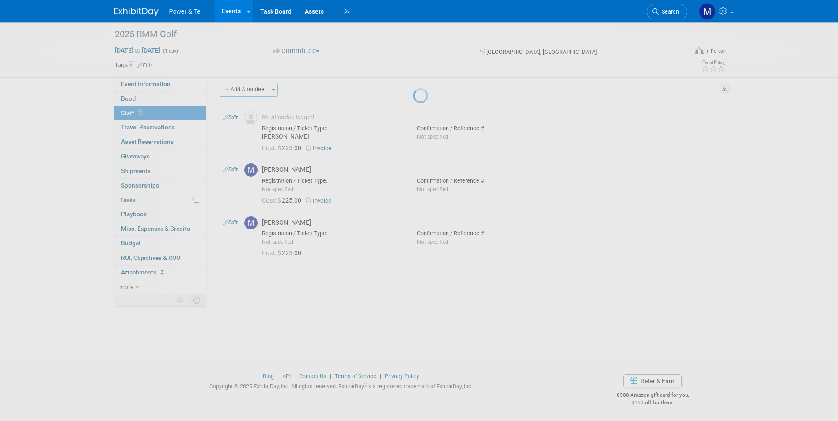
select select "65779b0a-1ded-49fd-9044-f5226d1575a8"
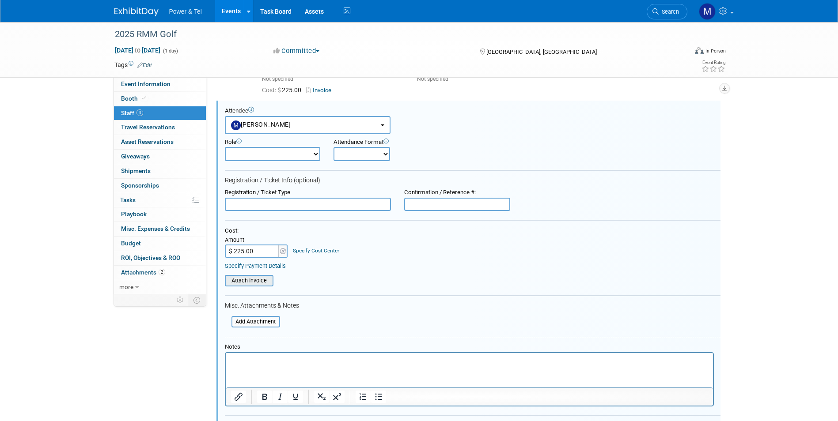
click at [261, 283] on input "file" at bounding box center [219, 281] width 105 height 10
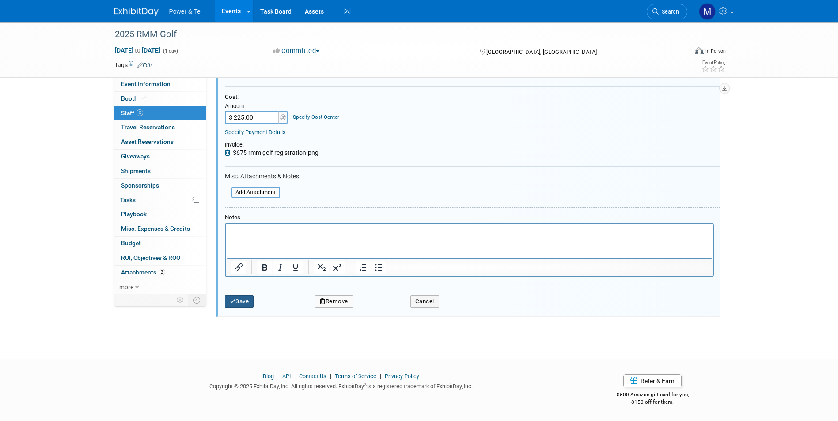
click at [238, 303] on button "Save" at bounding box center [239, 301] width 29 height 12
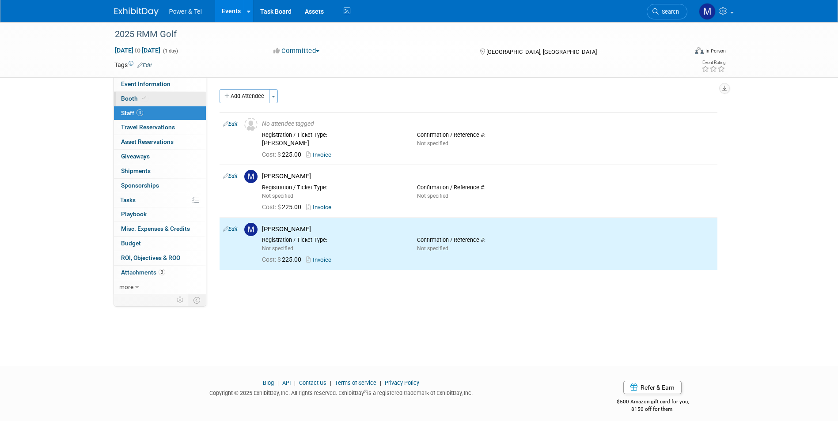
click at [181, 92] on link "Booth" at bounding box center [160, 99] width 92 height 14
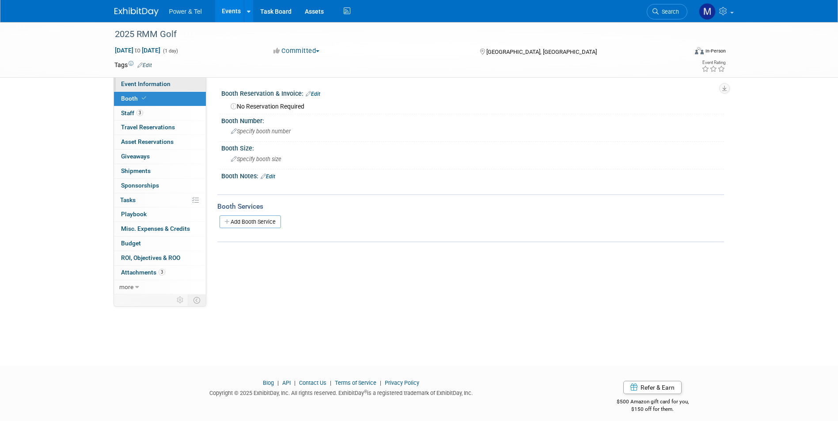
click at [186, 81] on link "Event Information" at bounding box center [160, 84] width 92 height 14
select select "Outing Only"
select select "[GEOGRAPHIC_DATA]"
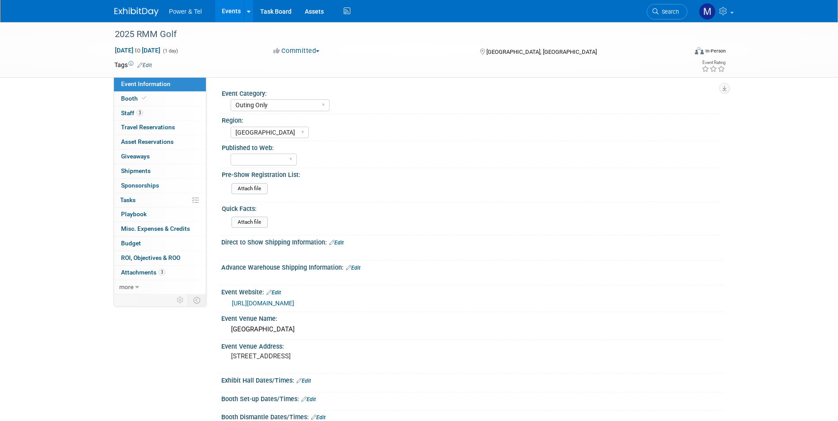
click at [210, 9] on li "Power & Tel" at bounding box center [191, 8] width 45 height 13
click at [240, 13] on link "Events" at bounding box center [231, 11] width 32 height 22
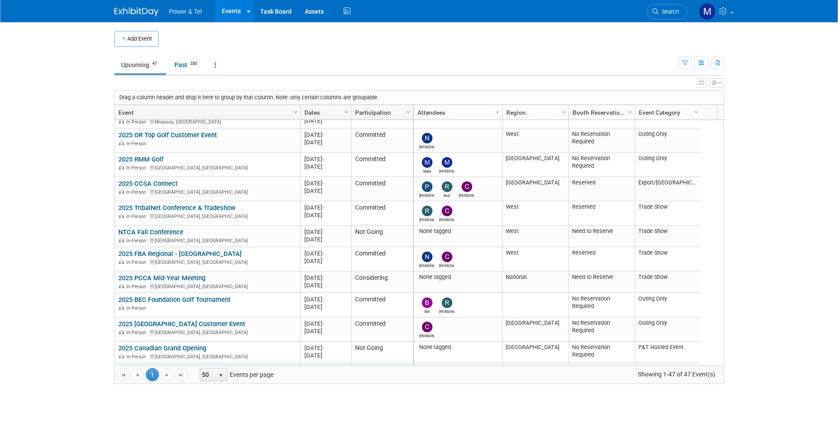
scroll to position [265, 0]
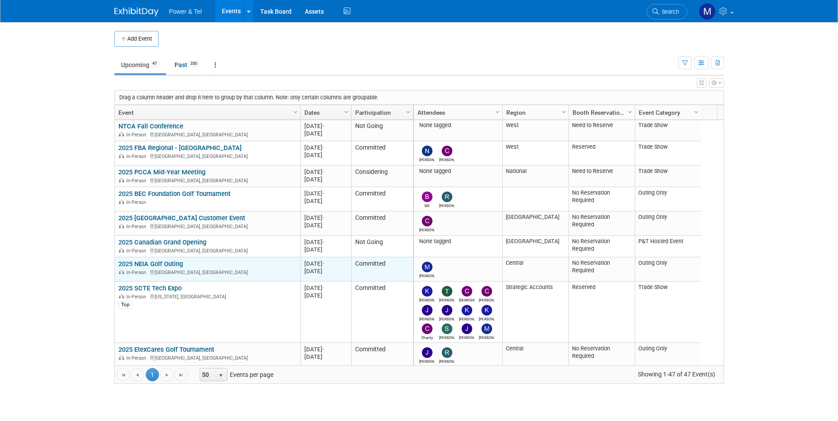
click at [185, 262] on div "2025 NEIA Golf Outing In-Person [GEOGRAPHIC_DATA], [GEOGRAPHIC_DATA]" at bounding box center [207, 267] width 178 height 15
click at [181, 262] on link "2025 NEIA Golf Outing" at bounding box center [150, 264] width 64 height 8
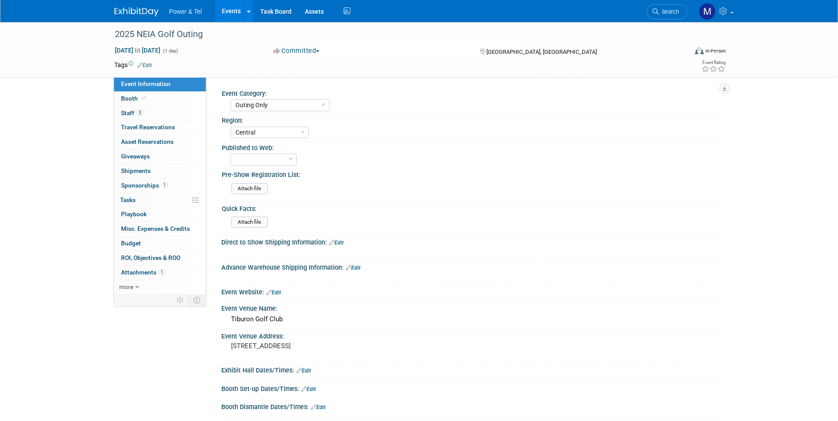
select select "Outing Only"
select select "Central"
click at [166, 98] on link "Booth" at bounding box center [160, 99] width 92 height 14
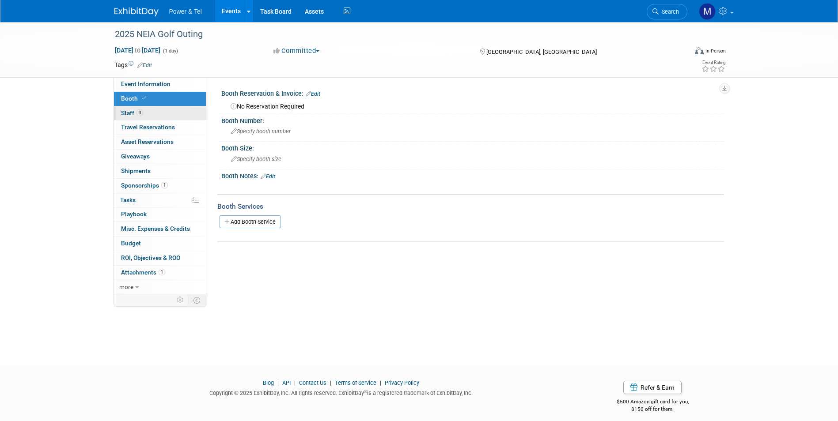
click at [163, 117] on link "3 Staff 3" at bounding box center [160, 113] width 92 height 14
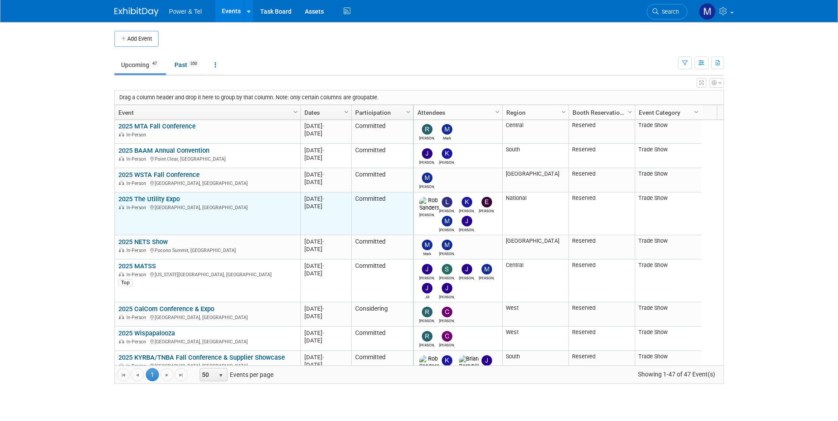
scroll to position [636, 0]
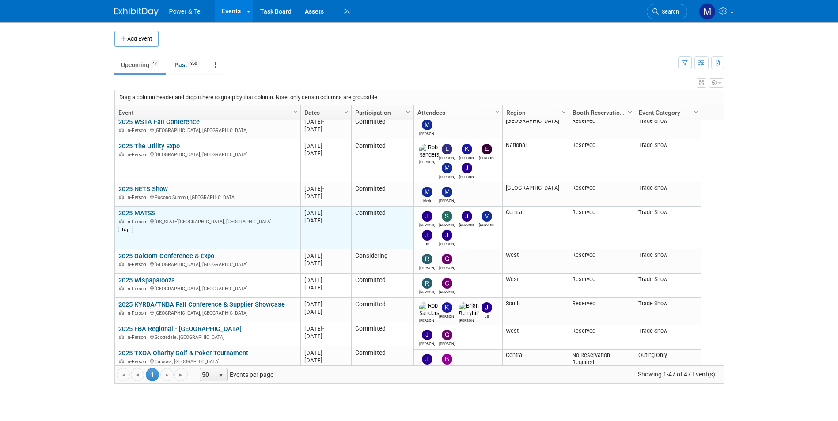
click at [136, 212] on link "2025 MATSS" at bounding box center [137, 213] width 38 height 8
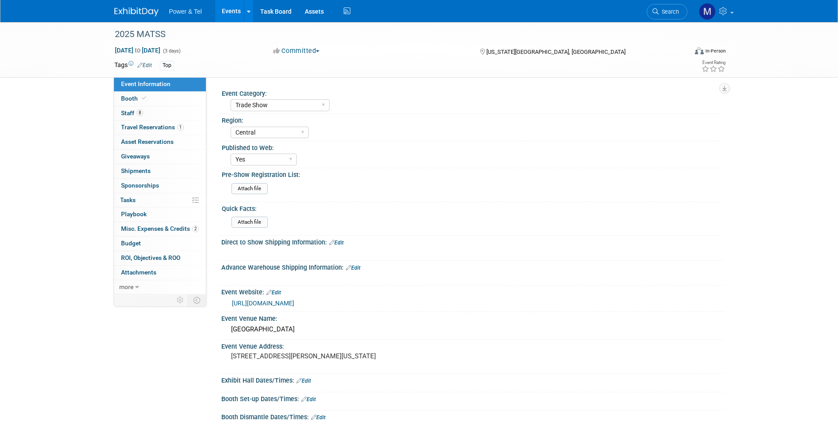
select select "Trade Show"
select select "Central"
select select "Yes"
click at [163, 113] on link "8 Staff 8" at bounding box center [160, 113] width 92 height 14
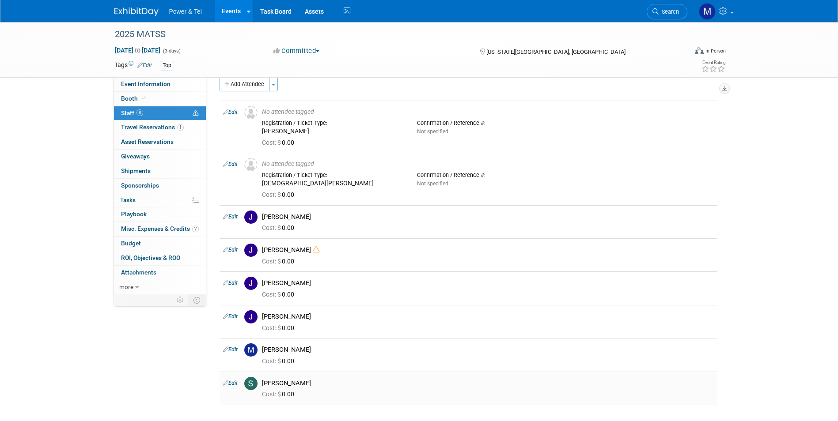
scroll to position [11, 0]
click at [238, 250] on link "Edit" at bounding box center [230, 250] width 15 height 6
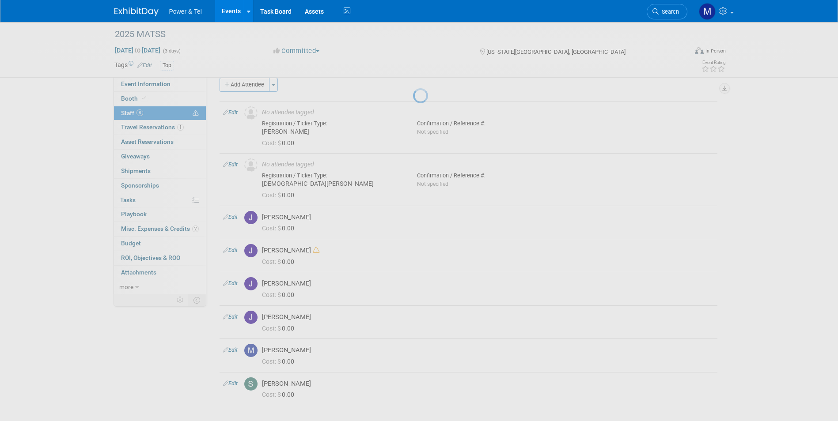
select select "9a285328-921a-4745-8036-b7f5879714fd"
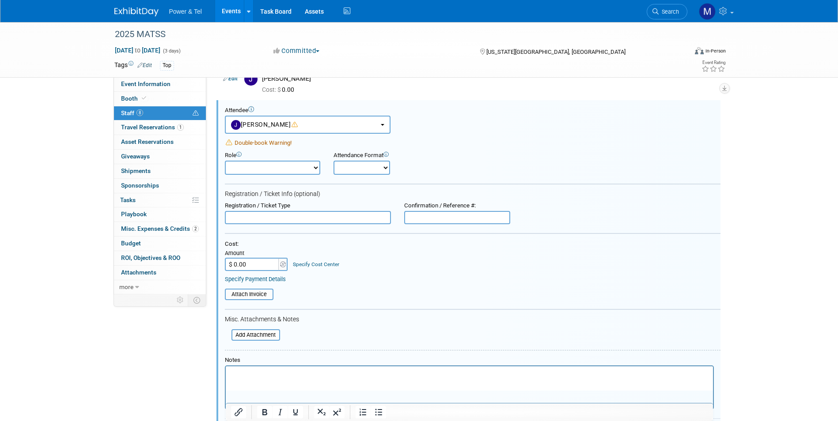
scroll to position [18, 0]
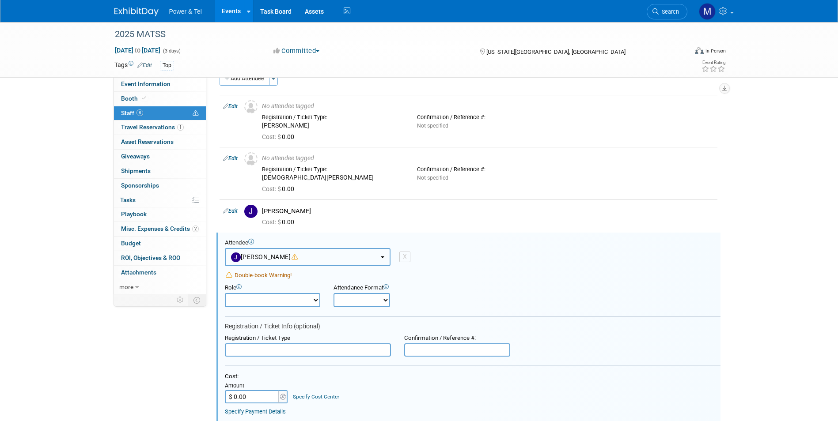
click at [331, 251] on button "[PERSON_NAME]" at bounding box center [308, 257] width 166 height 18
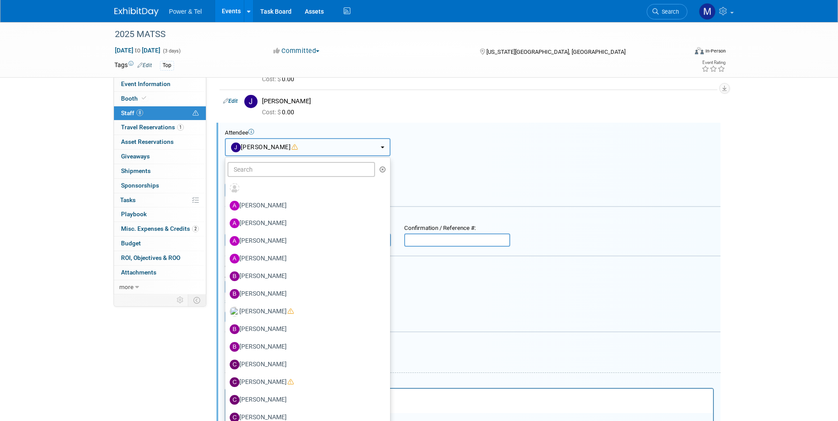
scroll to position [150, 0]
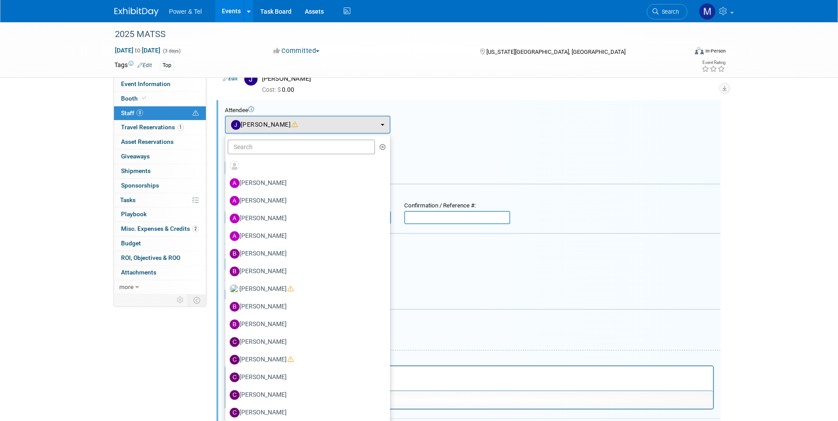
click at [454, 135] on form "Attendee <img src="https://www.exhibitday.com/Images/Unassigned-User-Icon.png" …" at bounding box center [472, 277] width 495 height 340
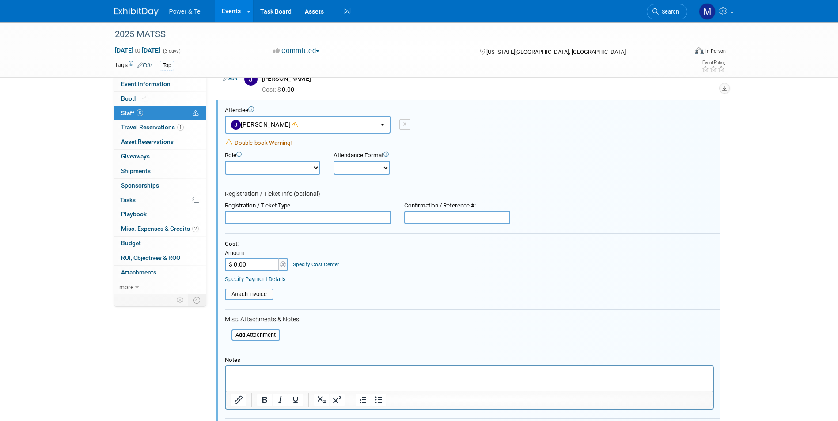
click at [405, 118] on td "X" at bounding box center [400, 125] width 20 height 18
click at [405, 127] on div "X" at bounding box center [404, 124] width 11 height 11
select select
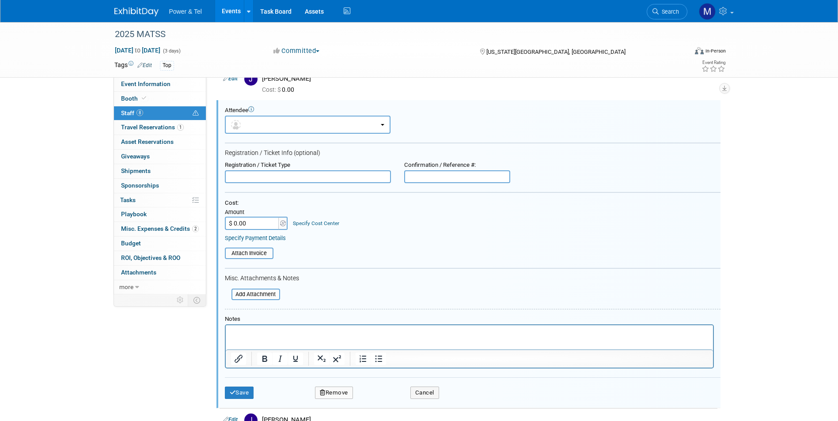
scroll to position [0, 0]
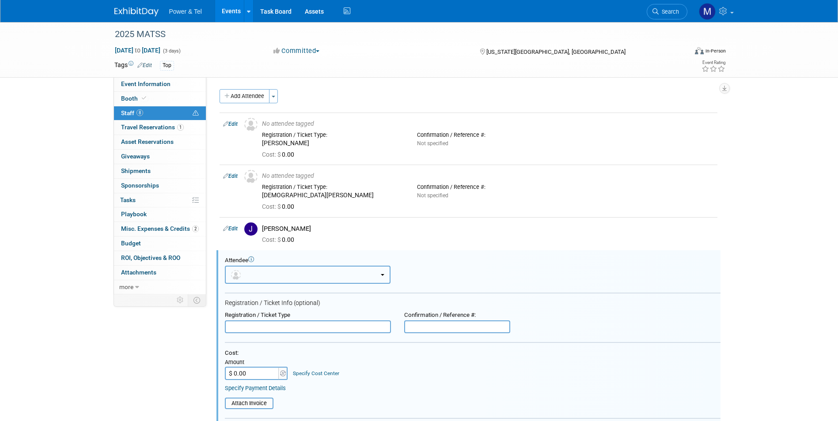
click at [313, 281] on button "button" at bounding box center [308, 275] width 166 height 18
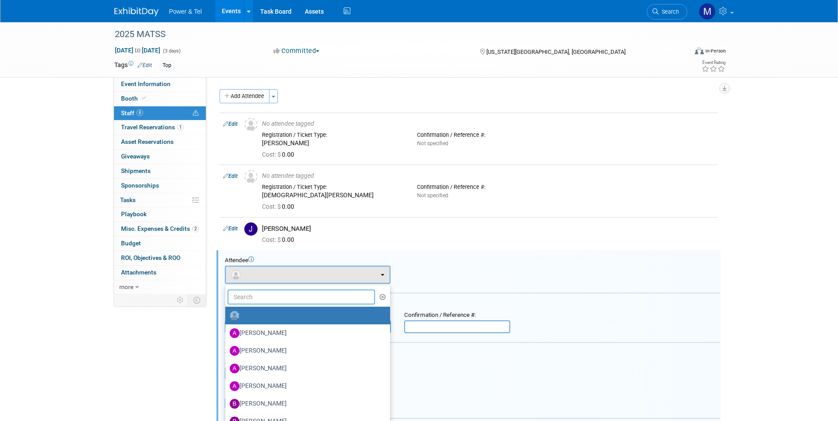
click at [314, 291] on input "text" at bounding box center [301, 297] width 148 height 15
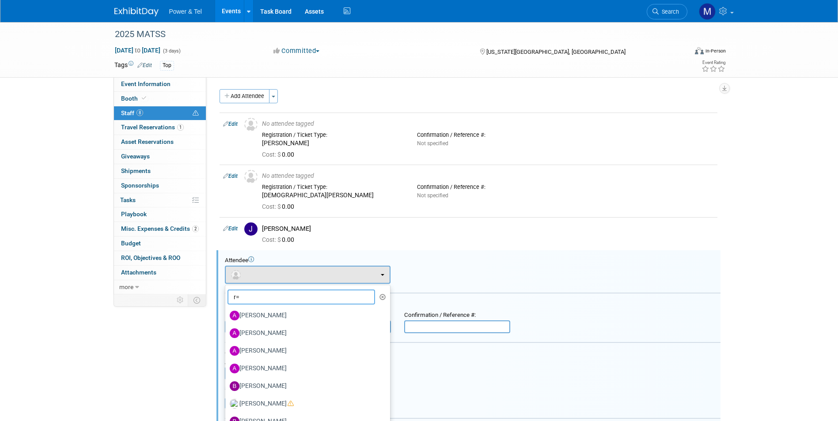
type input "r"
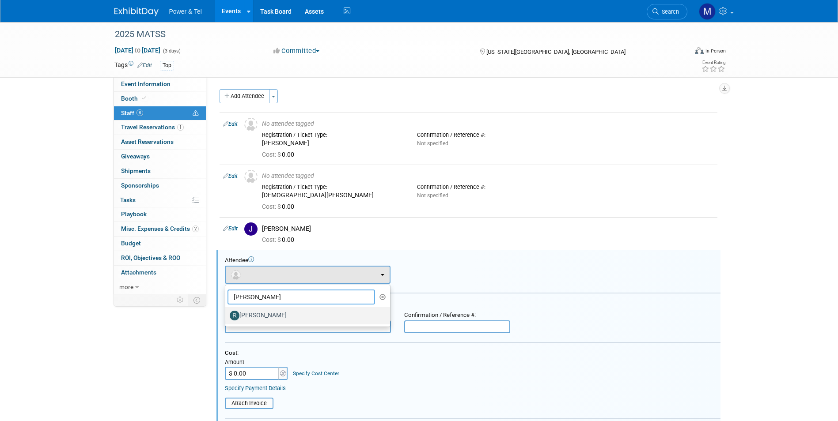
type input "ron"
click at [324, 316] on label "[PERSON_NAME]" at bounding box center [305, 316] width 151 height 14
click at [227, 316] on input "[PERSON_NAME]" at bounding box center [224, 315] width 6 height 6
select select "c13277f0-f475-4378-b405-d722de7bfa8b"
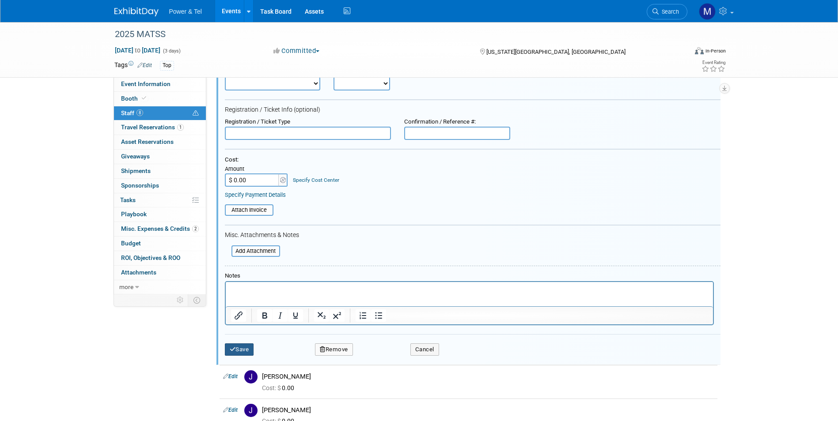
click at [250, 354] on button "Save" at bounding box center [239, 350] width 29 height 12
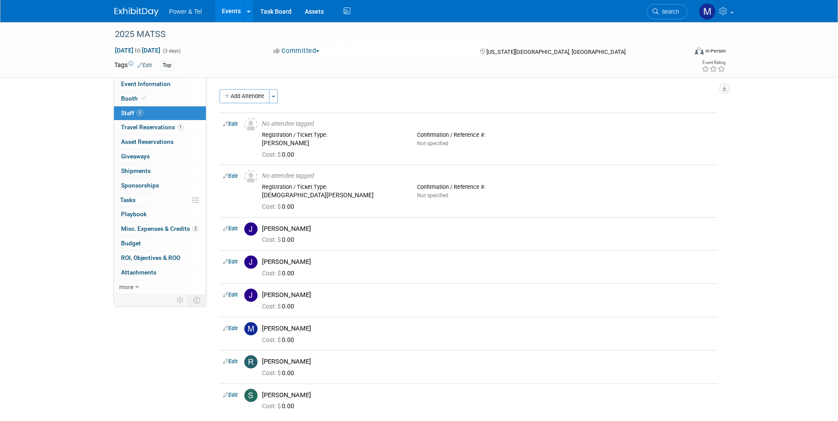
click at [147, 11] on img at bounding box center [136, 12] width 44 height 9
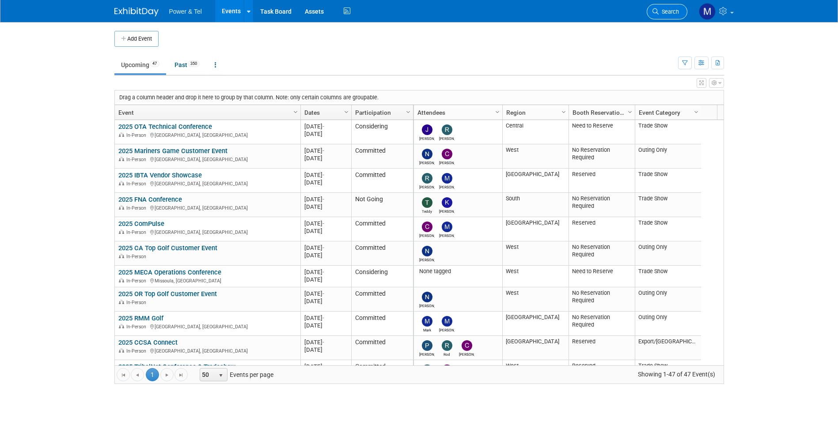
click at [657, 14] on icon at bounding box center [655, 11] width 6 height 6
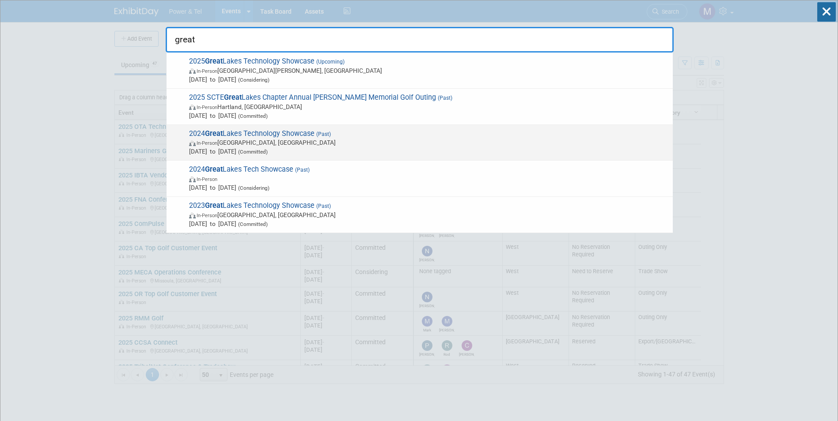
type input "great"
click at [318, 128] on div "2024 Great Lakes Technology Showcase (Past) In-Person Indianapolis, IN Aug 27, …" at bounding box center [419, 143] width 506 height 36
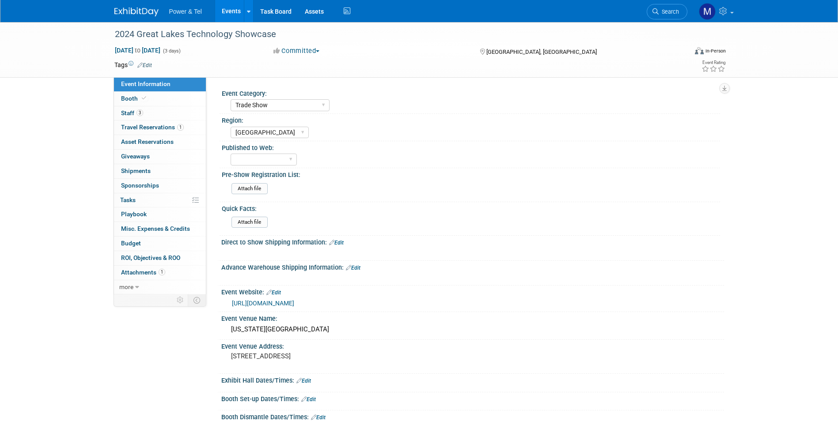
select select "Trade Show"
select select "[GEOGRAPHIC_DATA]"
click at [168, 96] on link "Booth" at bounding box center [160, 99] width 92 height 14
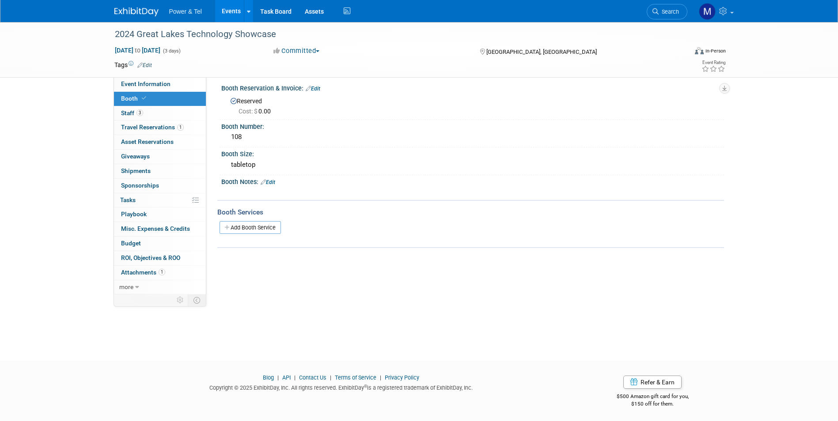
scroll to position [7, 0]
click at [127, 117] on link "3 Staff 3" at bounding box center [160, 113] width 92 height 14
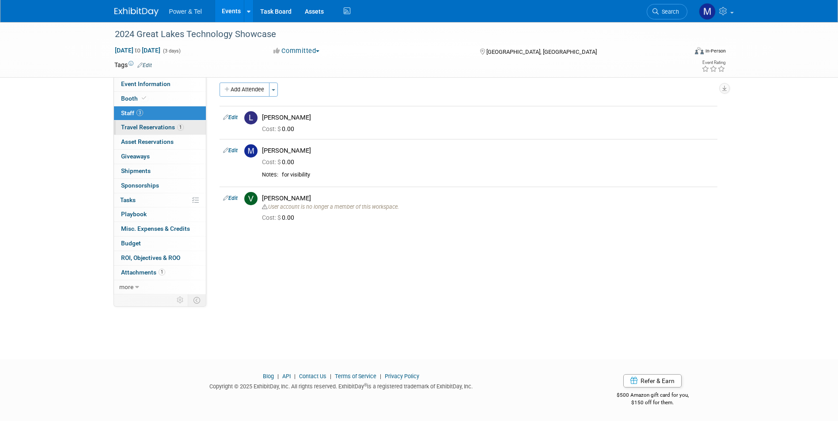
click at [147, 124] on span "Travel Reservations 1" at bounding box center [152, 127] width 63 height 7
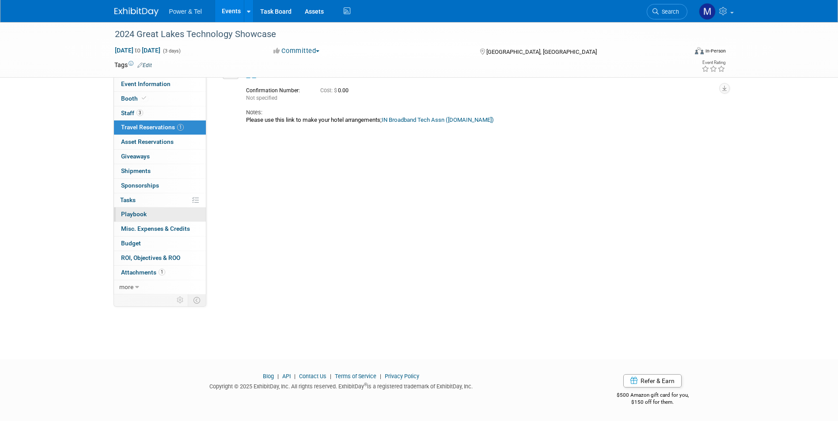
scroll to position [54, 0]
click at [156, 171] on link "0 Shipments 0" at bounding box center [160, 171] width 92 height 14
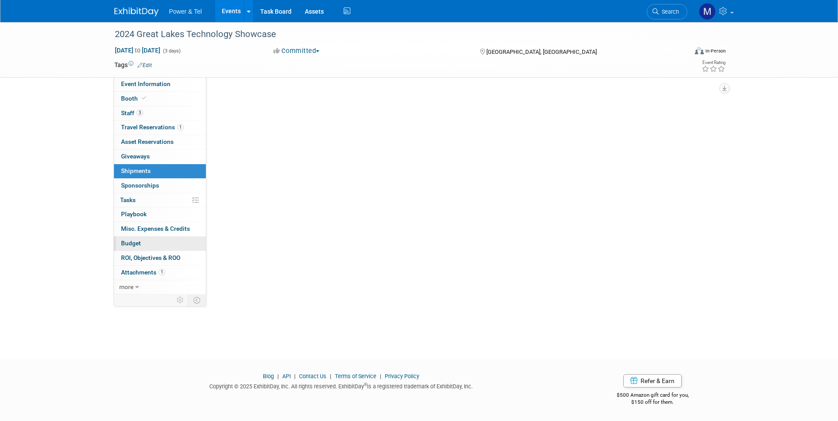
scroll to position [0, 0]
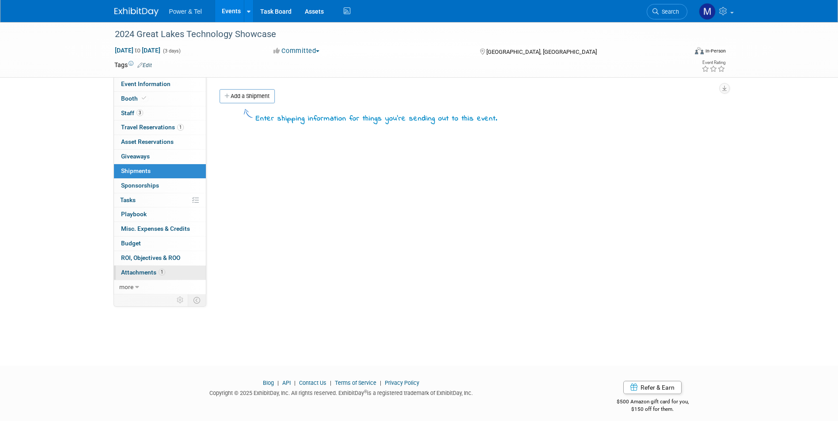
click at [169, 268] on link "1 Attachments 1" at bounding box center [160, 273] width 92 height 14
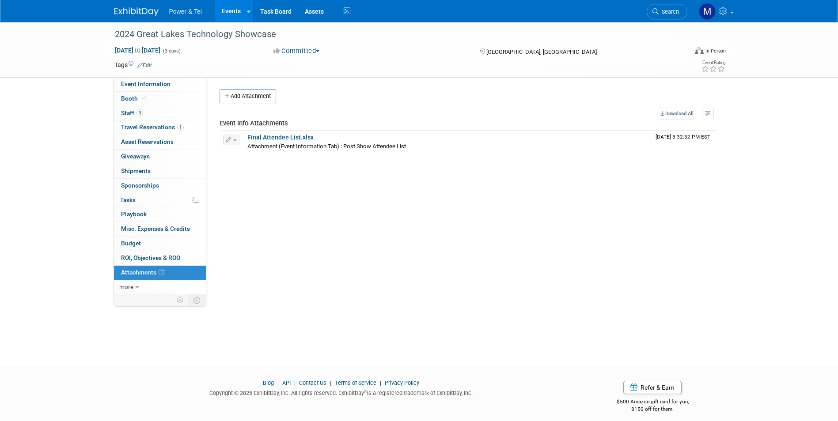
click at [125, 11] on img at bounding box center [136, 12] width 44 height 9
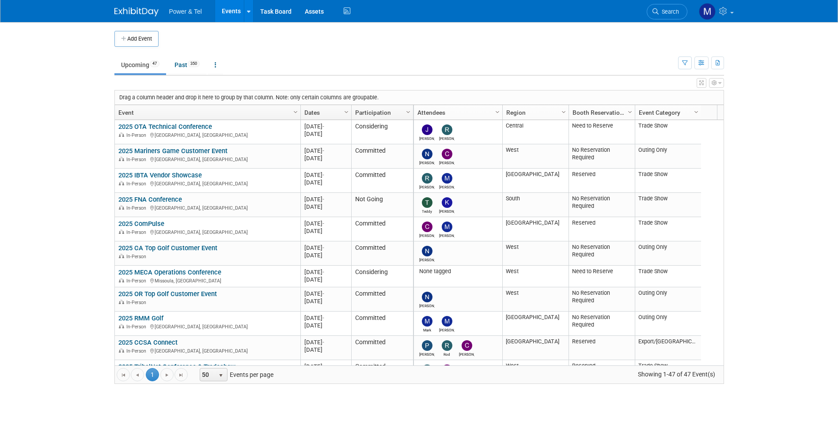
click at [668, 11] on span "Search" at bounding box center [668, 11] width 20 height 7
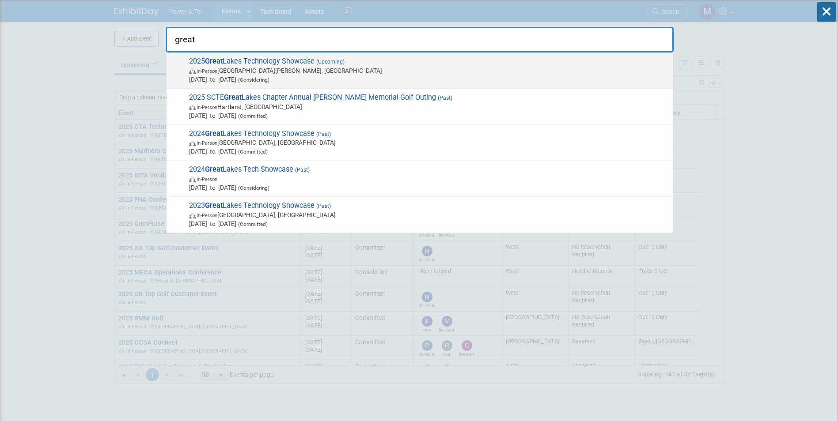
type input "great"
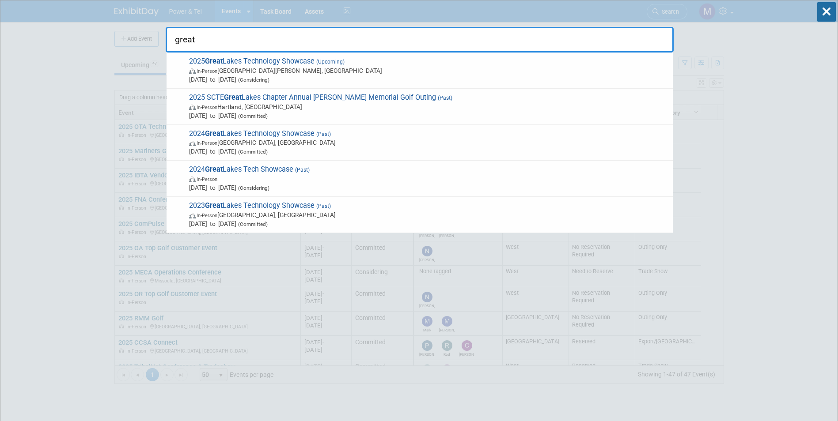
drag, startPoint x: 455, startPoint y: 79, endPoint x: 456, endPoint y: 74, distance: 5.0
click at [454, 79] on span "Oct 27, 2025 to Oct 29, 2025 (Considering)" at bounding box center [428, 79] width 479 height 9
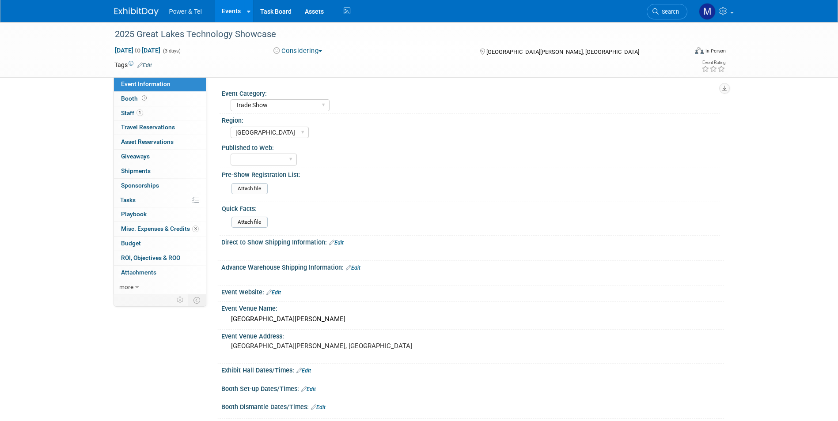
select select "Trade Show"
select select "[GEOGRAPHIC_DATA]"
click at [167, 113] on link "1 Staff 1" at bounding box center [160, 113] width 92 height 14
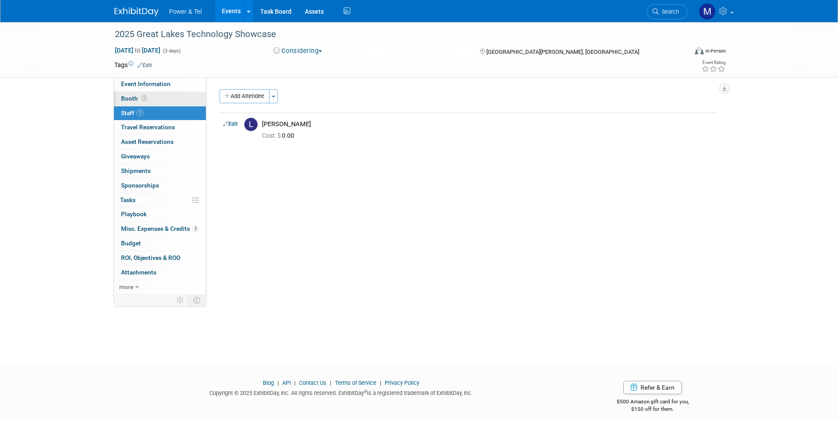
click at [173, 98] on link "Booth" at bounding box center [160, 99] width 92 height 14
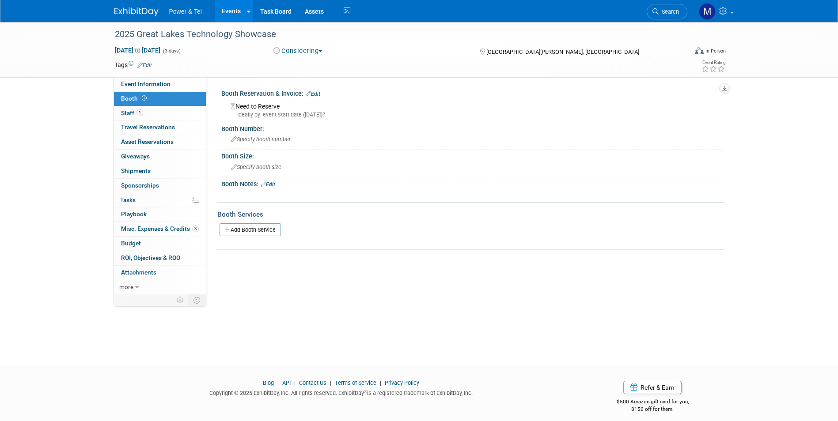
click at [109, 11] on div "Power & Tel Events Add Event Bulk Upload Events Shareable Event Boards Recently…" at bounding box center [419, 11] width 623 height 22
click at [672, 15] on span "Search" at bounding box center [668, 11] width 20 height 7
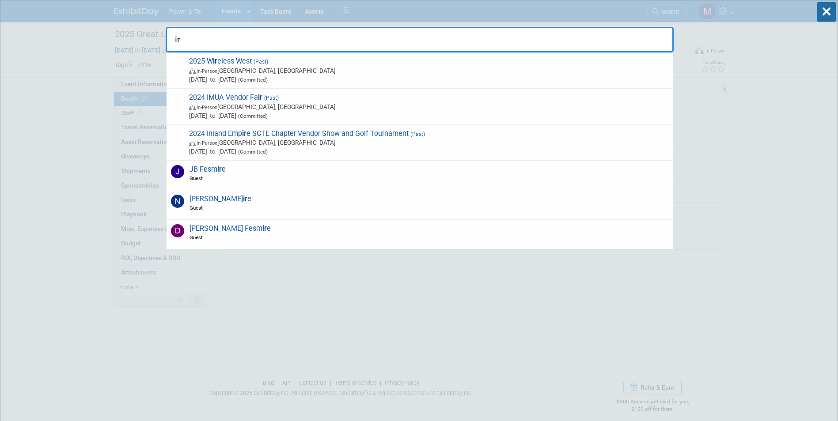
type input "i"
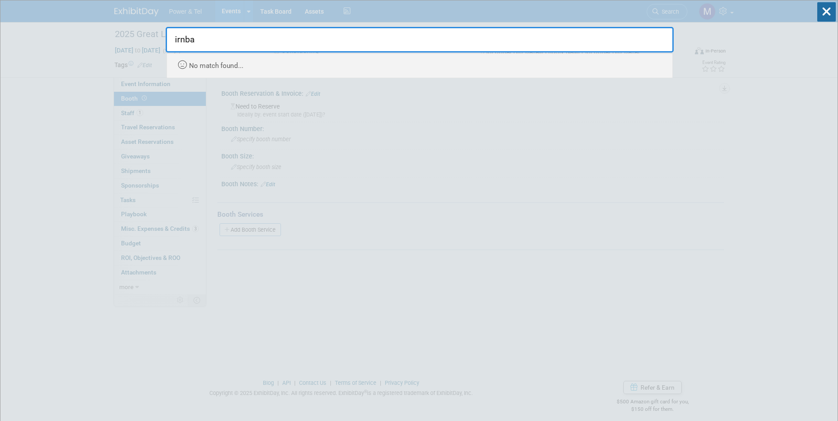
type input "irnba"
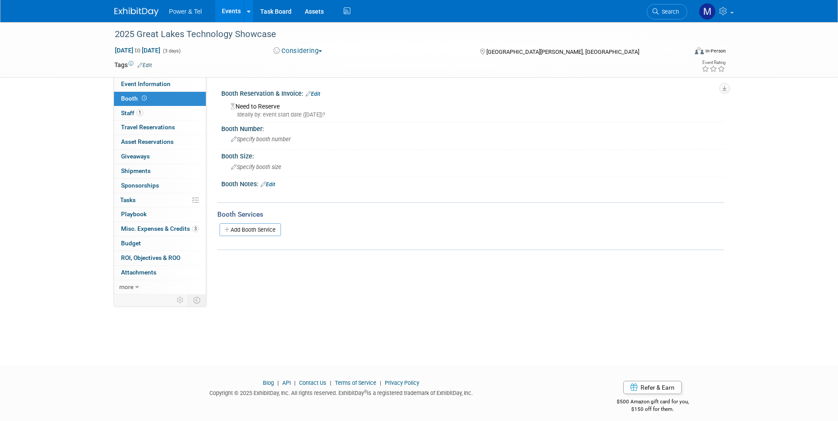
drag, startPoint x: 137, startPoint y: 7, endPoint x: 151, endPoint y: 6, distance: 14.6
click at [138, 6] on link at bounding box center [141, 7] width 55 height 7
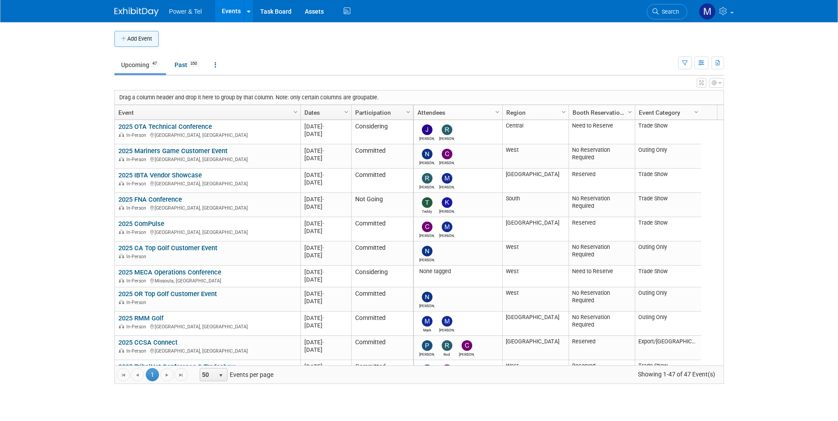
click at [133, 42] on button "Add Event" at bounding box center [136, 39] width 44 height 16
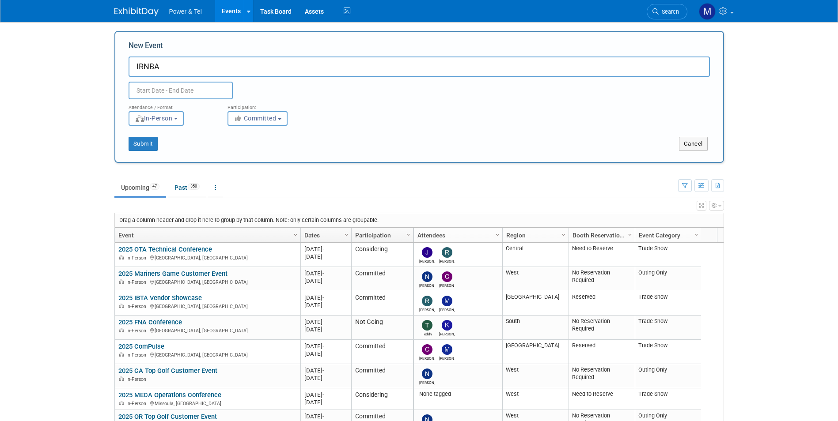
click at [135, 68] on input "IRNBA" at bounding box center [418, 67] width 581 height 20
click at [204, 64] on input "2025 IRNBA" at bounding box center [418, 67] width 581 height 20
type input "2025 IRNBA Leadership Forum"
click at [197, 100] on div "Attendance / Format:" at bounding box center [171, 104] width 86 height 11
click at [200, 92] on input "text" at bounding box center [180, 91] width 104 height 18
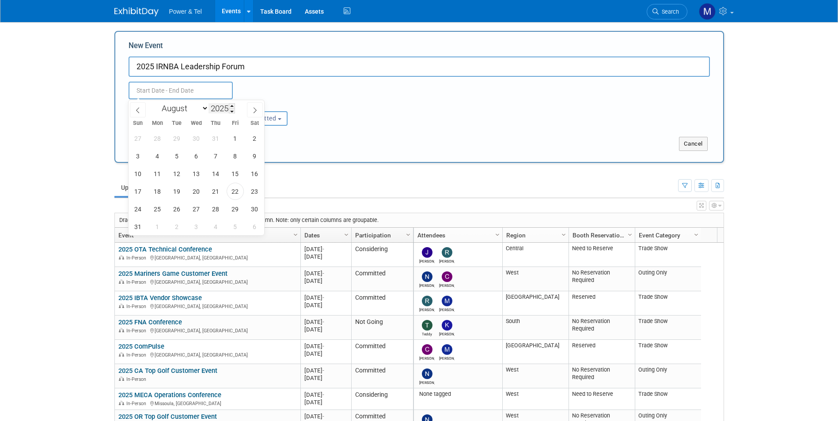
click at [208, 108] on input "2025" at bounding box center [221, 108] width 26 height 10
click at [206, 108] on select "January February March April May June July August September October November De…" at bounding box center [183, 108] width 51 height 11
select select "9"
click at [158, 103] on select "January February March April May June July August September October November De…" at bounding box center [183, 108] width 51 height 11
click at [200, 138] on span "1" at bounding box center [196, 138] width 17 height 17
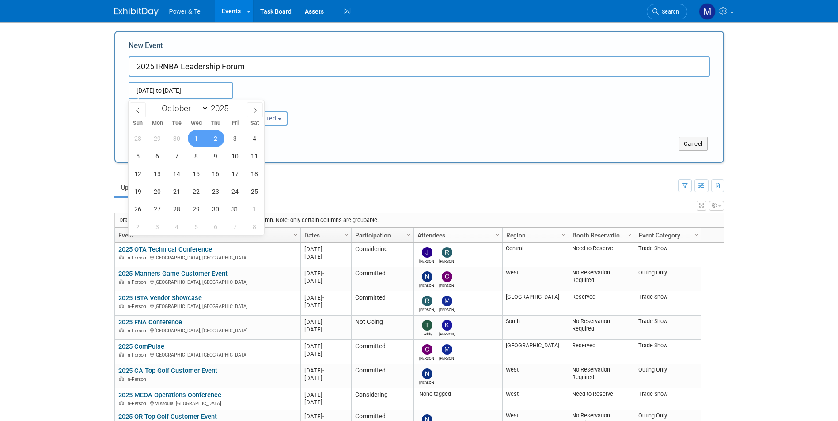
click at [211, 134] on span "2" at bounding box center [215, 138] width 17 height 17
type input "[DATE] to [DATE]"
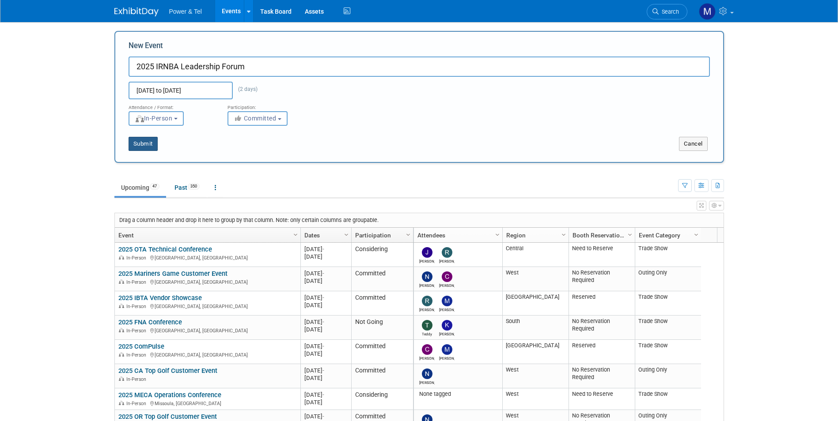
click at [155, 142] on button "Submit" at bounding box center [142, 144] width 29 height 14
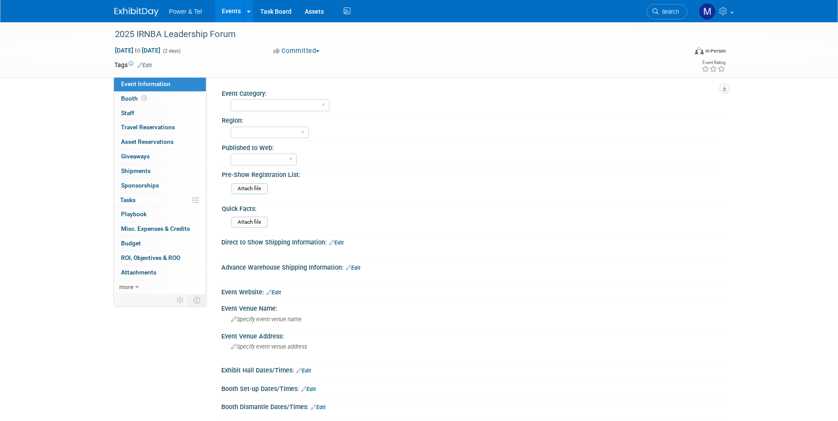
drag, startPoint x: 295, startPoint y: 110, endPoint x: 299, endPoint y: 120, distance: 10.9
click at [295, 110] on select "Trade Show P&T Hosted Event Export/[GEOGRAPHIC_DATA] Outing Only" at bounding box center [280, 105] width 99 height 12
select select "Trade Show"
click at [231, 99] on select "Trade Show P&T Hosted Event Export/[GEOGRAPHIC_DATA] Outing Only" at bounding box center [280, 105] width 99 height 12
click at [287, 131] on select "[GEOGRAPHIC_DATA] National [GEOGRAPHIC_DATA] Export/CALA Strategic Accounts" at bounding box center [270, 133] width 78 height 12
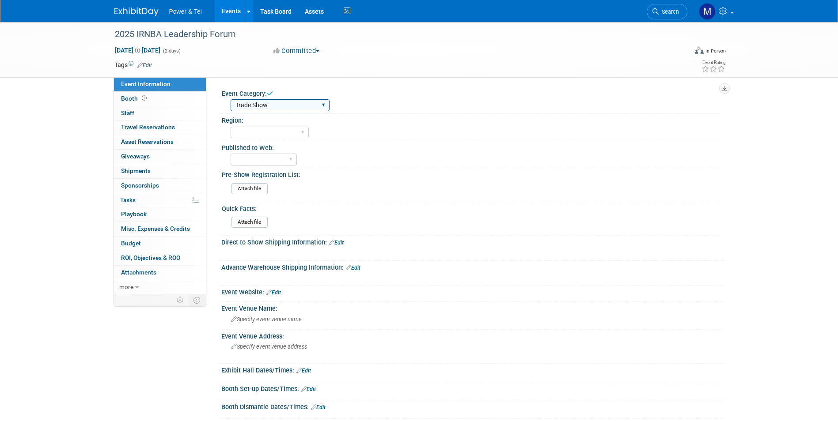
click at [281, 108] on select "Trade Show P&T Hosted Event Export/[GEOGRAPHIC_DATA] Outing Only" at bounding box center [280, 105] width 99 height 12
drag, startPoint x: 300, startPoint y: 98, endPoint x: 299, endPoint y: 107, distance: 9.4
click at [300, 103] on div "Trade Show P&T Hosted Event Export/[GEOGRAPHIC_DATA] Outing Only" at bounding box center [475, 104] width 489 height 14
click at [277, 131] on select "[GEOGRAPHIC_DATA] National [GEOGRAPHIC_DATA] Export/CALA Strategic Accounts" at bounding box center [270, 133] width 78 height 12
select select "[GEOGRAPHIC_DATA]"
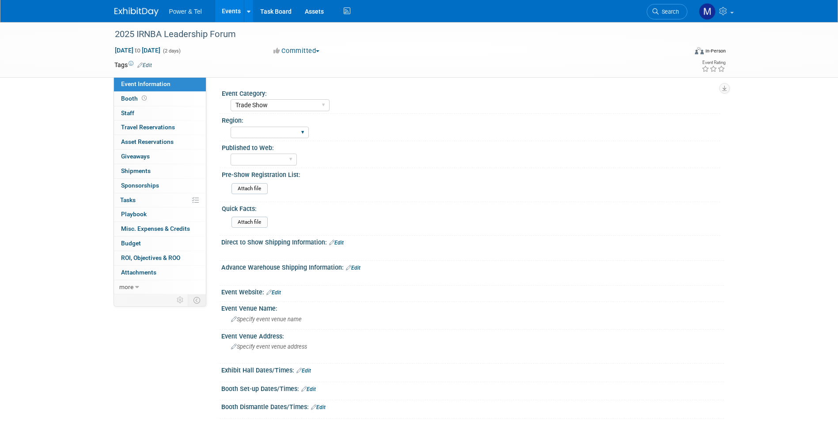
click at [231, 127] on select "[GEOGRAPHIC_DATA] National [GEOGRAPHIC_DATA] Export/CALA Strategic Accounts" at bounding box center [270, 133] width 78 height 12
click at [270, 159] on select "Yes No" at bounding box center [264, 160] width 66 height 12
click at [384, 172] on div "Pre-Show Registration List:" at bounding box center [471, 173] width 498 height 11
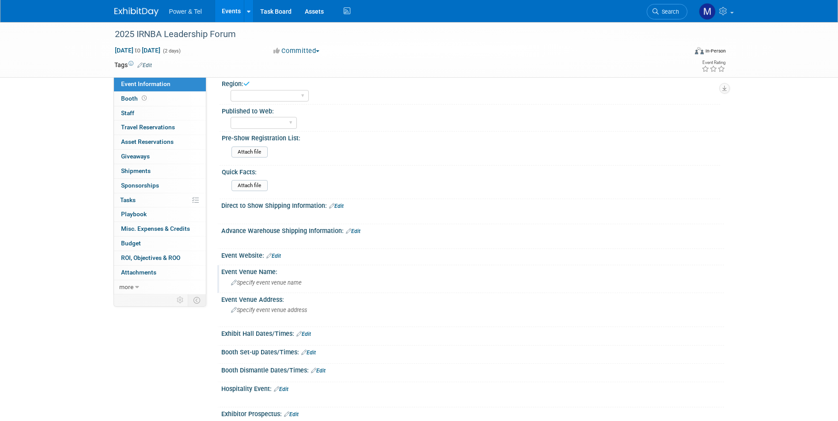
scroll to position [88, 0]
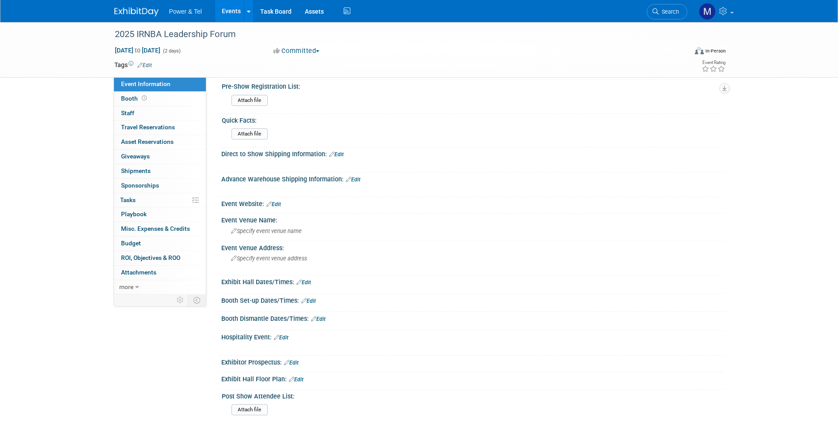
click at [277, 203] on link "Edit" at bounding box center [273, 204] width 15 height 6
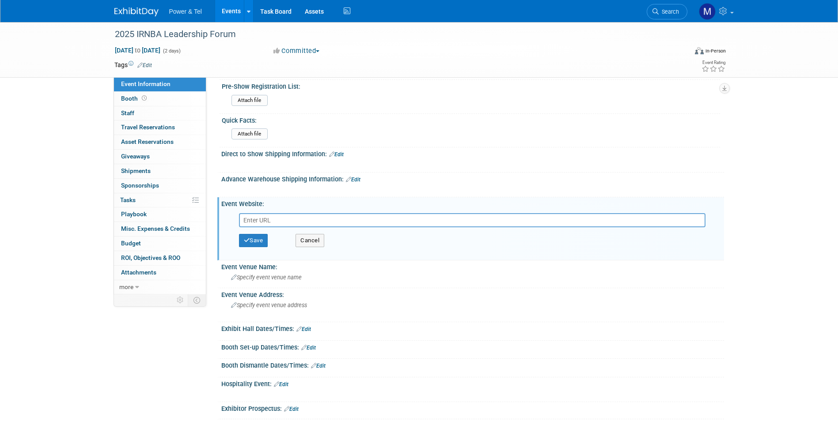
drag, startPoint x: 355, startPoint y: 216, endPoint x: 347, endPoint y: 216, distance: 7.9
click at [355, 216] on input "text" at bounding box center [472, 220] width 466 height 14
paste input "[URL][DOMAIN_NAME][DATE][US_STATE]"
type input "[URL][DOMAIN_NAME][DATE][US_STATE]"
click at [251, 244] on button "Save" at bounding box center [253, 240] width 29 height 13
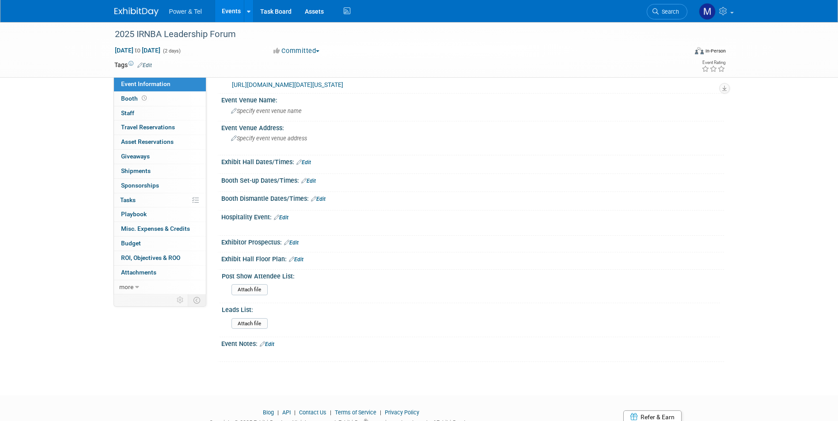
scroll to position [221, 0]
click at [170, 98] on link "Booth" at bounding box center [160, 99] width 92 height 14
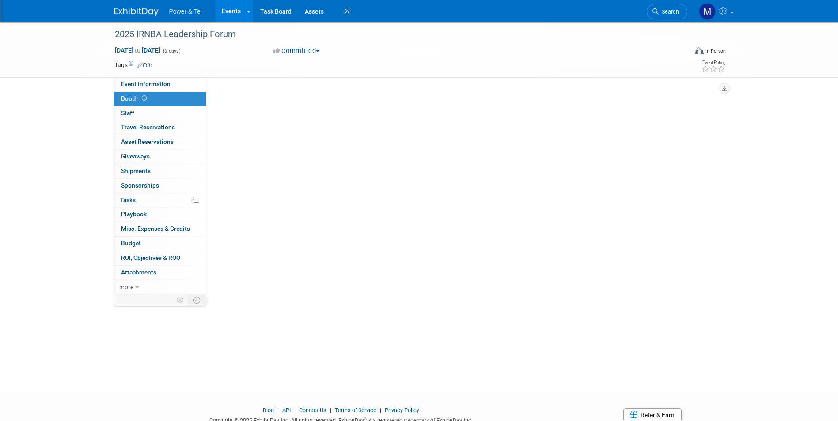
scroll to position [0, 0]
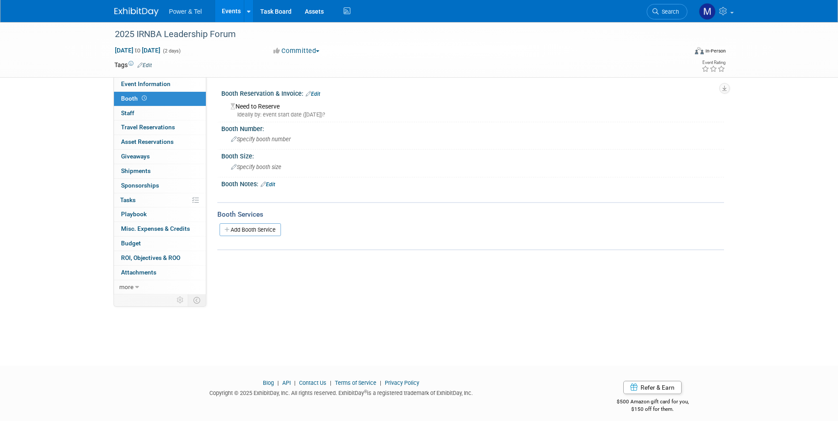
click at [317, 91] on link "Edit" at bounding box center [313, 94] width 15 height 6
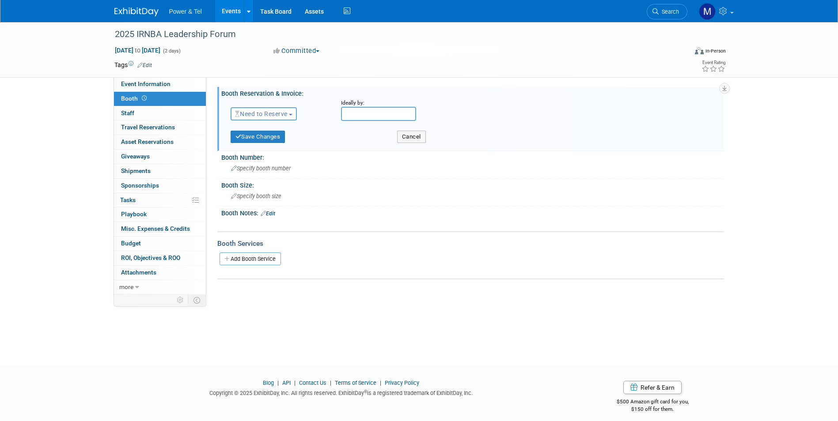
click at [287, 116] on span "Need to Reserve" at bounding box center [261, 113] width 53 height 7
click at [286, 147] on link "No Reservation Required" at bounding box center [278, 153] width 94 height 12
click at [261, 142] on button "Save Changes" at bounding box center [258, 137] width 55 height 12
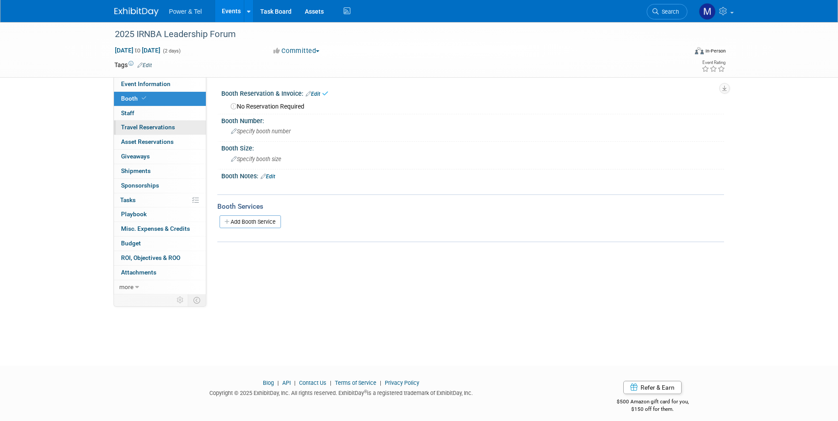
drag, startPoint x: 161, startPoint y: 114, endPoint x: 178, endPoint y: 126, distance: 20.9
click at [161, 114] on link "0 Staff 0" at bounding box center [160, 113] width 92 height 14
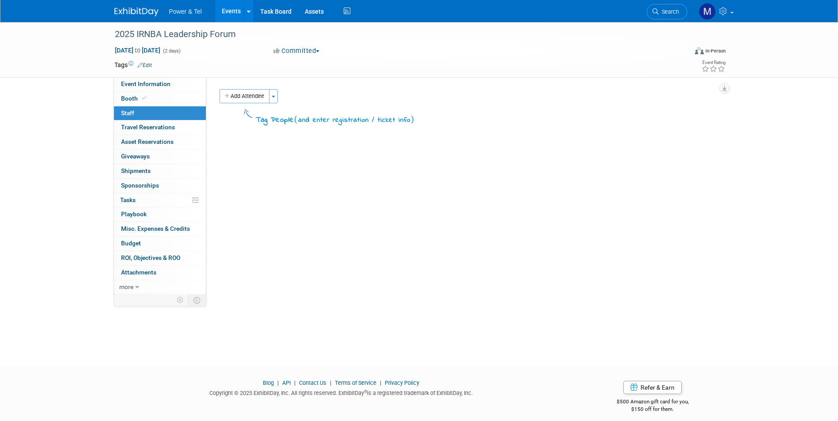
drag, startPoint x: 261, startPoint y: 102, endPoint x: 265, endPoint y: 112, distance: 10.9
click at [261, 102] on button "Add Attendee" at bounding box center [244, 96] width 50 height 14
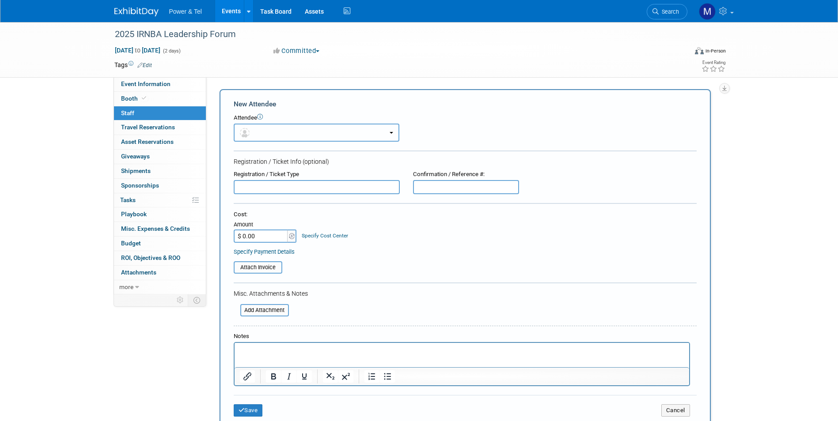
click at [265, 125] on button "button" at bounding box center [317, 133] width 166 height 18
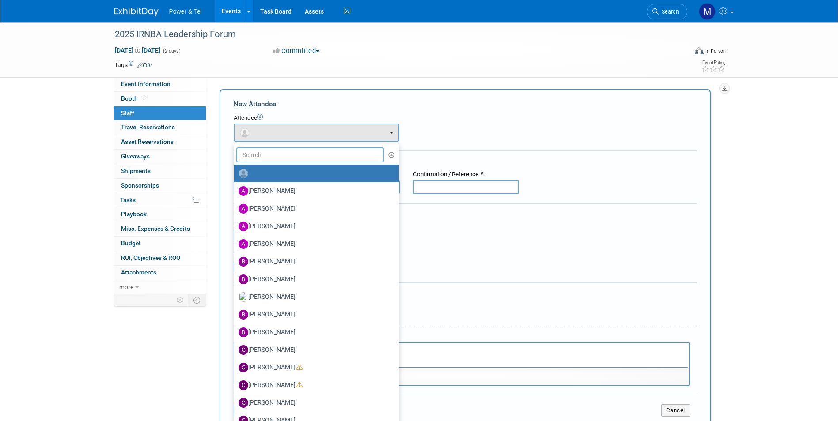
click at [278, 162] on input "text" at bounding box center [310, 154] width 148 height 15
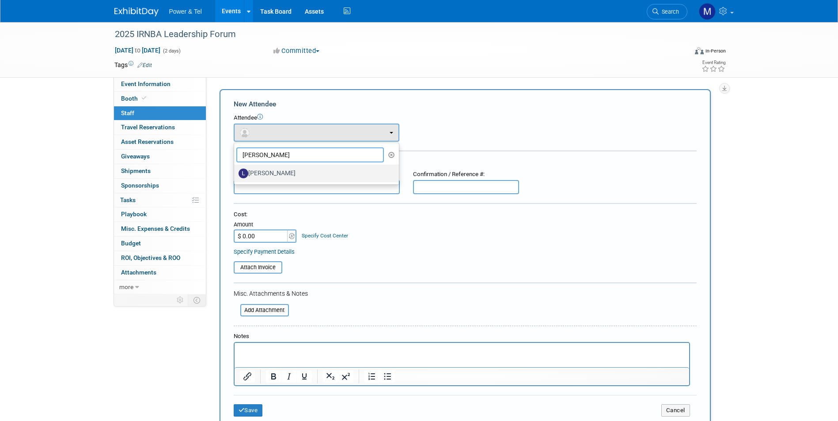
type input "[PERSON_NAME]"
click at [276, 173] on label "[PERSON_NAME]" at bounding box center [313, 173] width 151 height 14
click at [235, 173] on input "[PERSON_NAME]" at bounding box center [233, 173] width 6 height 6
select select "d4404b19-b43c-4fbe-81b7-86b56ed4336d"
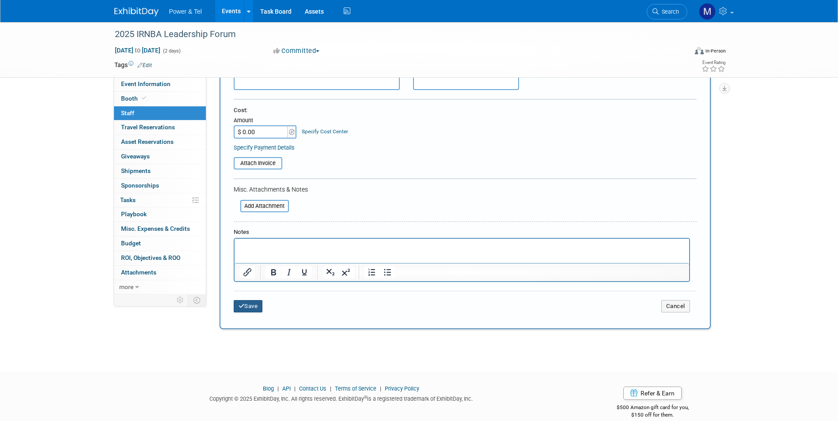
click at [242, 309] on icon "submit" at bounding box center [241, 306] width 6 height 6
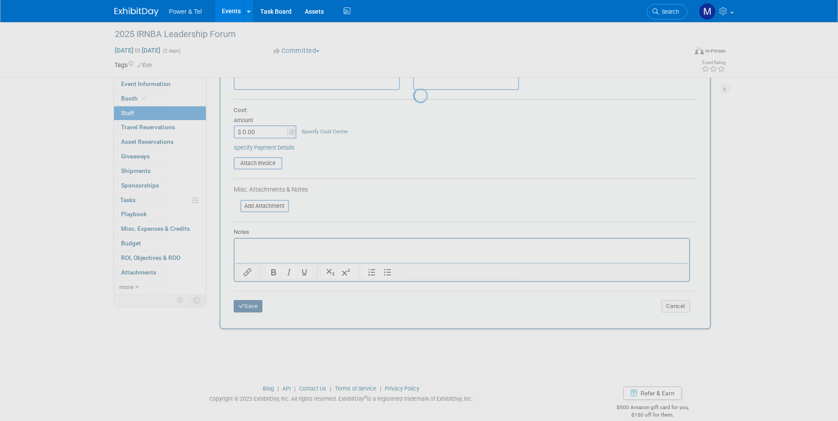
scroll to position [7, 0]
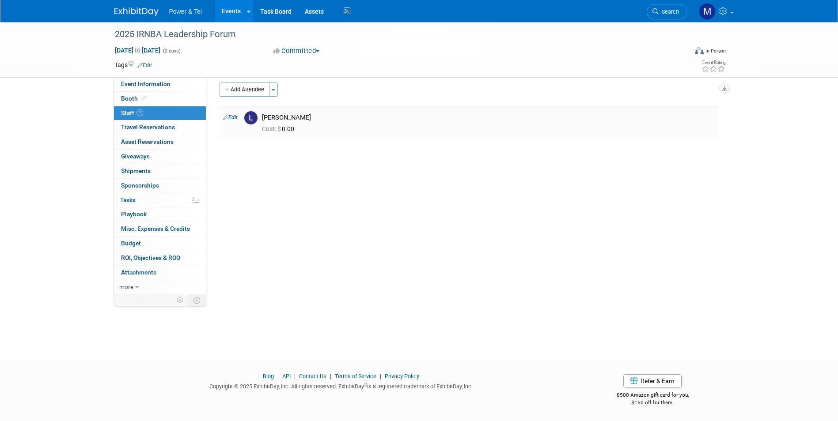
click at [238, 120] on link "Edit" at bounding box center [230, 117] width 15 height 6
select select "d4404b19-b43c-4fbe-81b7-86b56ed4336d"
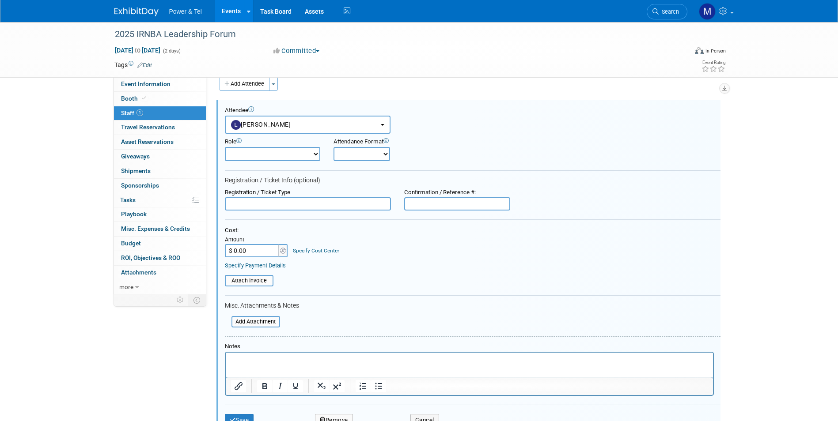
scroll to position [0, 0]
click at [252, 247] on input "$ 0.00" at bounding box center [252, 250] width 55 height 13
click at [253, 250] on input "$ 0.00" at bounding box center [252, 250] width 55 height 13
drag, startPoint x: 255, startPoint y: 251, endPoint x: 230, endPoint y: 253, distance: 25.3
click at [230, 253] on input "$ 0.00" at bounding box center [252, 250] width 55 height 13
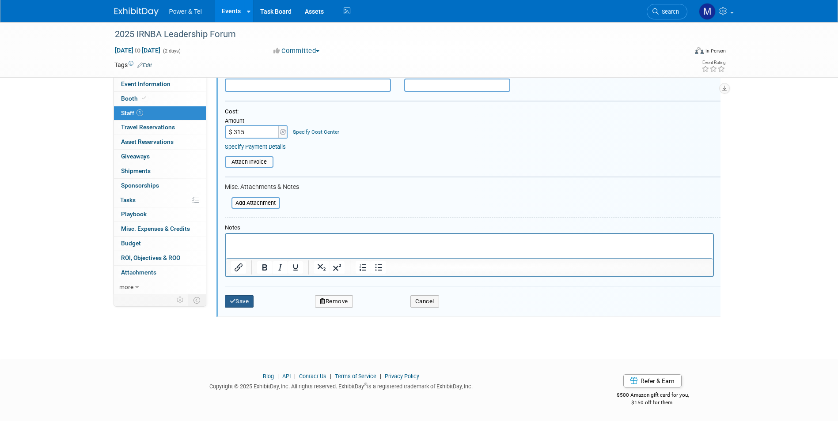
type input "$ 315.00"
click at [246, 303] on button "Save" at bounding box center [239, 301] width 29 height 12
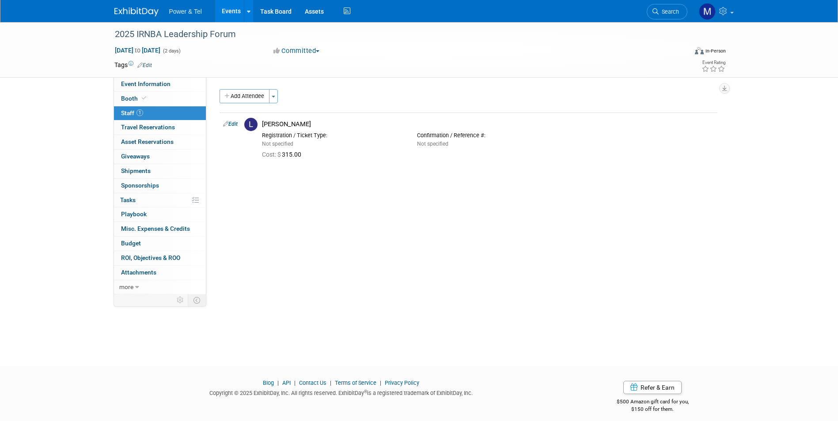
click at [453, 197] on div "Event Category: Trade Show P&T Hosted Event Export/Canada Outing Only Region: C…" at bounding box center [465, 185] width 518 height 217
click at [245, 89] on button "Add Attendee" at bounding box center [244, 96] width 50 height 14
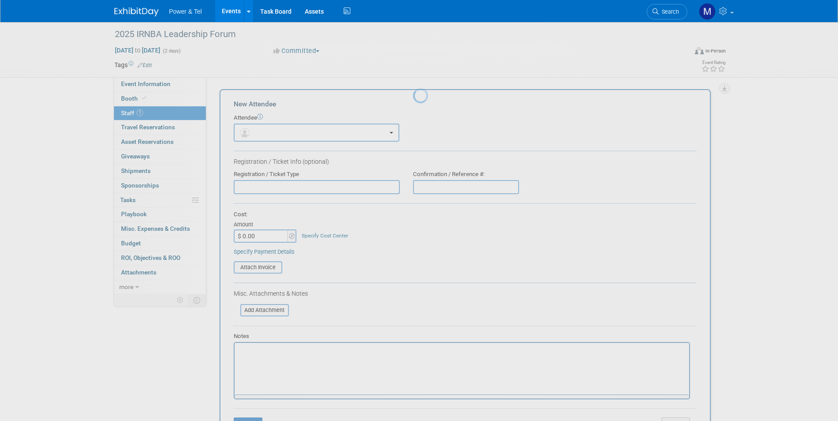
click at [252, 99] on body "Power & Tel Events Add Event Bulk Upload Events Shareable Event Boards Recently…" at bounding box center [419, 210] width 838 height 421
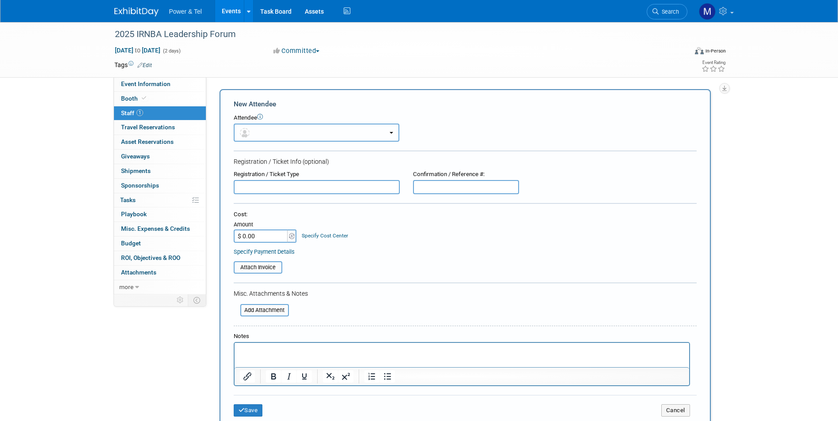
click at [267, 127] on button "button" at bounding box center [317, 133] width 166 height 18
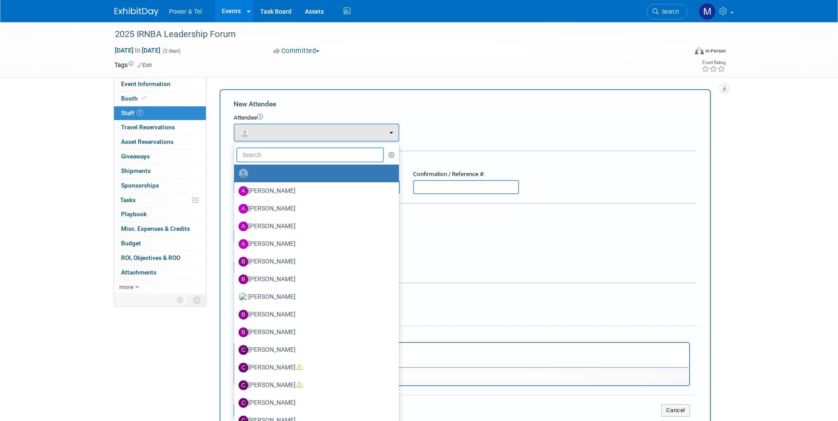
click at [312, 152] on input "text" at bounding box center [310, 154] width 148 height 15
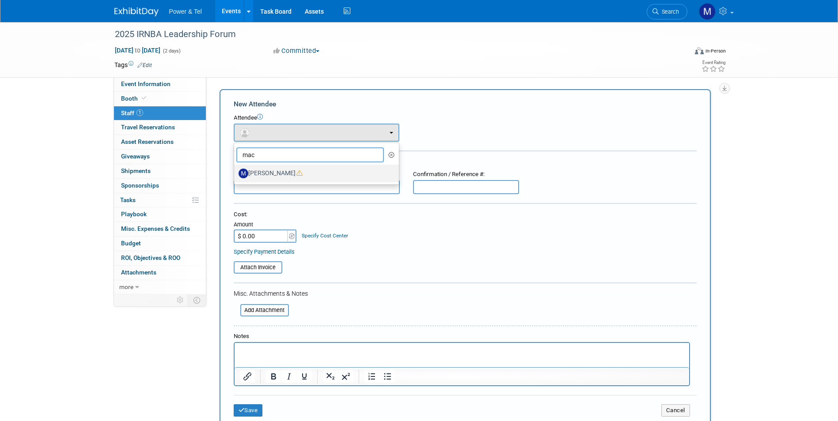
type input "mac"
click at [312, 171] on label "Michael Mackeben" at bounding box center [313, 173] width 151 height 14
click at [235, 171] on input "Michael Mackeben" at bounding box center [233, 173] width 6 height 6
select select "c8366c59-29c2-40f1-870d-e9ae2129019e"
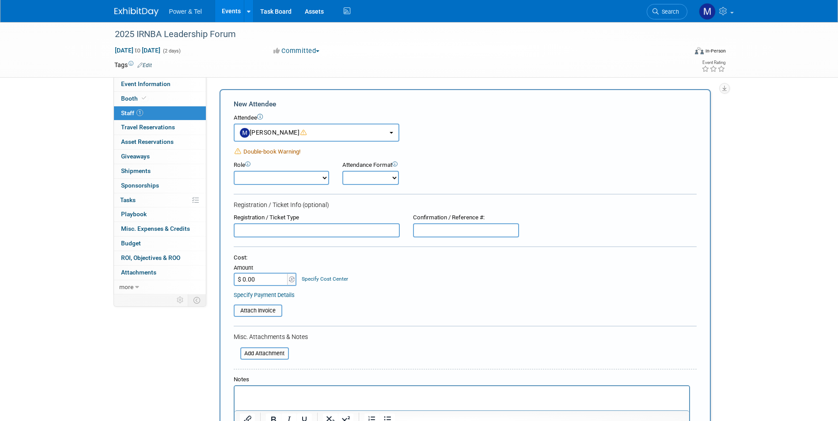
click at [289, 149] on span "Double-book Warning!" at bounding box center [271, 151] width 57 height 7
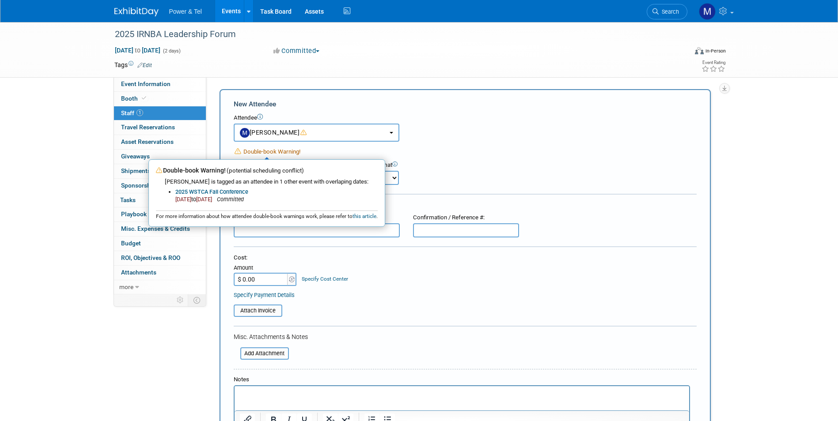
click at [334, 143] on form "New Attendee Attendee <img src="https://www.exhibitday.com/Images/Unassigned-Us…" at bounding box center [465, 282] width 463 height 367
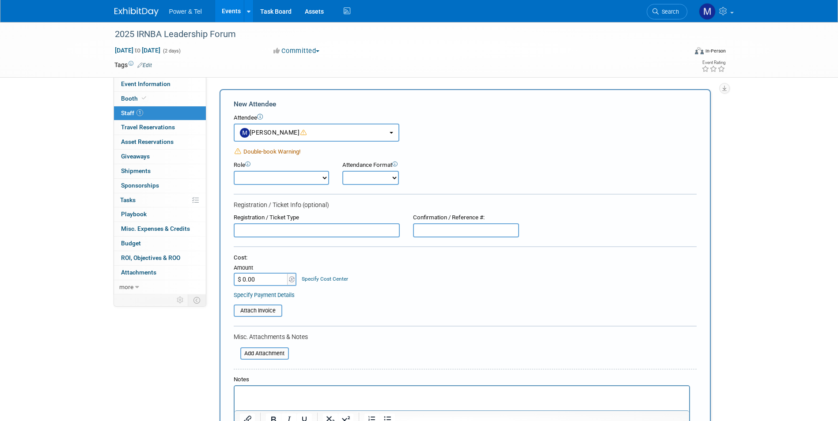
click at [320, 234] on input "text" at bounding box center [317, 230] width 166 height 14
click at [262, 399] on html at bounding box center [461, 392] width 454 height 12
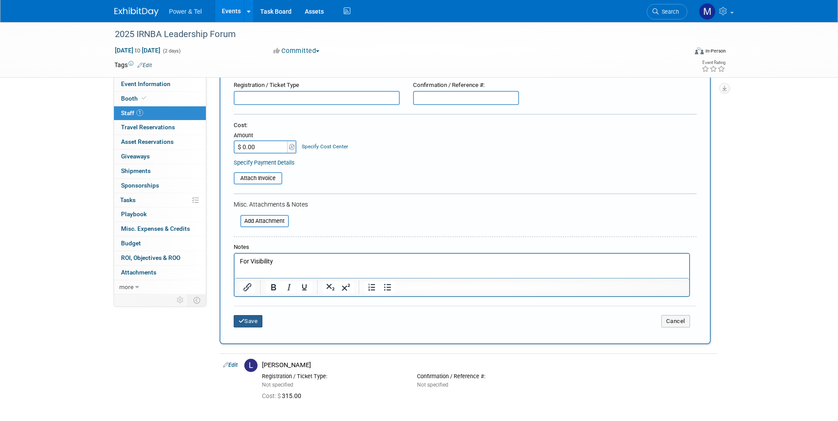
click at [255, 322] on button "Save" at bounding box center [248, 321] width 29 height 12
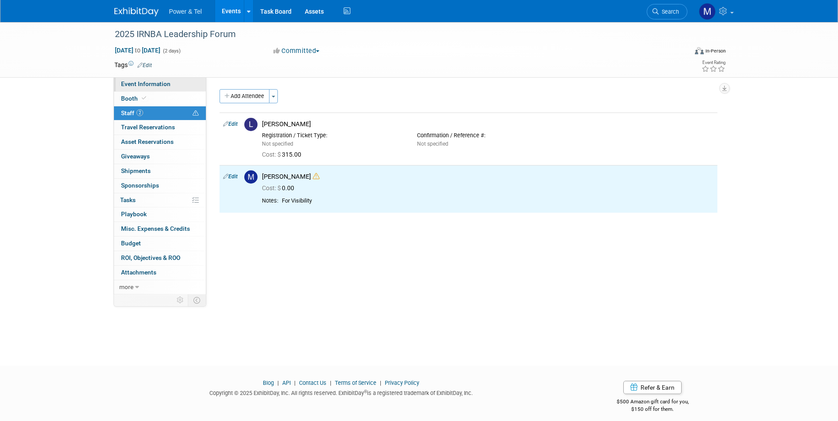
drag, startPoint x: 176, startPoint y: 88, endPoint x: 181, endPoint y: 86, distance: 5.3
click at [177, 88] on link "Event Information" at bounding box center [160, 84] width 92 height 14
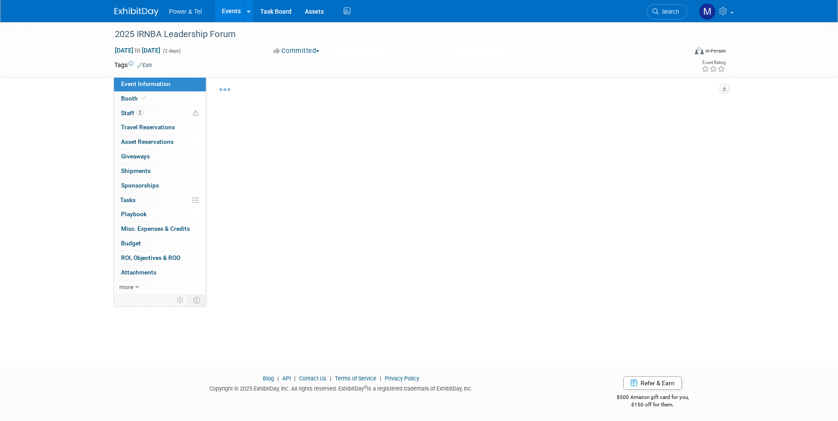
scroll to position [7, 0]
select select "Trade Show"
select select "[GEOGRAPHIC_DATA]"
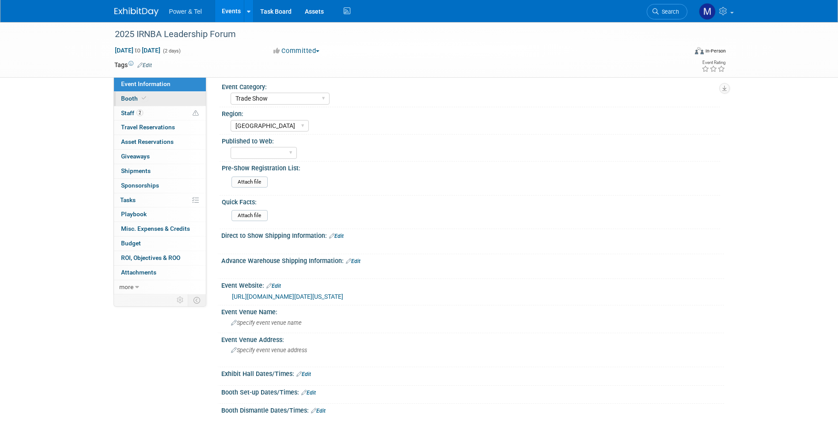
click at [171, 98] on link "Booth" at bounding box center [160, 99] width 92 height 14
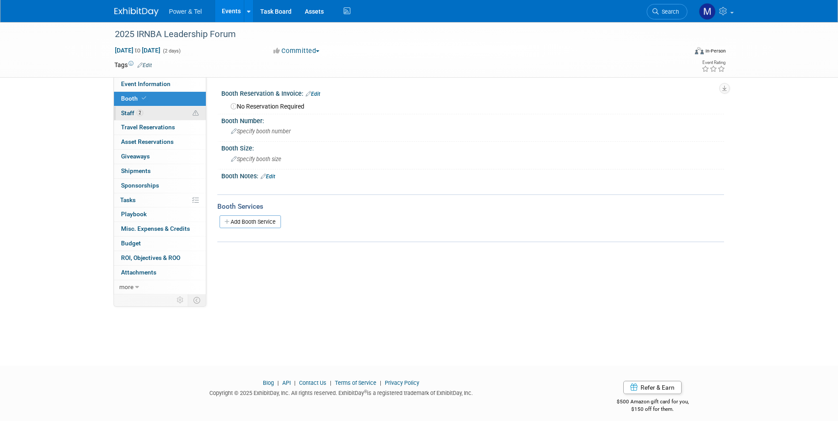
click at [148, 113] on link "2 Staff 2" at bounding box center [160, 113] width 92 height 14
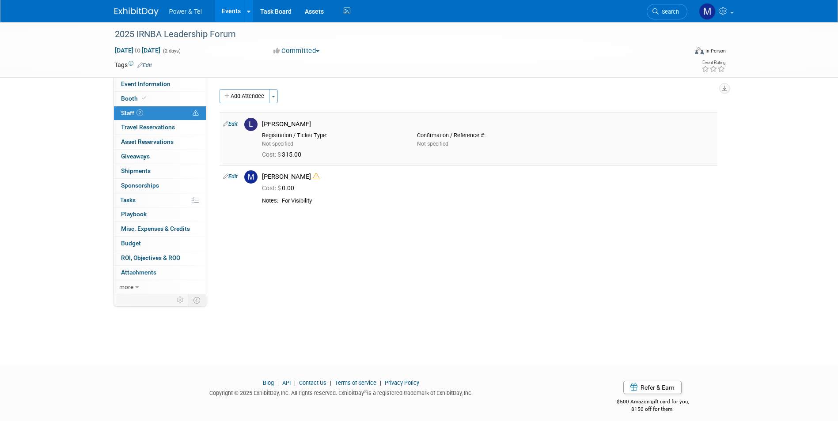
click at [231, 122] on link "Edit" at bounding box center [230, 124] width 15 height 6
select select "d4404b19-b43c-4fbe-81b7-86b56ed4336d"
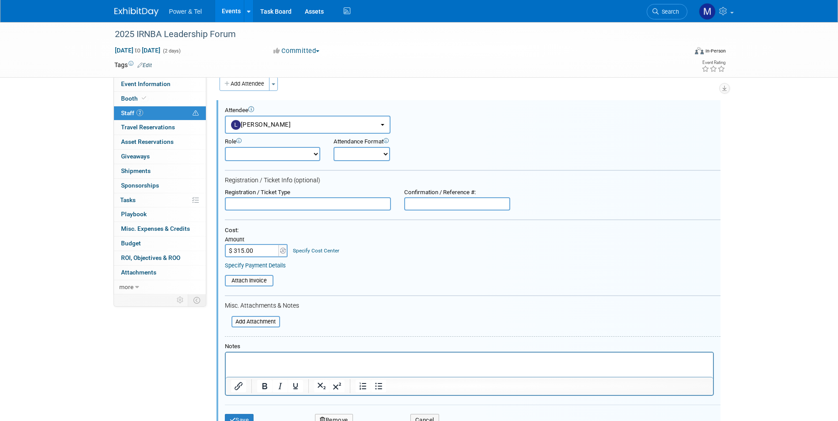
click at [248, 271] on div "Attach Invoice" at bounding box center [472, 277] width 495 height 17
click at [251, 283] on input "file" at bounding box center [219, 281] width 105 height 10
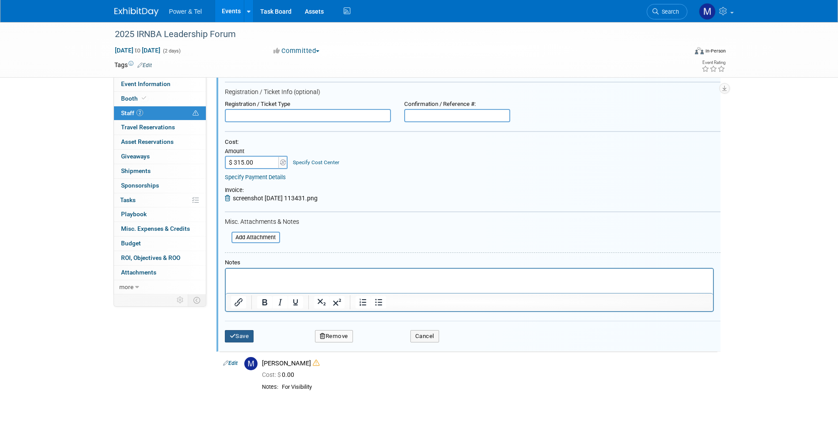
click at [231, 336] on icon "submit" at bounding box center [233, 336] width 6 height 6
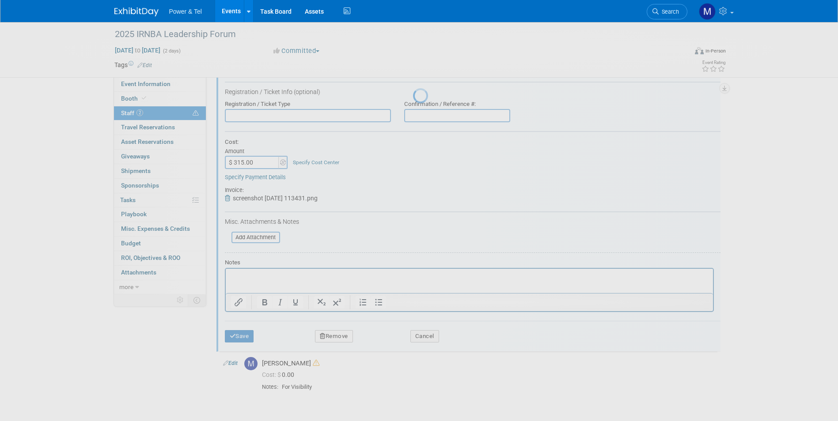
scroll to position [7, 0]
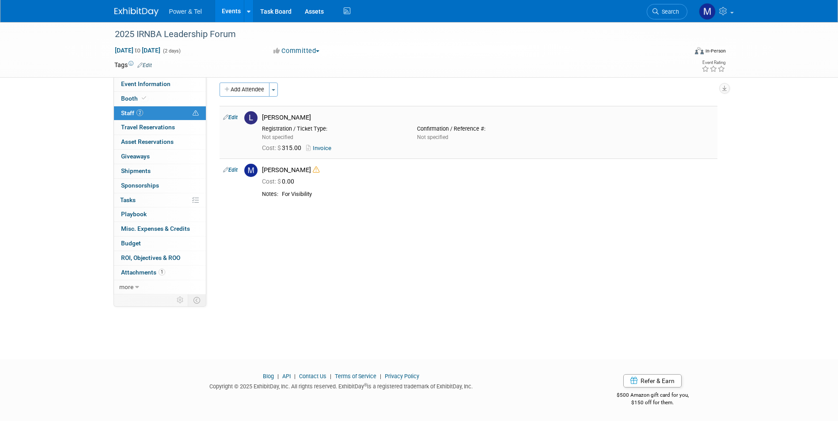
click at [324, 151] on link "Invoice" at bounding box center [320, 148] width 29 height 7
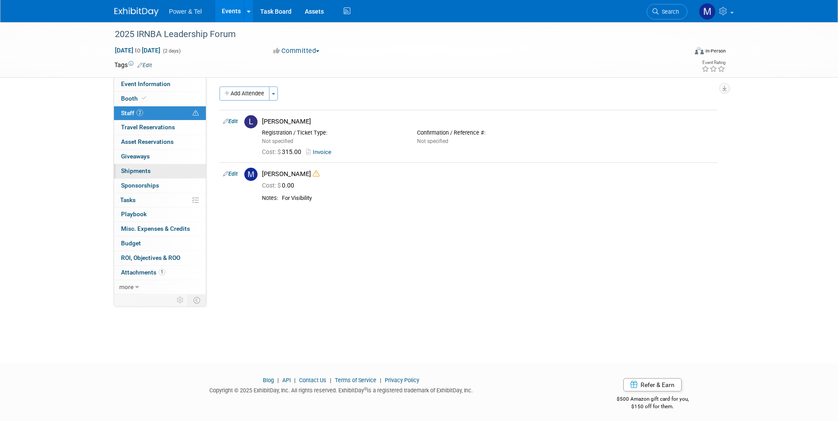
scroll to position [0, 0]
click at [190, 81] on link "Event Information" at bounding box center [160, 84] width 92 height 14
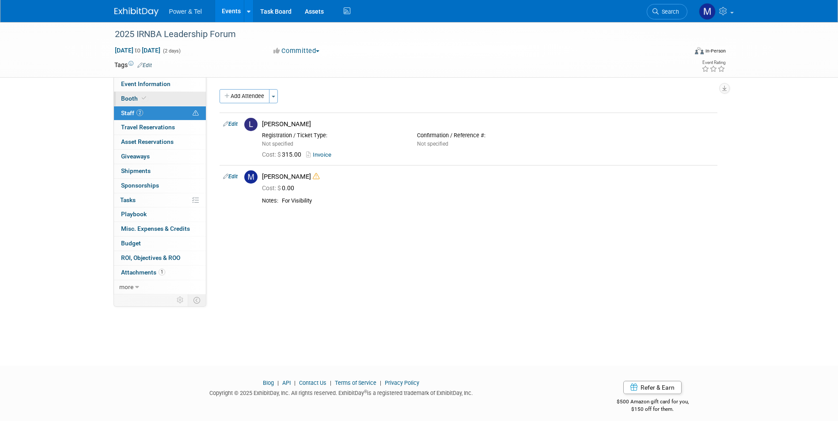
select select "Trade Show"
select select "[GEOGRAPHIC_DATA]"
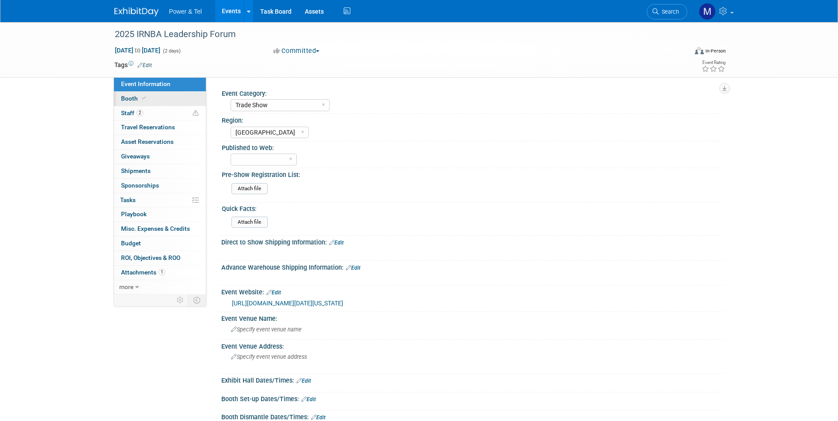
click at [188, 103] on link "Booth" at bounding box center [160, 99] width 92 height 14
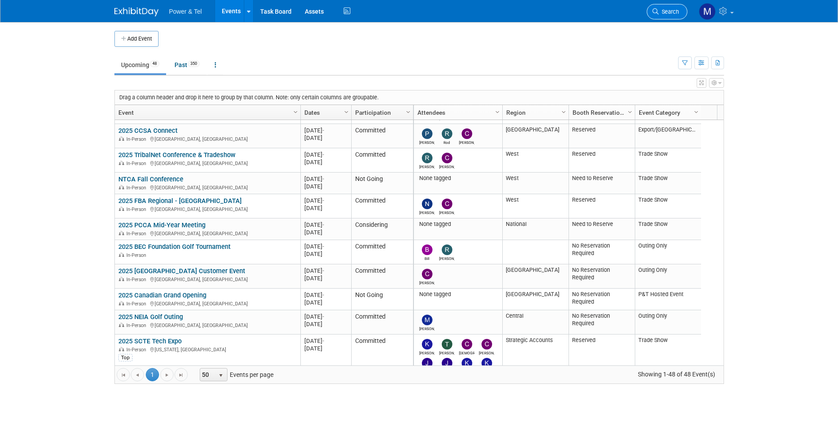
click at [672, 18] on link "Search" at bounding box center [666, 11] width 41 height 15
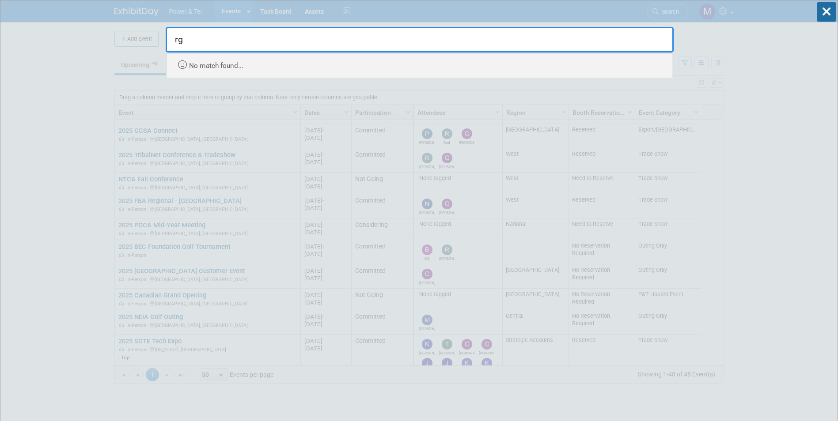
type input "r"
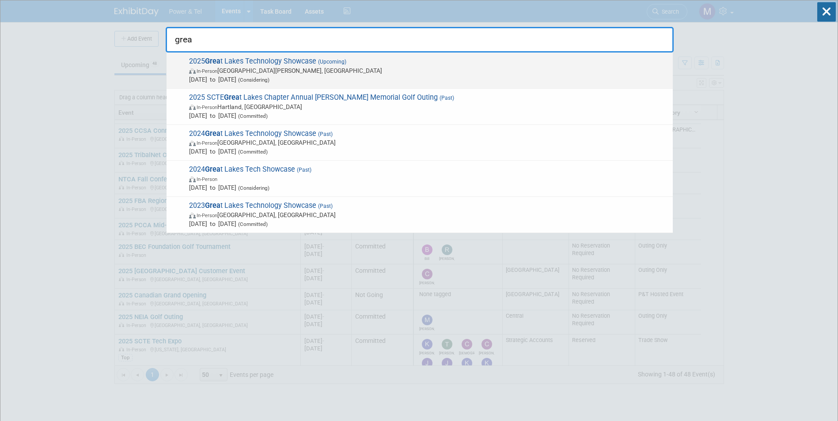
type input "grea"
click at [390, 69] on span "In-Person [GEOGRAPHIC_DATA][PERSON_NAME], [GEOGRAPHIC_DATA]" at bounding box center [428, 70] width 479 height 9
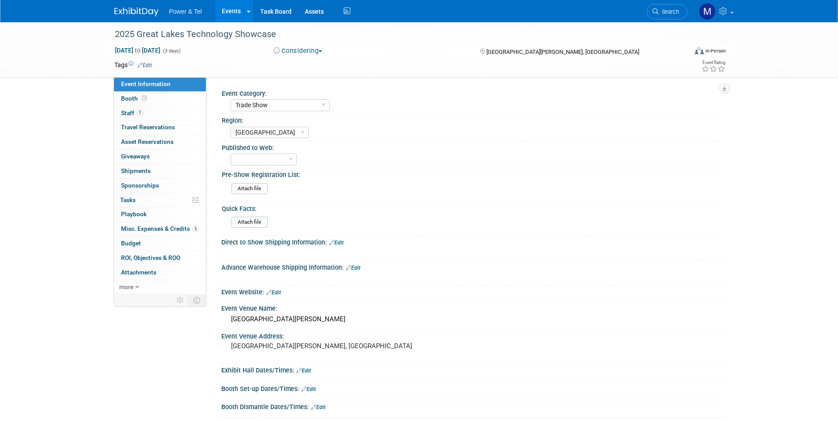
select select "Trade Show"
select select "[GEOGRAPHIC_DATA]"
click at [161, 98] on link "Booth" at bounding box center [160, 99] width 92 height 14
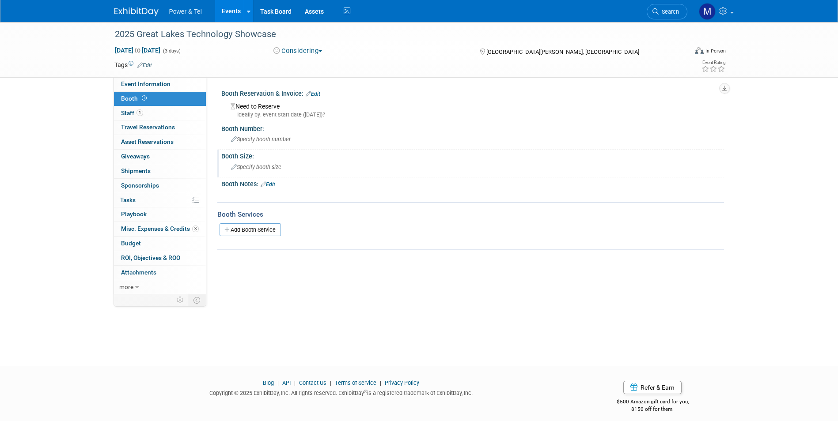
click at [268, 167] on span "Specify booth size" at bounding box center [256, 167] width 50 height 7
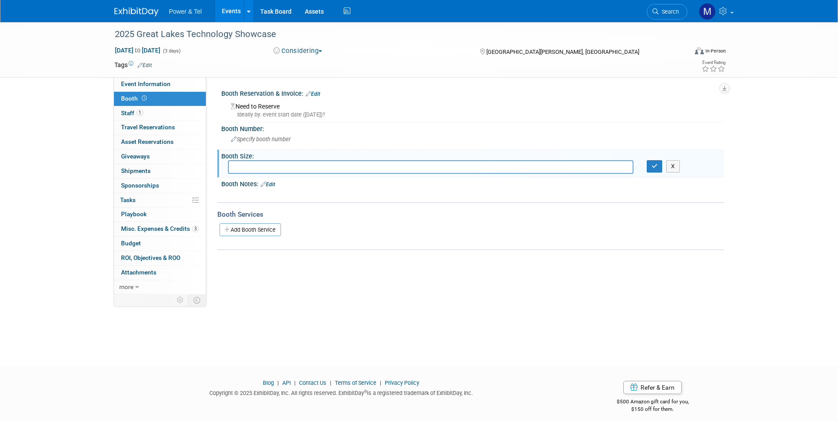
click at [382, 167] on input "text" at bounding box center [430, 167] width 405 height 14
type input "Tabletop"
click at [648, 169] on button "button" at bounding box center [654, 166] width 16 height 12
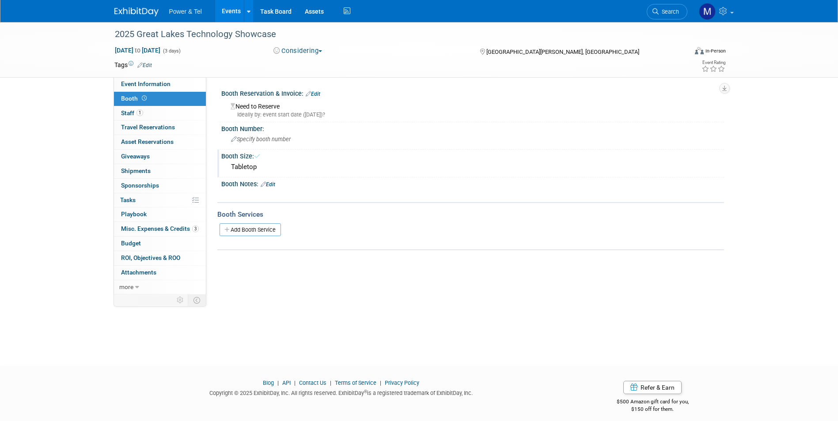
click at [300, 114] on div "Ideally by: event start date (Mon. Oct 27, 2025)?" at bounding box center [474, 115] width 487 height 8
click at [316, 88] on div "Booth Reservation & Invoice: Edit" at bounding box center [472, 92] width 503 height 11
click at [316, 92] on link "Edit" at bounding box center [313, 94] width 15 height 6
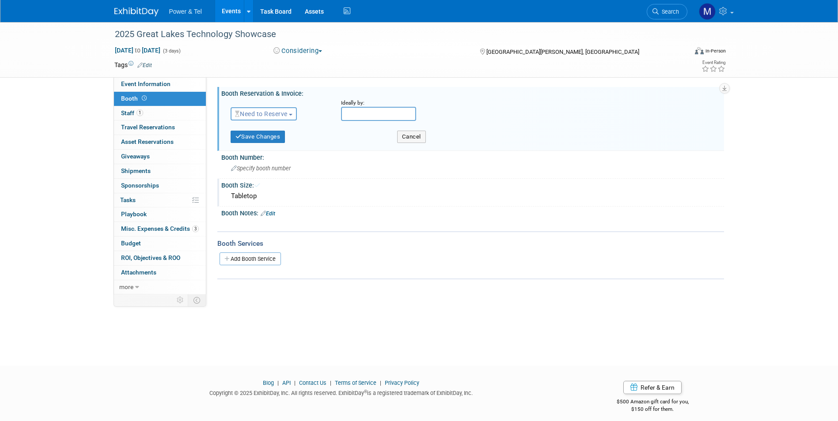
click at [256, 118] on button "Need to Reserve" at bounding box center [264, 113] width 67 height 13
drag, startPoint x: 274, startPoint y: 141, endPoint x: 293, endPoint y: 125, distance: 24.8
click at [276, 141] on link "Reserved" at bounding box center [278, 141] width 94 height 12
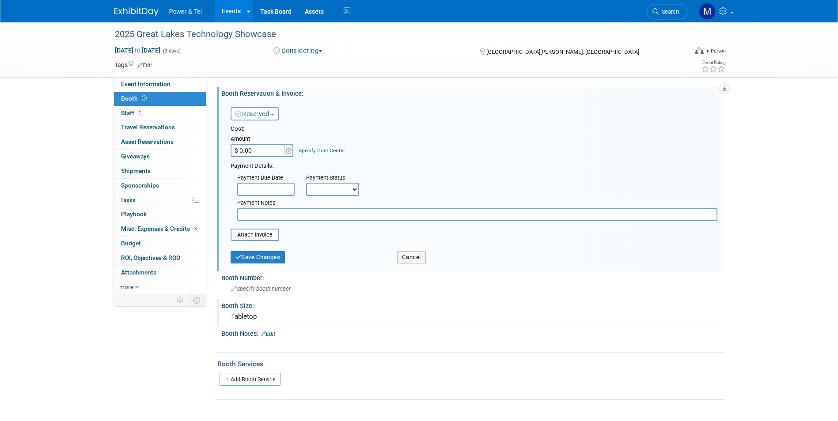
click at [280, 153] on input "$ 0.00" at bounding box center [258, 150] width 55 height 13
type input "$ 1,200.00"
click at [318, 194] on select "Not Paid Yet Partially Paid Paid in Full" at bounding box center [332, 189] width 53 height 13
click at [306, 183] on select "Not Paid Yet Partially Paid Paid in Full" at bounding box center [332, 189] width 53 height 13
click at [351, 193] on select "Not Paid Yet Partially Paid Paid in Full" at bounding box center [332, 189] width 53 height 13
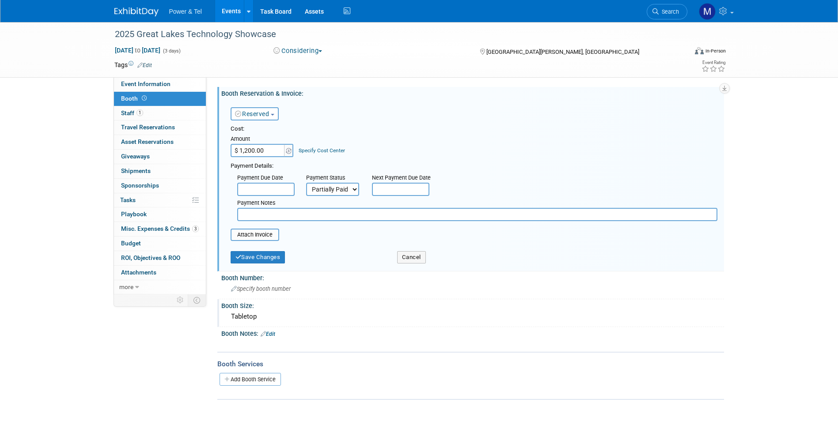
select select "1"
click at [306, 183] on select "Not Paid Yet Partially Paid Paid in Full" at bounding box center [332, 189] width 53 height 13
click at [285, 211] on input "text" at bounding box center [477, 214] width 480 height 13
click at [256, 237] on input "file" at bounding box center [225, 235] width 105 height 11
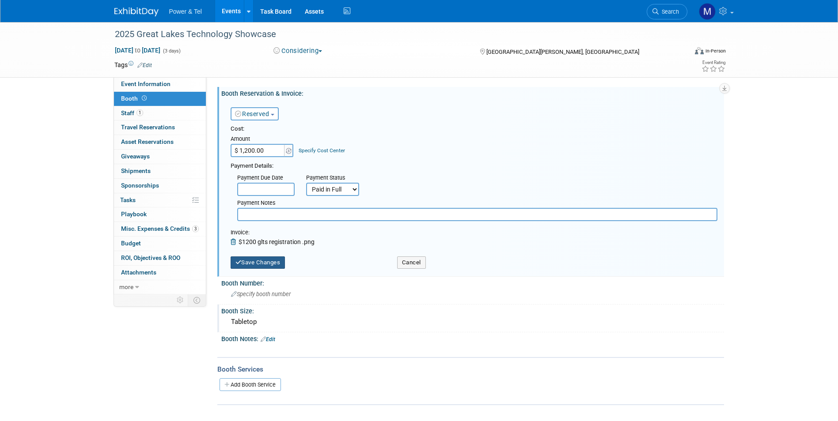
click at [277, 261] on button "Save Changes" at bounding box center [258, 263] width 55 height 12
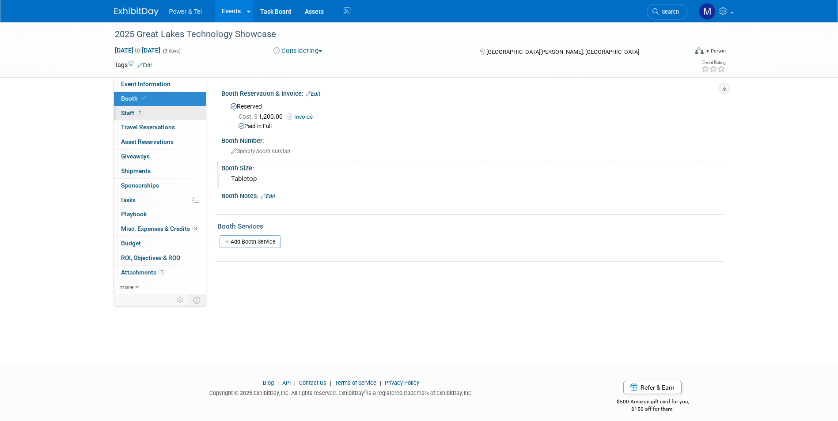
click at [150, 114] on link "1 Staff 1" at bounding box center [160, 113] width 92 height 14
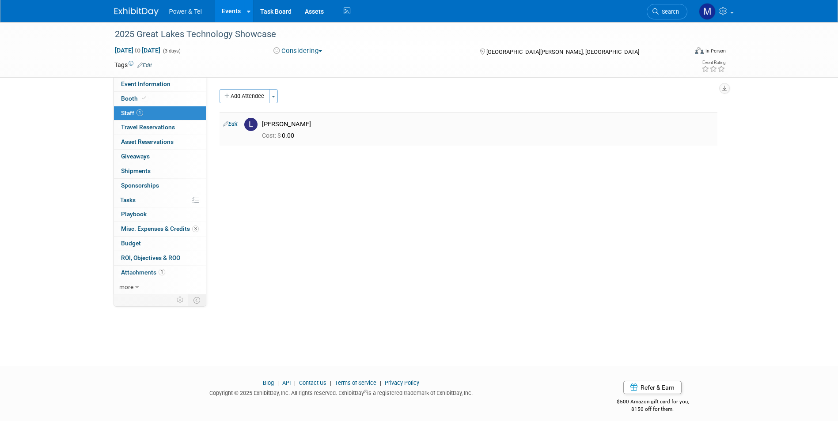
click at [237, 123] on link "Edit" at bounding box center [230, 124] width 15 height 6
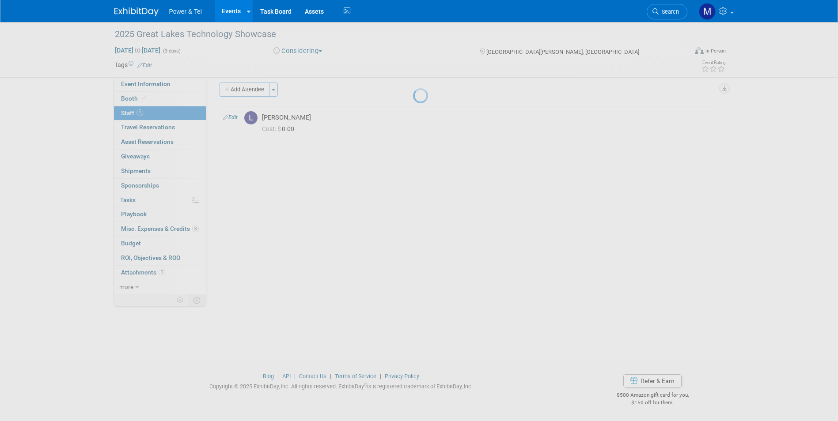
select select "d4404b19-b43c-4fbe-81b7-86b56ed4336d"
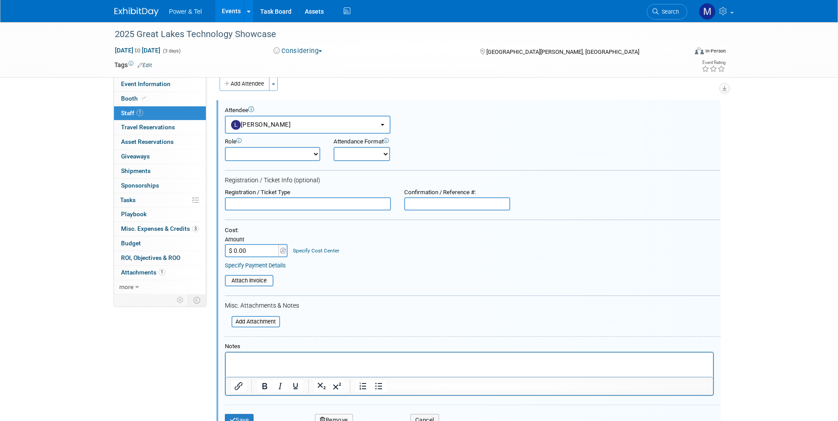
click at [270, 355] on html at bounding box center [468, 359] width 487 height 12
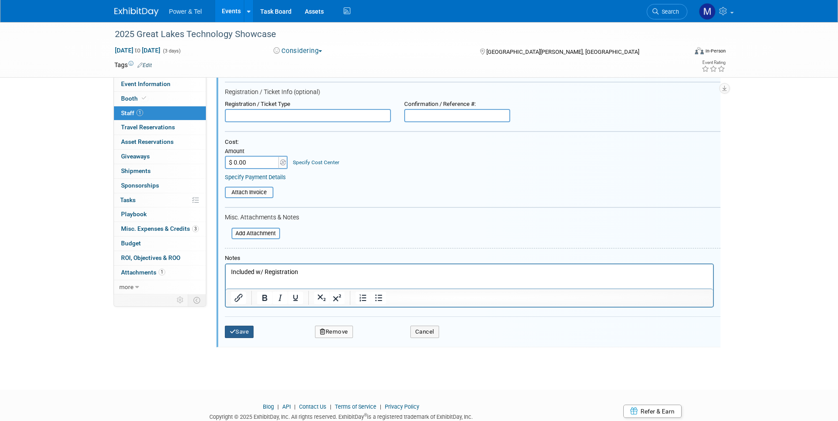
click at [238, 331] on button "Save" at bounding box center [239, 332] width 29 height 12
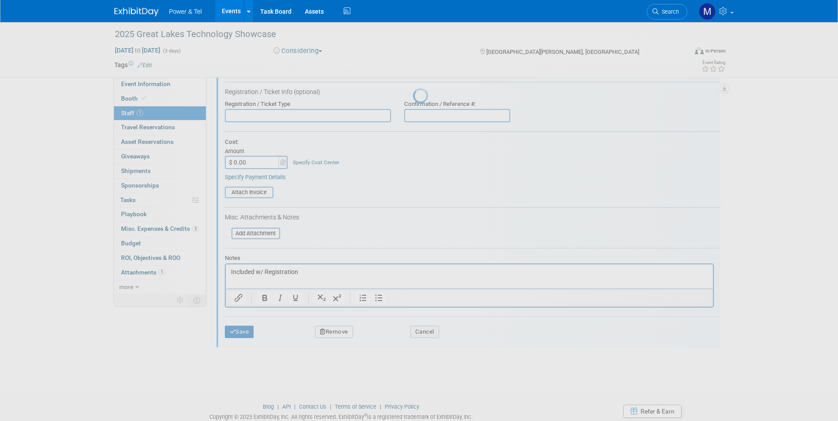
scroll to position [7, 0]
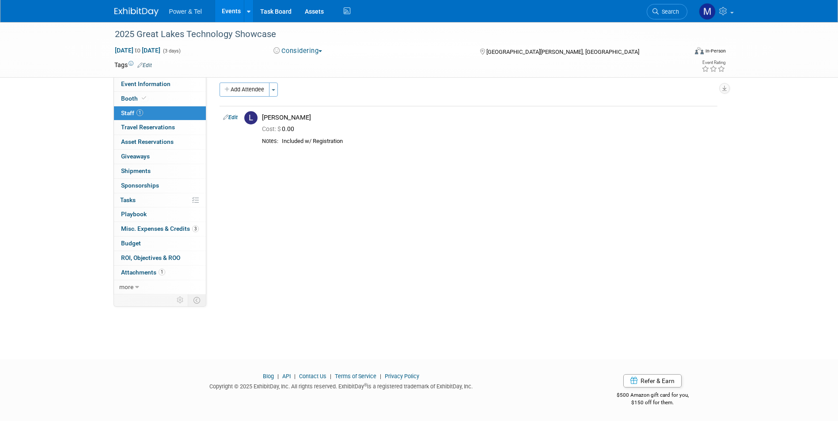
drag, startPoint x: 233, startPoint y: 12, endPoint x: 239, endPoint y: 15, distance: 6.9
click at [233, 12] on link "Events" at bounding box center [231, 11] width 32 height 22
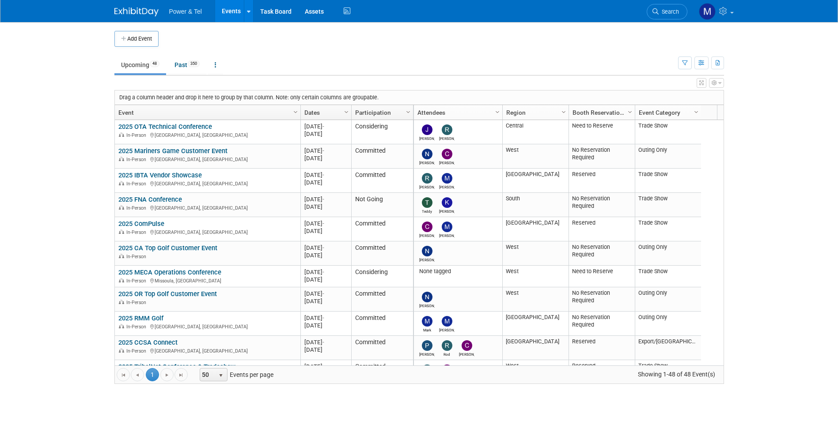
click at [673, 11] on span "Search" at bounding box center [668, 11] width 20 height 7
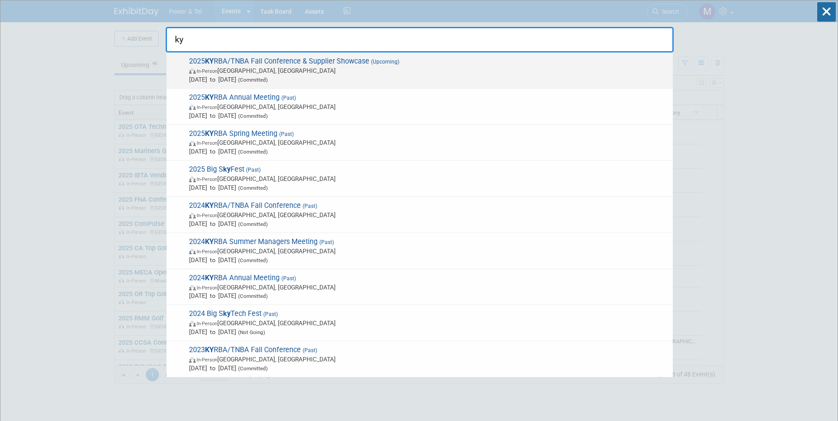
type input "ky"
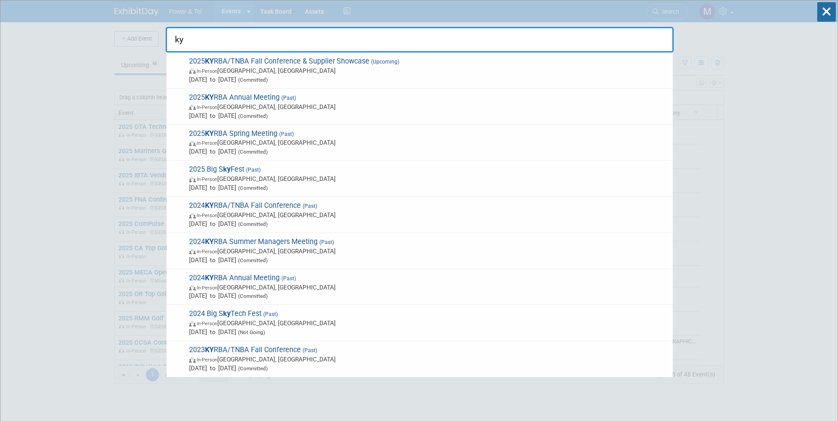
click at [281, 69] on span "In-Person Franklin, TN" at bounding box center [428, 70] width 479 height 9
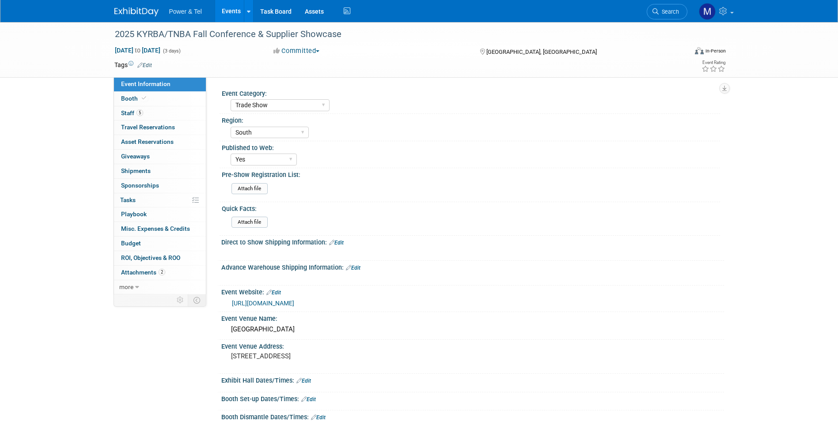
select select "Trade Show"
select select "South"
select select "Yes"
click at [164, 99] on link "Booth" at bounding box center [160, 99] width 92 height 14
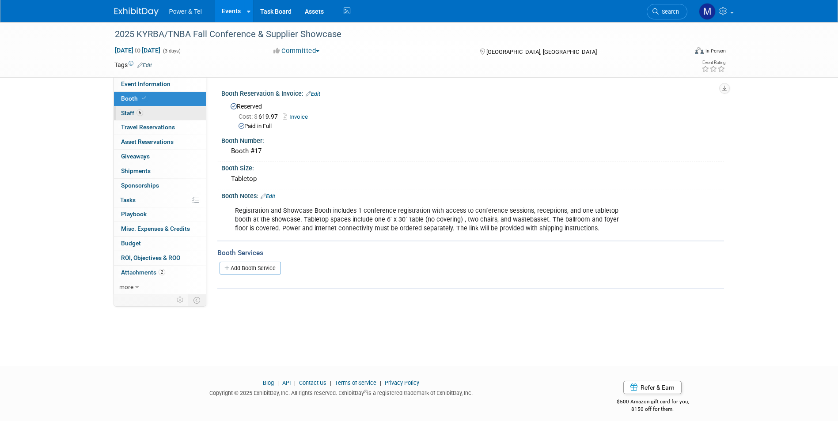
click at [161, 115] on link "5 Staff 5" at bounding box center [160, 113] width 92 height 14
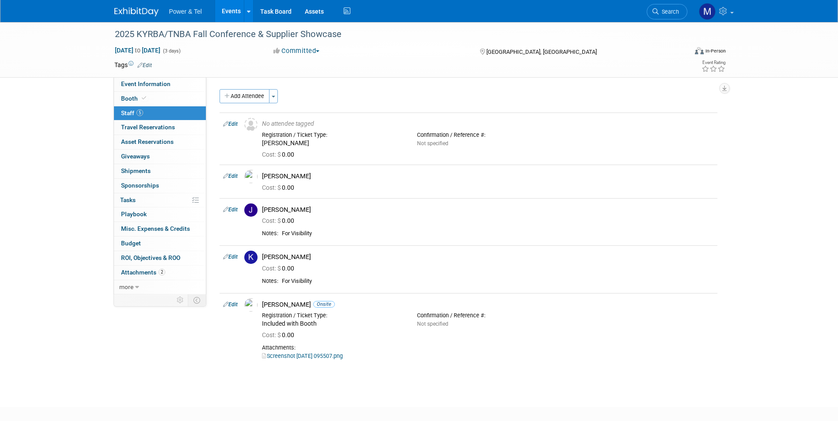
click at [160, 106] on link "5 Staff 5" at bounding box center [160, 113] width 92 height 14
click at [163, 96] on link "Booth" at bounding box center [160, 99] width 92 height 14
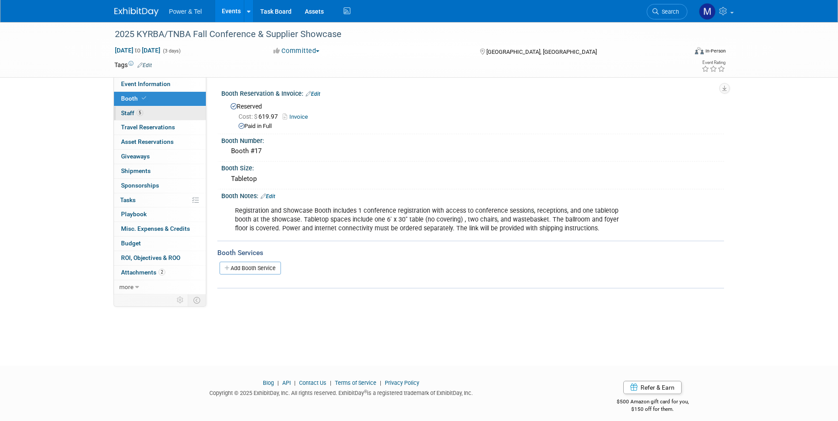
click at [151, 109] on link "5 Staff 5" at bounding box center [160, 113] width 92 height 14
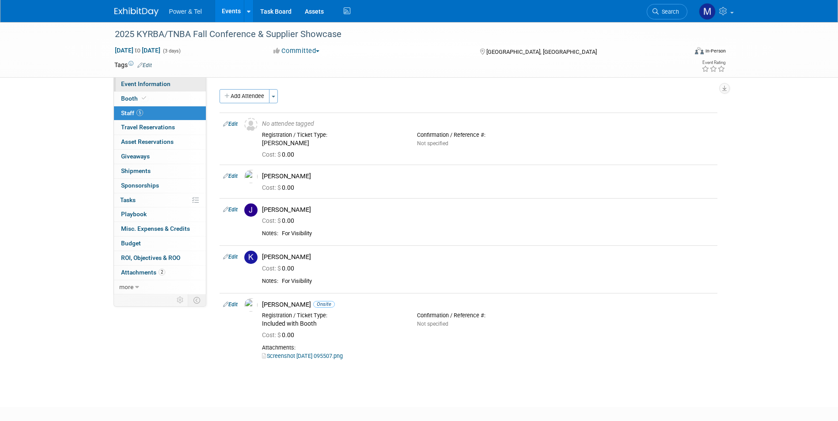
click at [140, 80] on span "Event Information" at bounding box center [145, 83] width 49 height 7
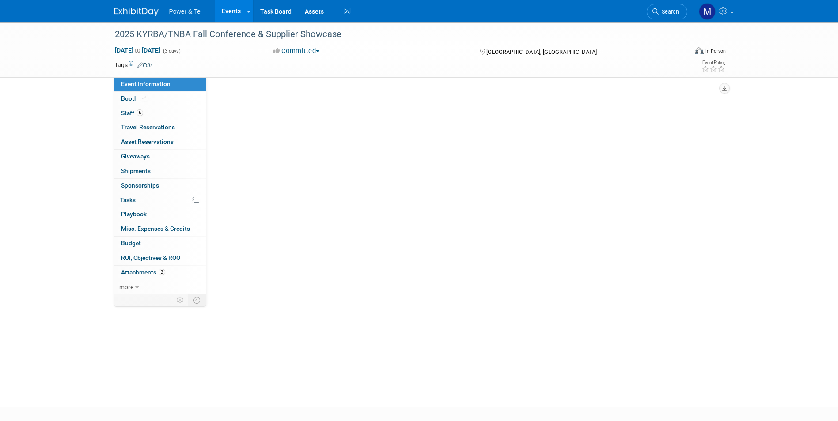
select select "Trade Show"
select select "South"
select select "Yes"
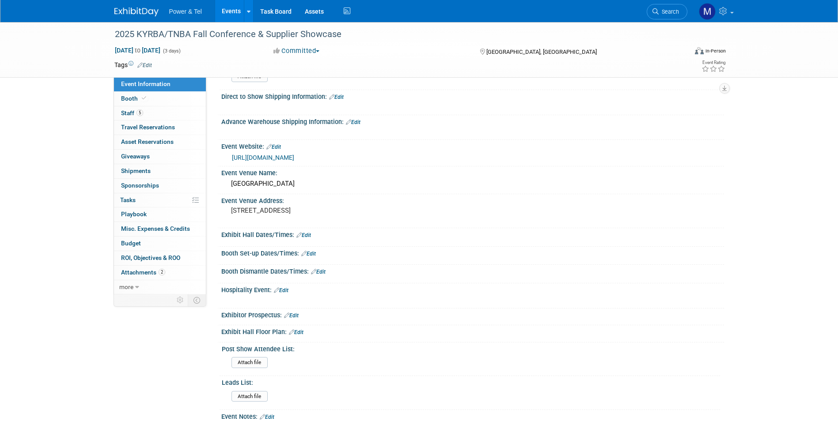
scroll to position [88, 0]
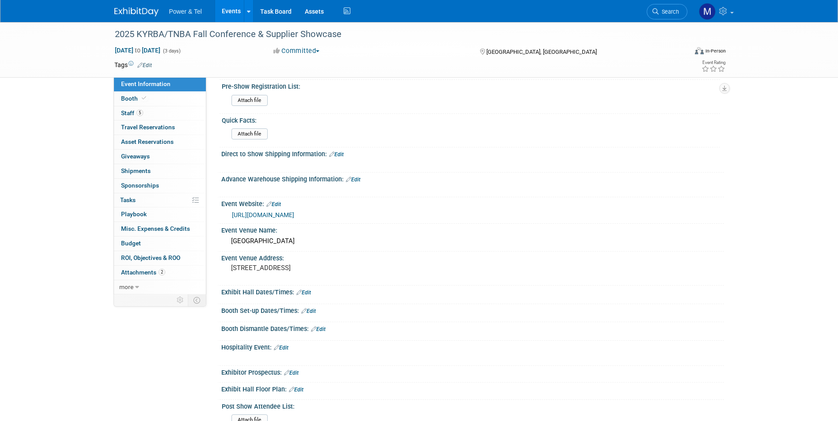
click at [294, 216] on link "[URL][DOMAIN_NAME]" at bounding box center [263, 215] width 62 height 7
click at [158, 103] on link "Booth" at bounding box center [160, 99] width 92 height 14
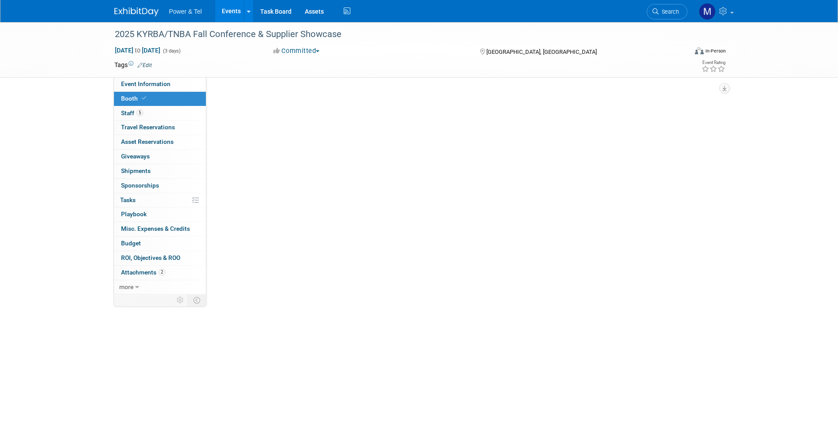
scroll to position [0, 0]
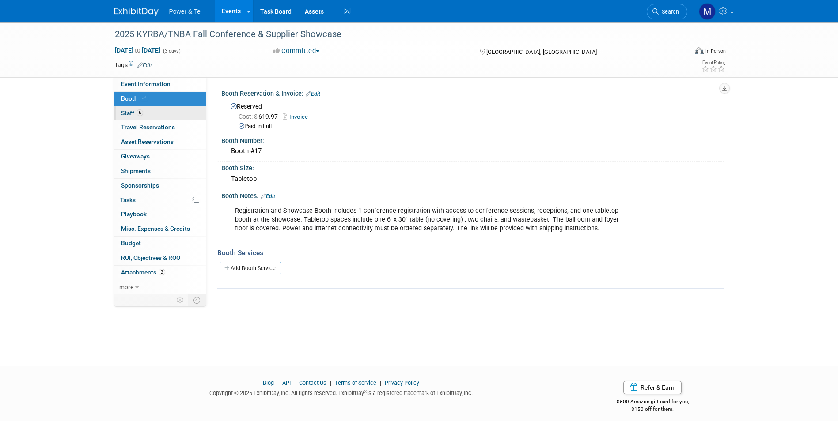
click at [163, 115] on link "5 Staff 5" at bounding box center [160, 113] width 92 height 14
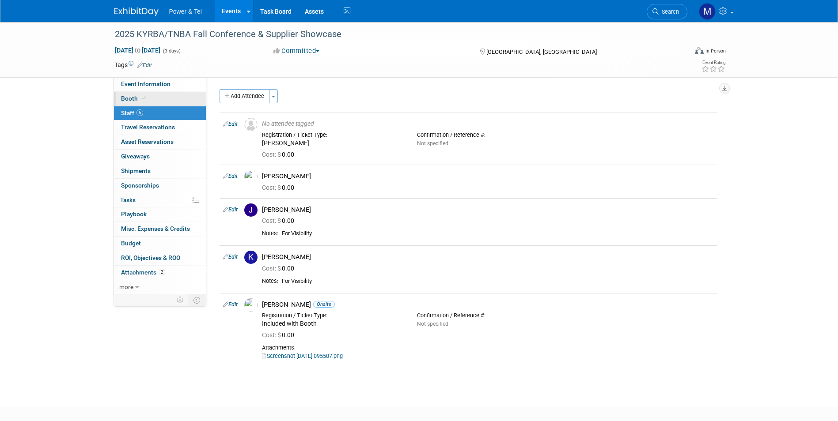
click at [148, 103] on link "Booth" at bounding box center [160, 99] width 92 height 14
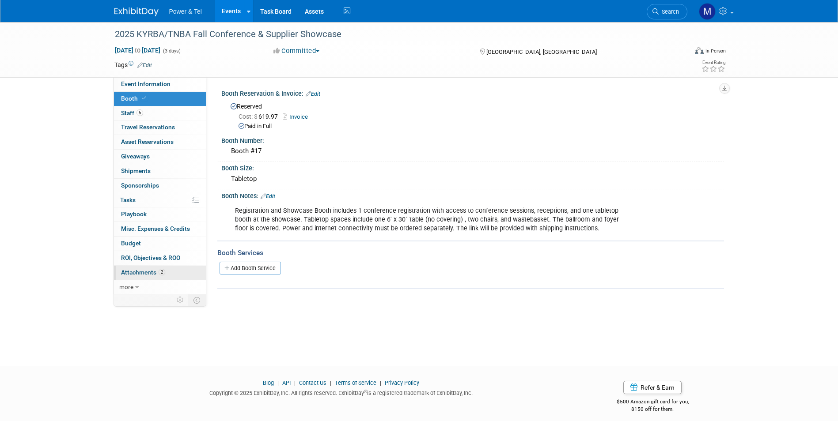
click at [175, 271] on link "2 Attachments 2" at bounding box center [160, 273] width 92 height 14
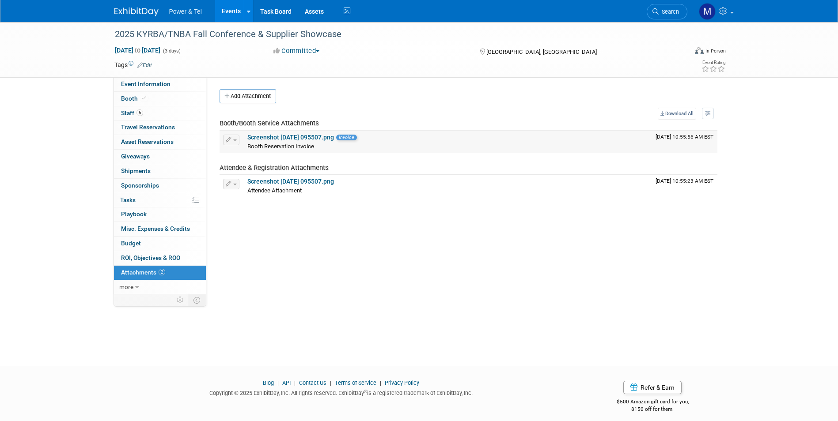
click at [334, 139] on link "Screenshot [DATE] 095507.png" at bounding box center [290, 137] width 87 height 7
click at [167, 115] on link "5 Staff 5" at bounding box center [160, 113] width 92 height 14
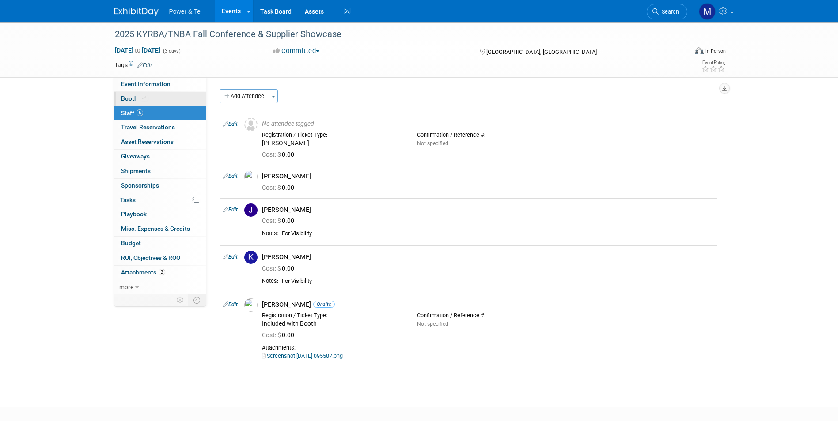
click at [166, 95] on link "Booth" at bounding box center [160, 99] width 92 height 14
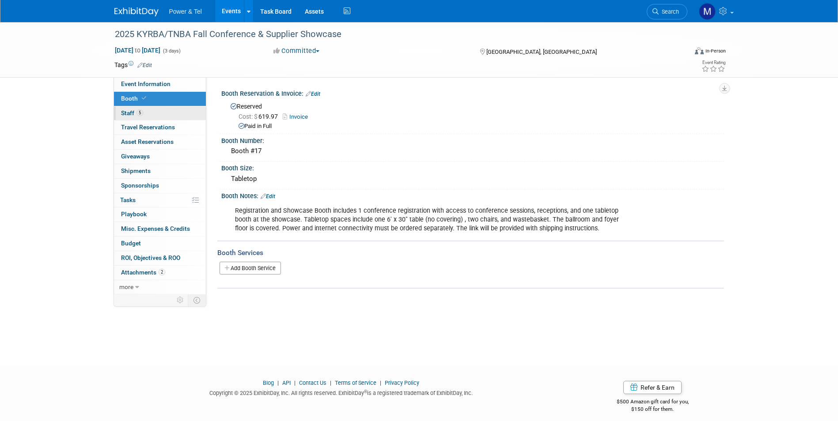
click at [163, 106] on link "5 Staff 5" at bounding box center [160, 113] width 92 height 14
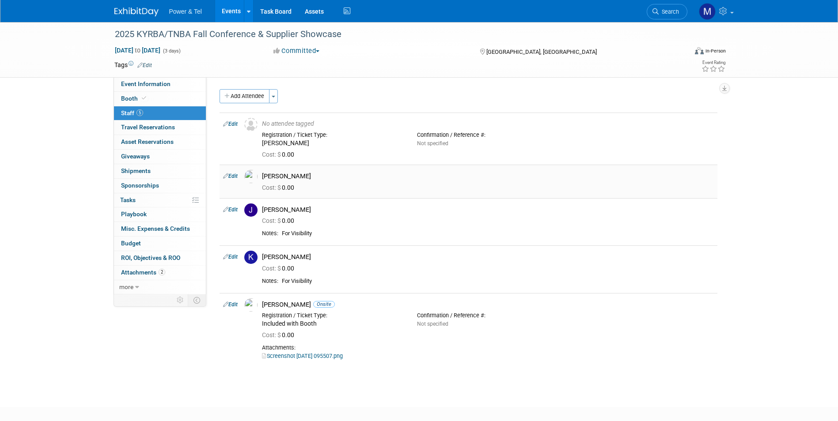
click at [232, 173] on link "Edit" at bounding box center [230, 176] width 15 height 6
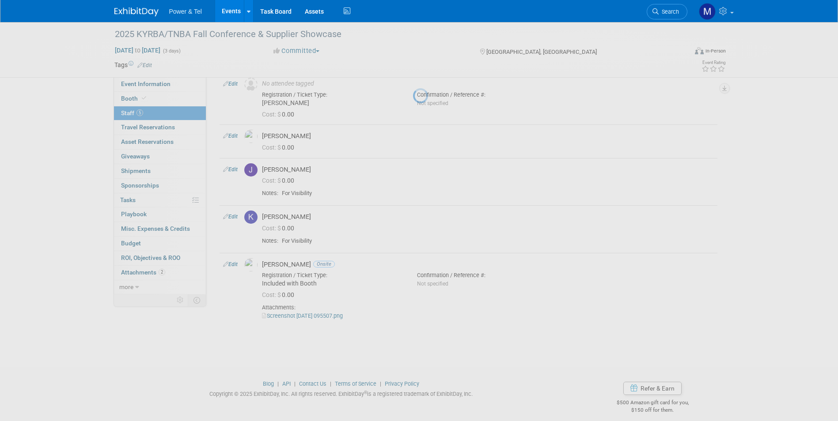
select select "813842ec-9711-41d3-9e06-189e0d035dbc"
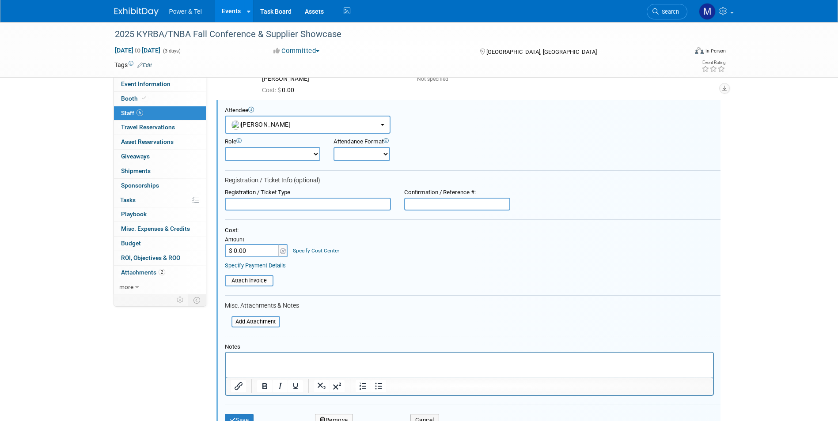
click at [259, 205] on input "text" at bounding box center [308, 204] width 166 height 13
click at [288, 210] on input "text" at bounding box center [308, 204] width 166 height 13
click at [263, 258] on div "Cost: Amount $ 0.00 Specify Cost Center Cost Center -- Not Specified --" at bounding box center [472, 248] width 495 height 42
click at [263, 252] on input "$ 0.00" at bounding box center [252, 250] width 55 height 13
type input "$ 361.22"
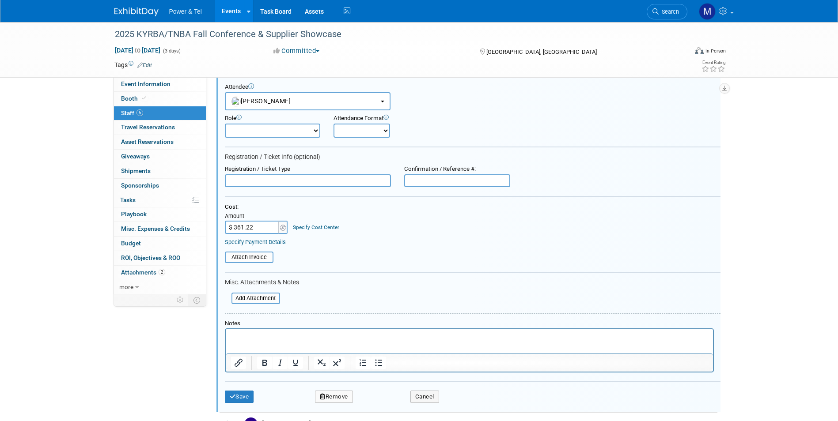
scroll to position [109, 0]
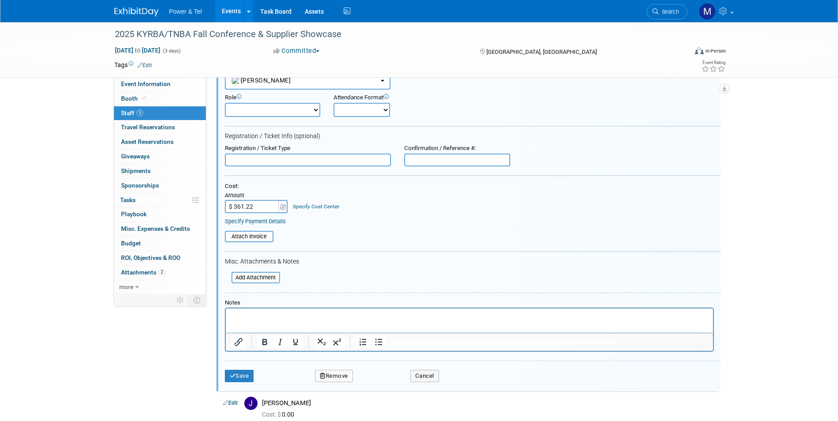
click at [259, 318] on p "Rich Text Area. Press ALT-0 for help." at bounding box center [469, 316] width 477 height 9
click at [246, 239] on input "file" at bounding box center [219, 237] width 105 height 10
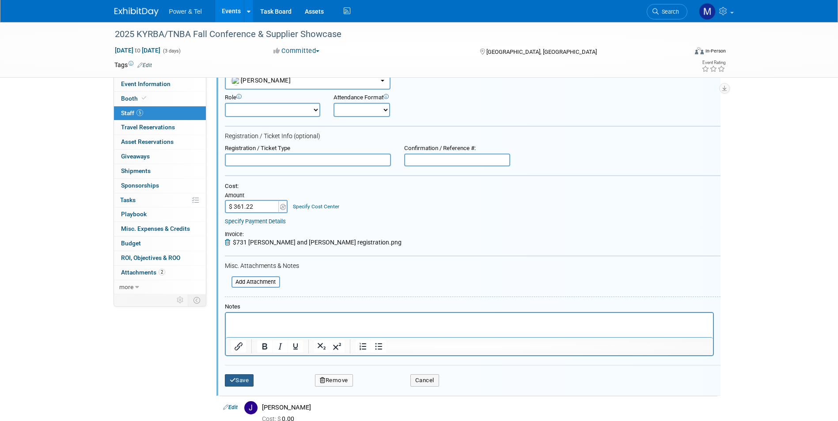
click at [252, 383] on button "Save" at bounding box center [239, 380] width 29 height 12
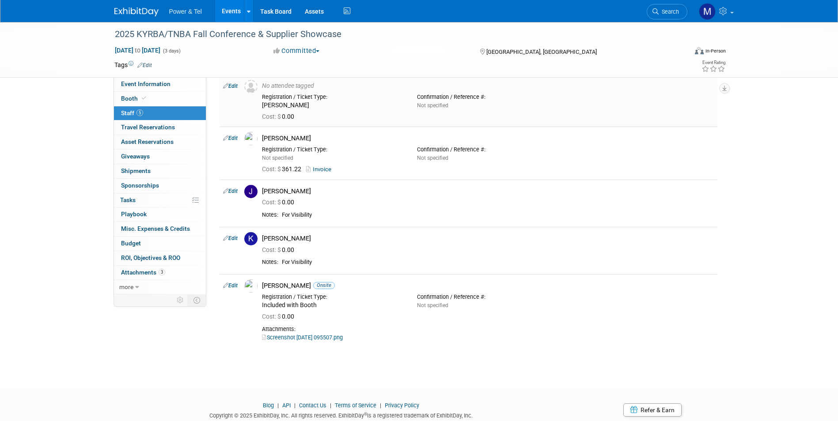
scroll to position [0, 0]
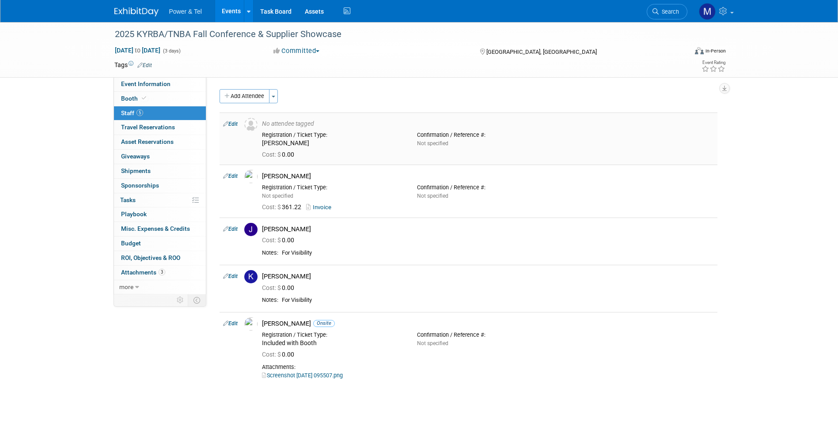
click at [232, 129] on td "Edit" at bounding box center [229, 139] width 21 height 52
drag, startPoint x: 232, startPoint y: 129, endPoint x: 233, endPoint y: 124, distance: 4.9
click at [233, 124] on link "Edit" at bounding box center [230, 124] width 15 height 6
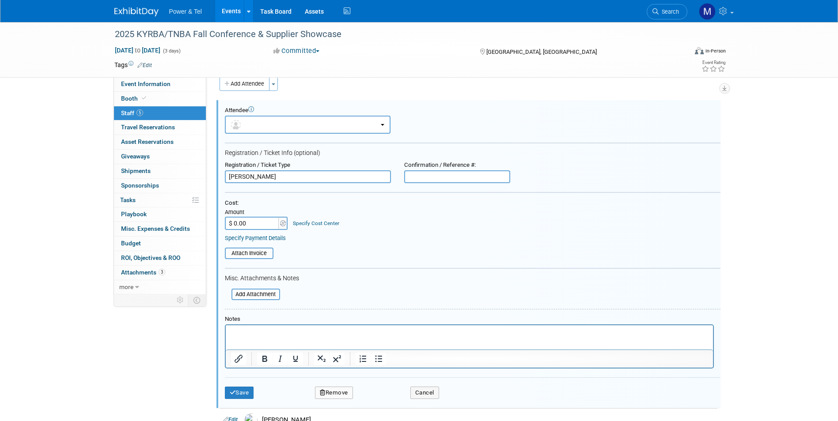
click at [250, 227] on input "$ 0.00" at bounding box center [252, 223] width 55 height 13
type input "$ 361.22"
click at [242, 397] on button "Save" at bounding box center [239, 393] width 29 height 12
